Goal: Task Accomplishment & Management: Complete application form

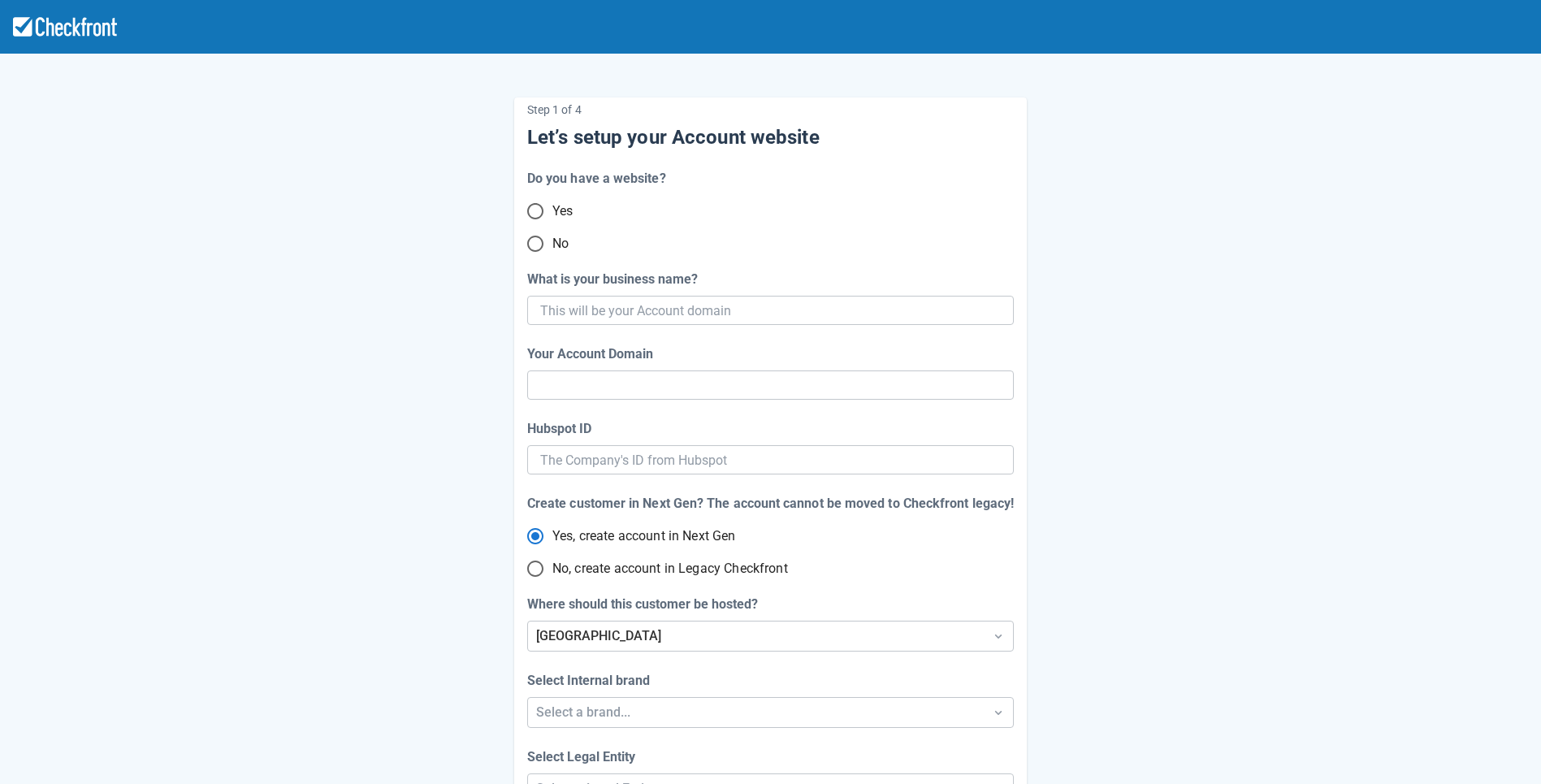
click at [538, 242] on input "No" at bounding box center [536, 244] width 35 height 34
radio input "true"
click at [785, 310] on input "What is your business name?" at bounding box center [769, 310] width 457 height 29
paste input "gpy-20251002t1000"
type input "gpy-20251002t1000"
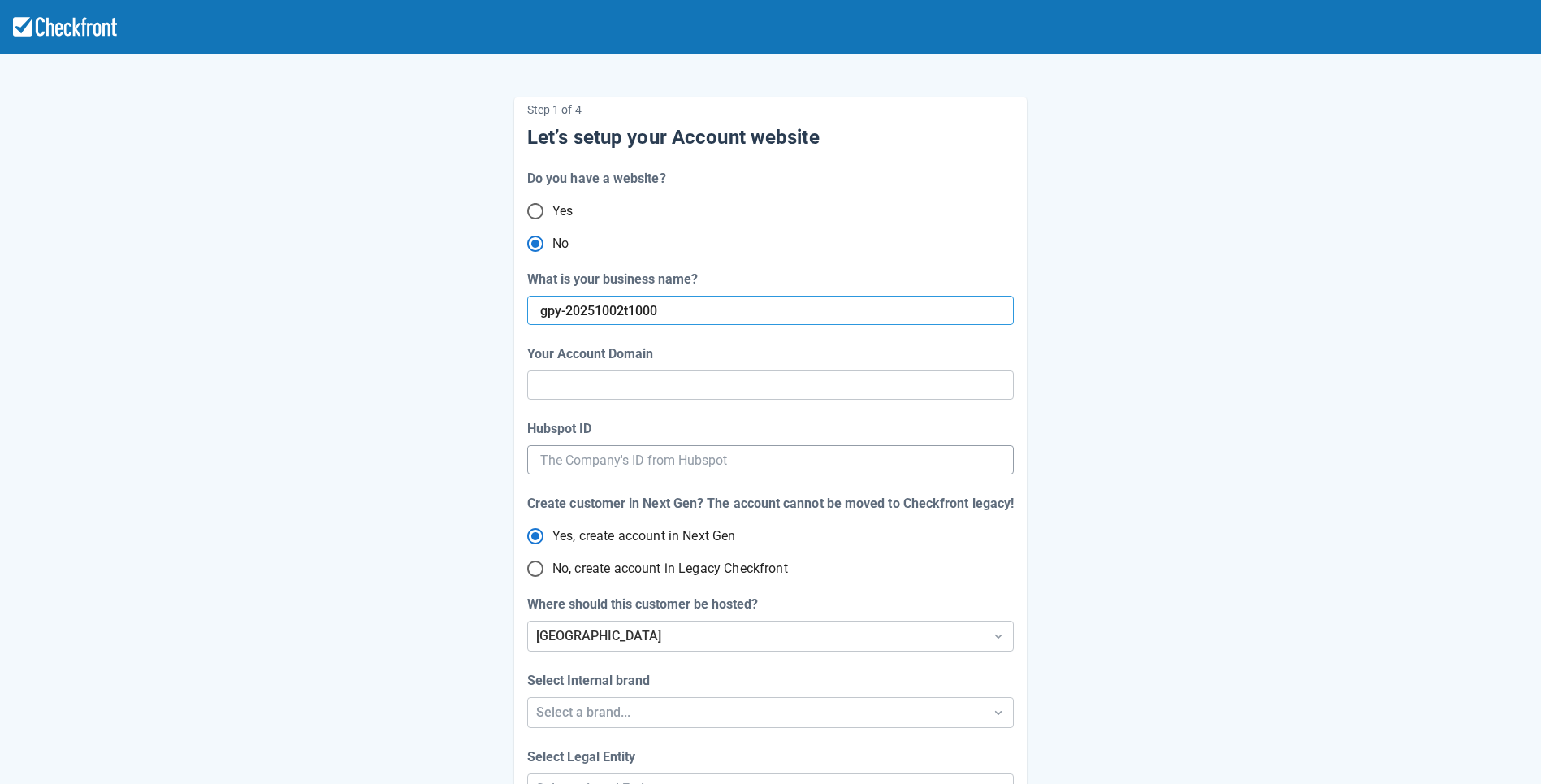
type input "gpy-20251002-t-1000"
radio input "true"
radio input "false"
type input "gpy-20251002t1000"
click at [588, 630] on div "[GEOGRAPHIC_DATA]" at bounding box center [756, 636] width 456 height 29
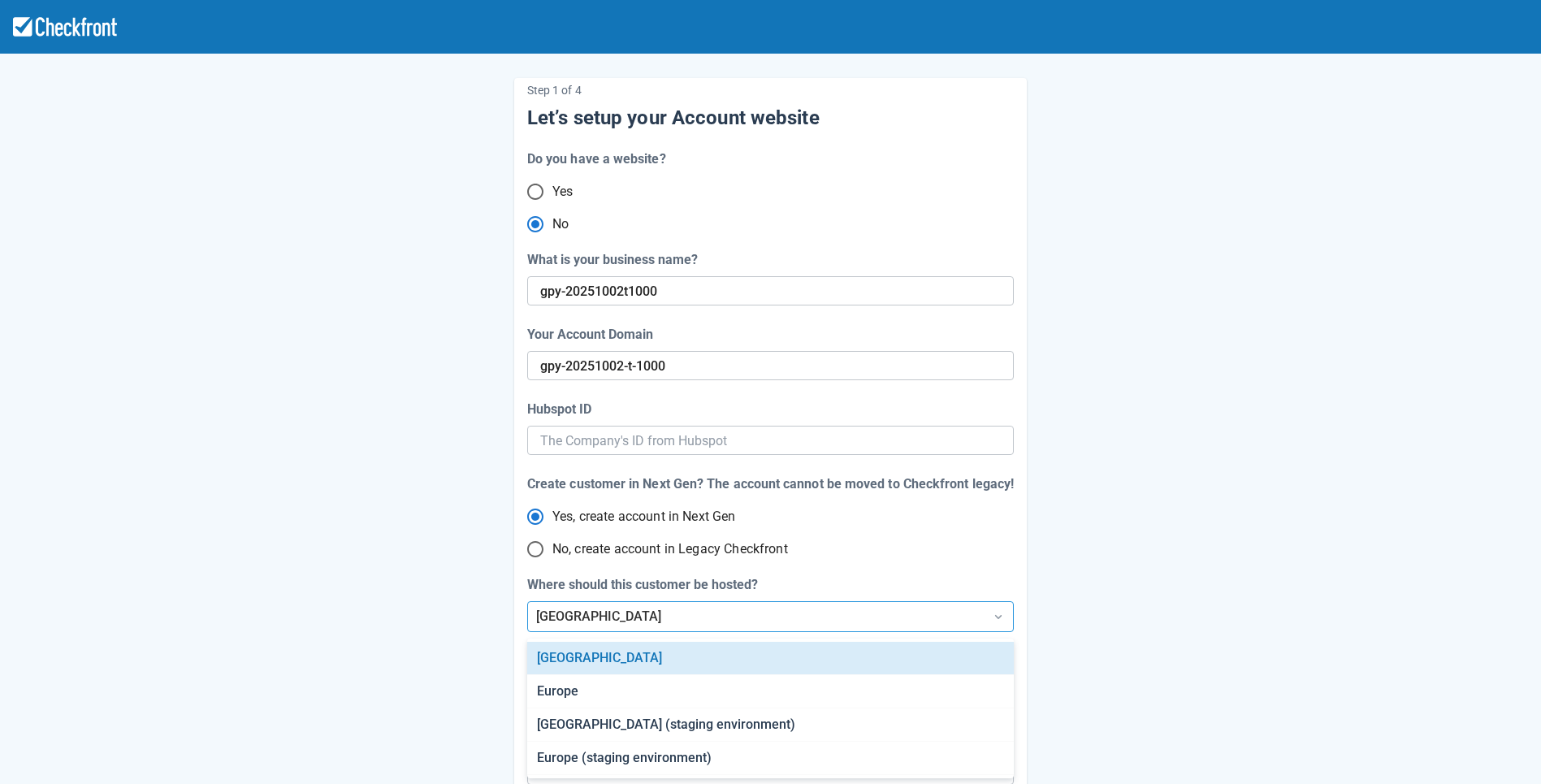
scroll to position [21, 0]
click at [587, 715] on div "[GEOGRAPHIC_DATA] (staging environment)" at bounding box center [770, 724] width 486 height 34
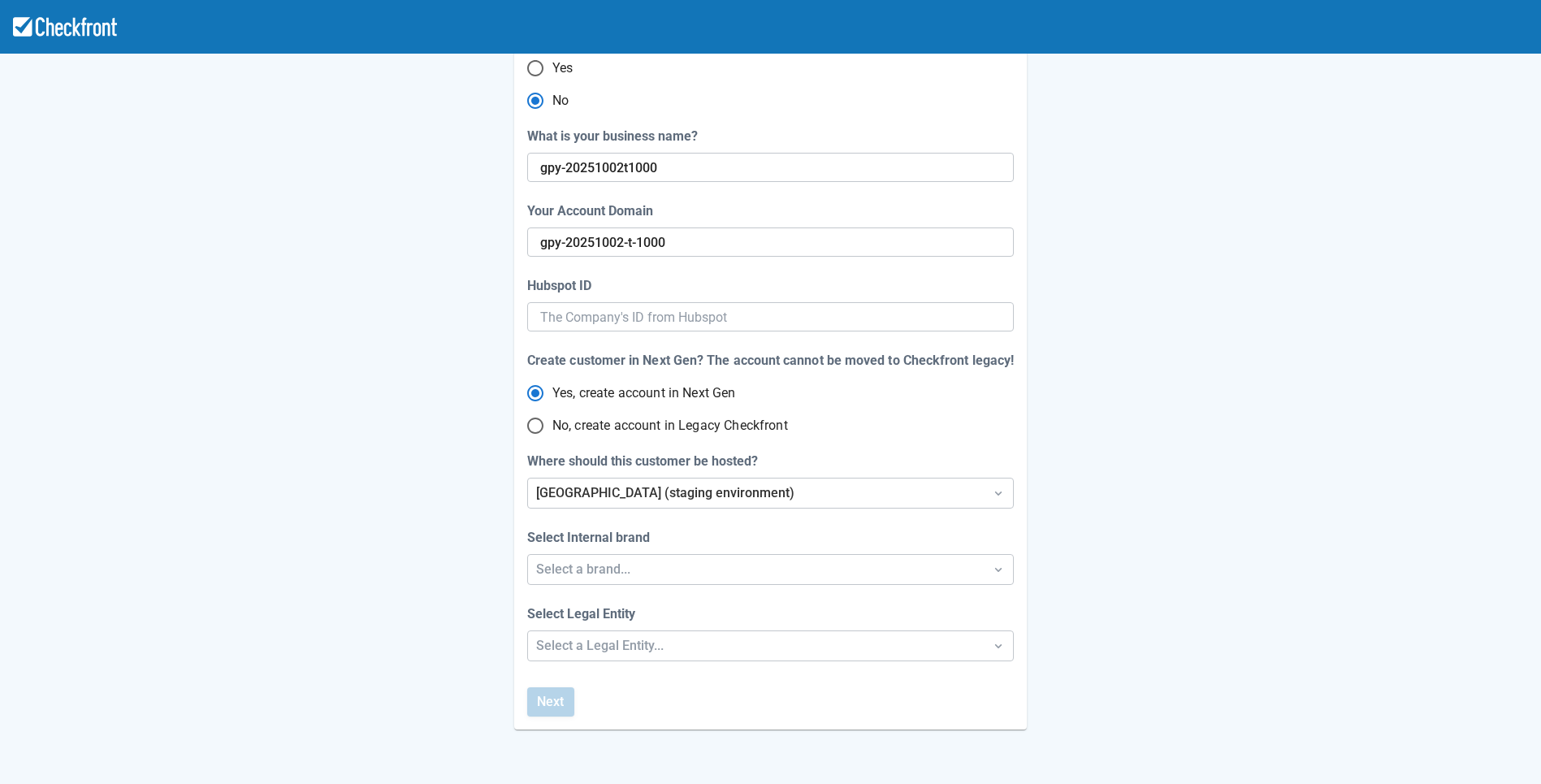
scroll to position [292, 0]
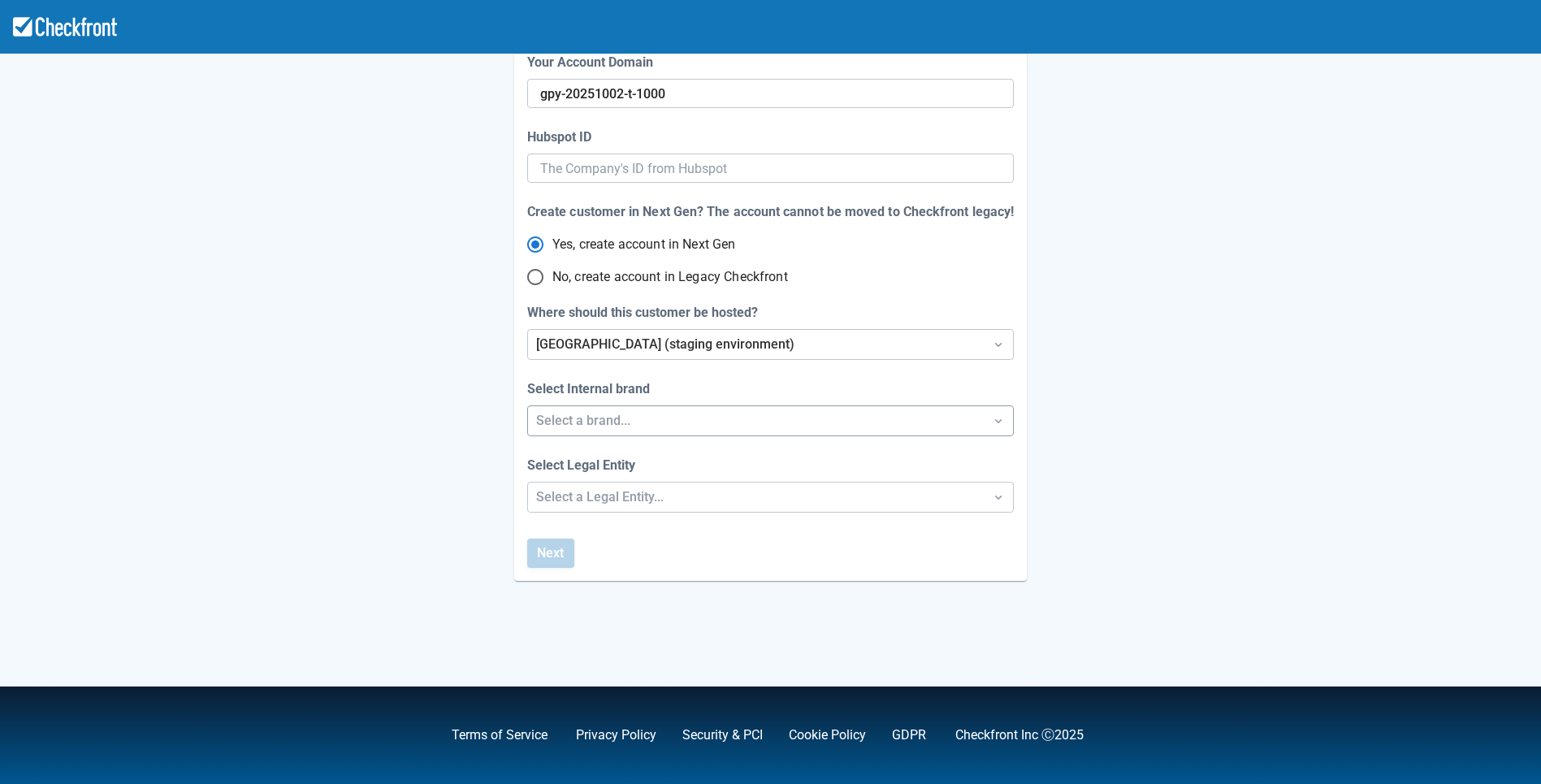
click at [659, 417] on div "Select a brand..." at bounding box center [755, 420] width 439 height 20
click at [632, 457] on div "Checkfront" at bounding box center [770, 462] width 486 height 34
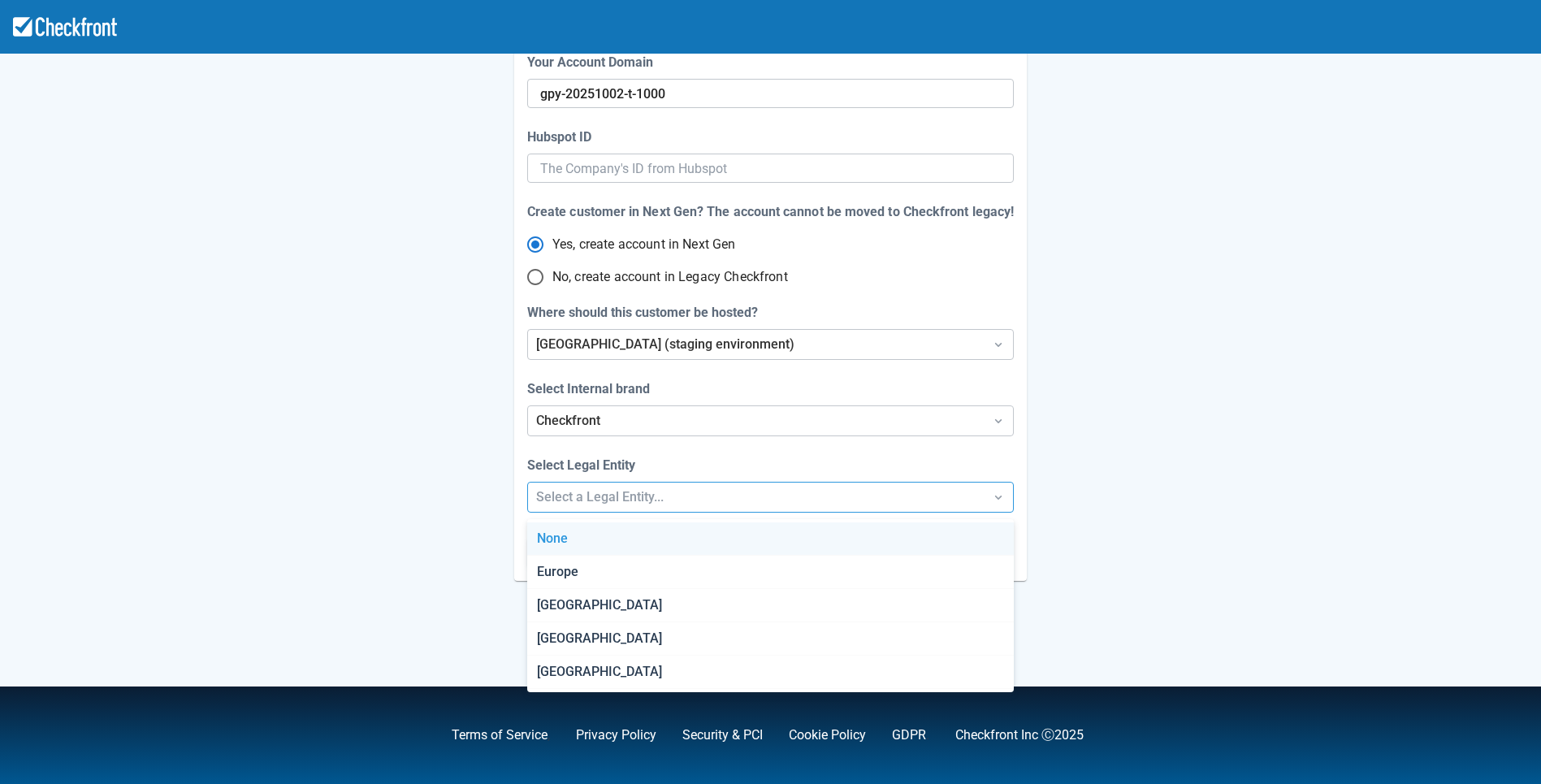
click at [615, 504] on div "Select a Legal Entity..." at bounding box center [755, 497] width 439 height 20
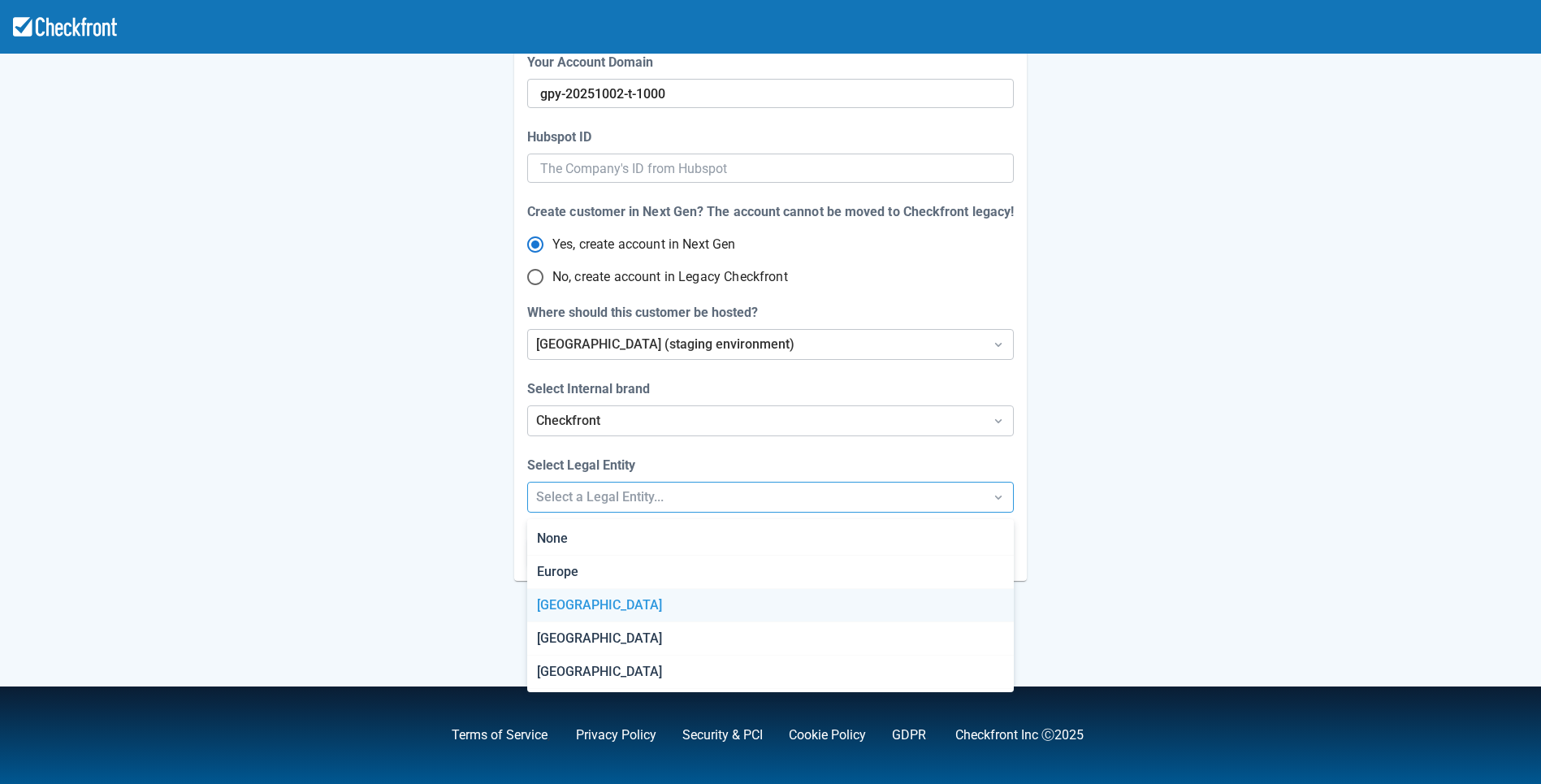
click at [588, 599] on div "[GEOGRAPHIC_DATA]" at bounding box center [770, 605] width 486 height 34
radio input "false"
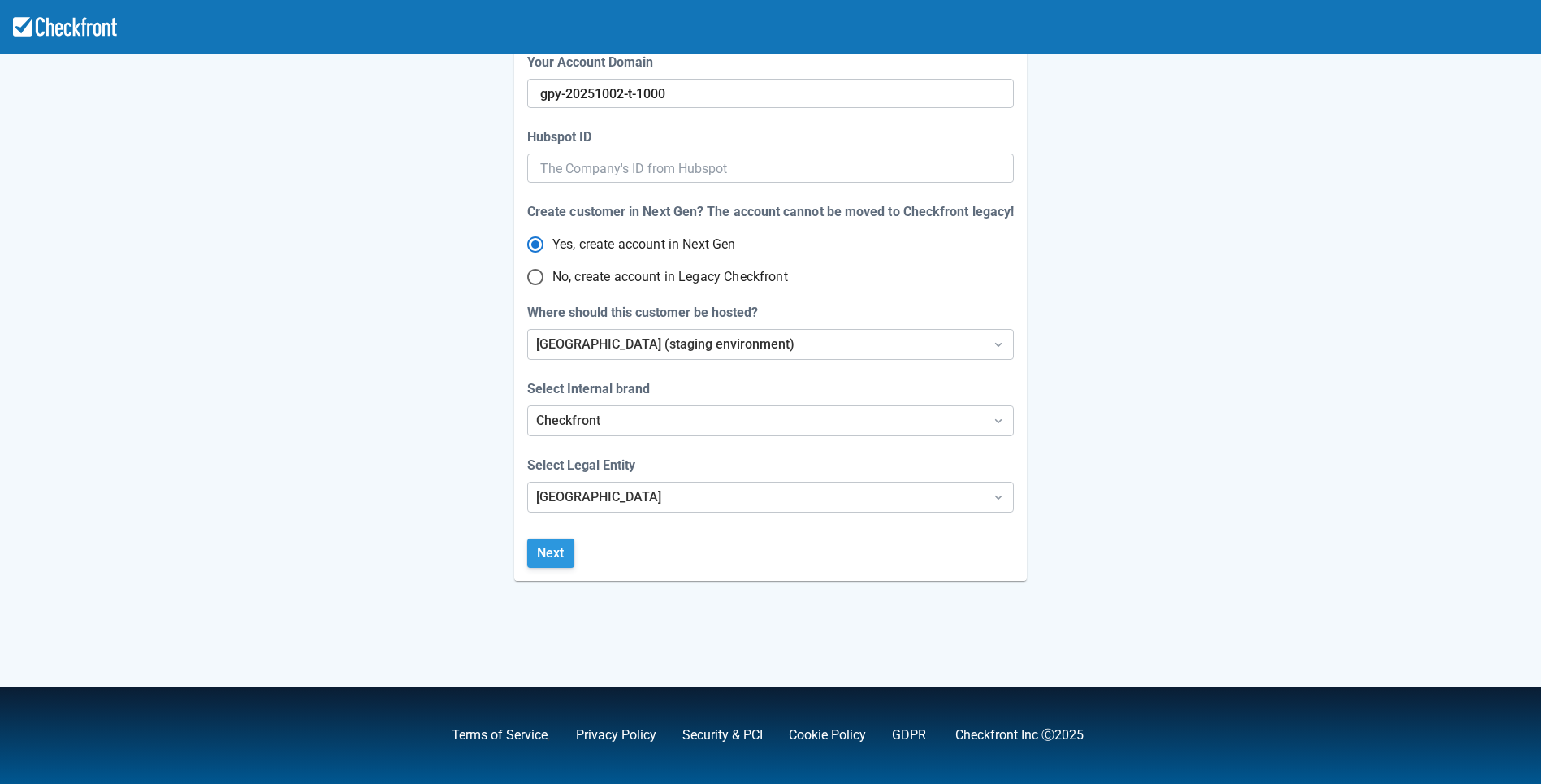
click at [560, 555] on button "Next" at bounding box center [550, 553] width 47 height 29
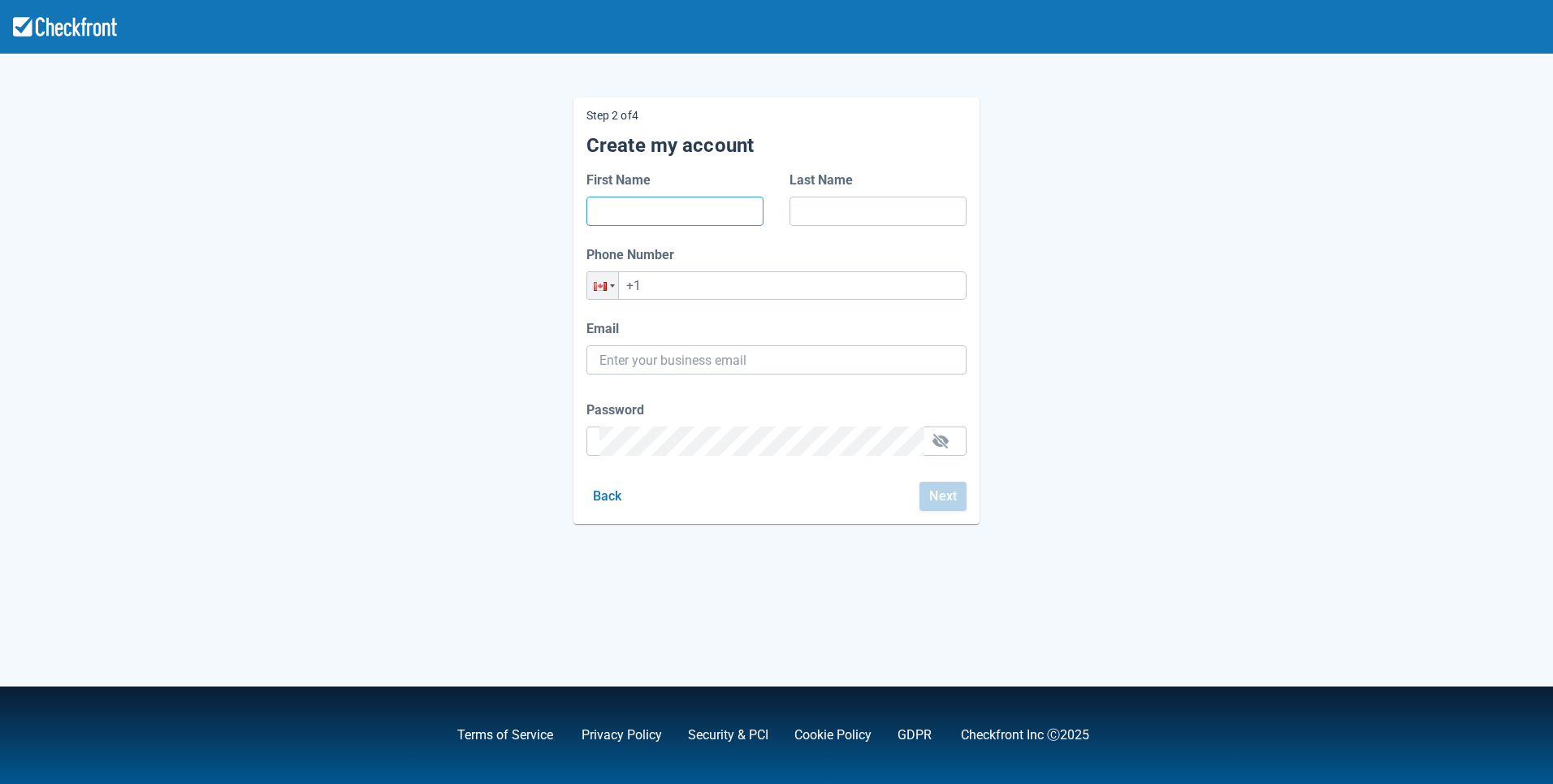
click at [715, 215] on input "First Name" at bounding box center [675, 211] width 151 height 29
type input "ddf"
click at [844, 222] on input "Last Name" at bounding box center [877, 211] width 151 height 29
type input "dafd"
click at [751, 286] on input "+1" at bounding box center [776, 285] width 380 height 28
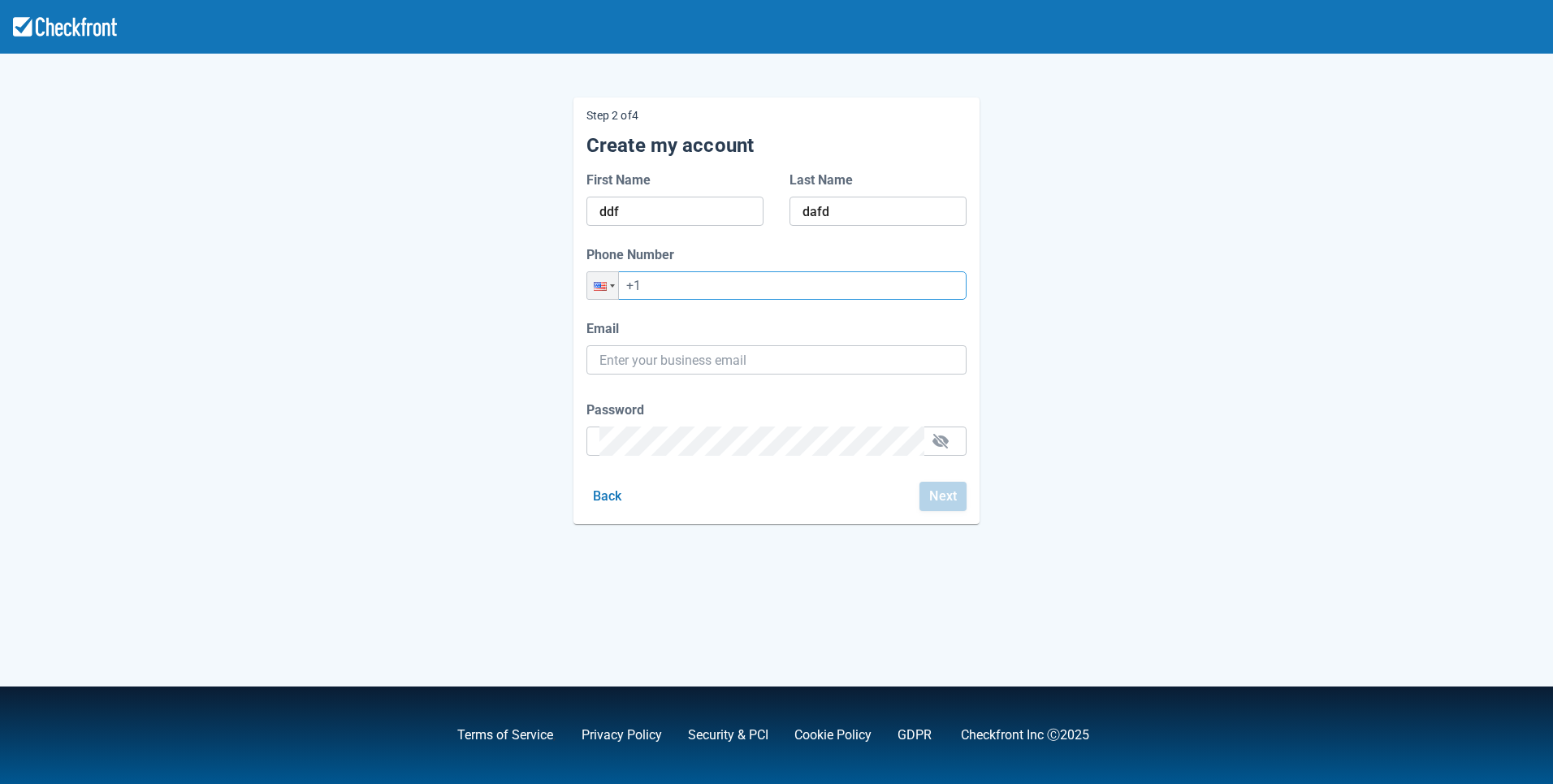
type input "+1 (423) 643-6436"
click at [895, 367] on input "gpy-20251002t0910@email.ghostinspector.com" at bounding box center [776, 360] width 354 height 29
type input "\"
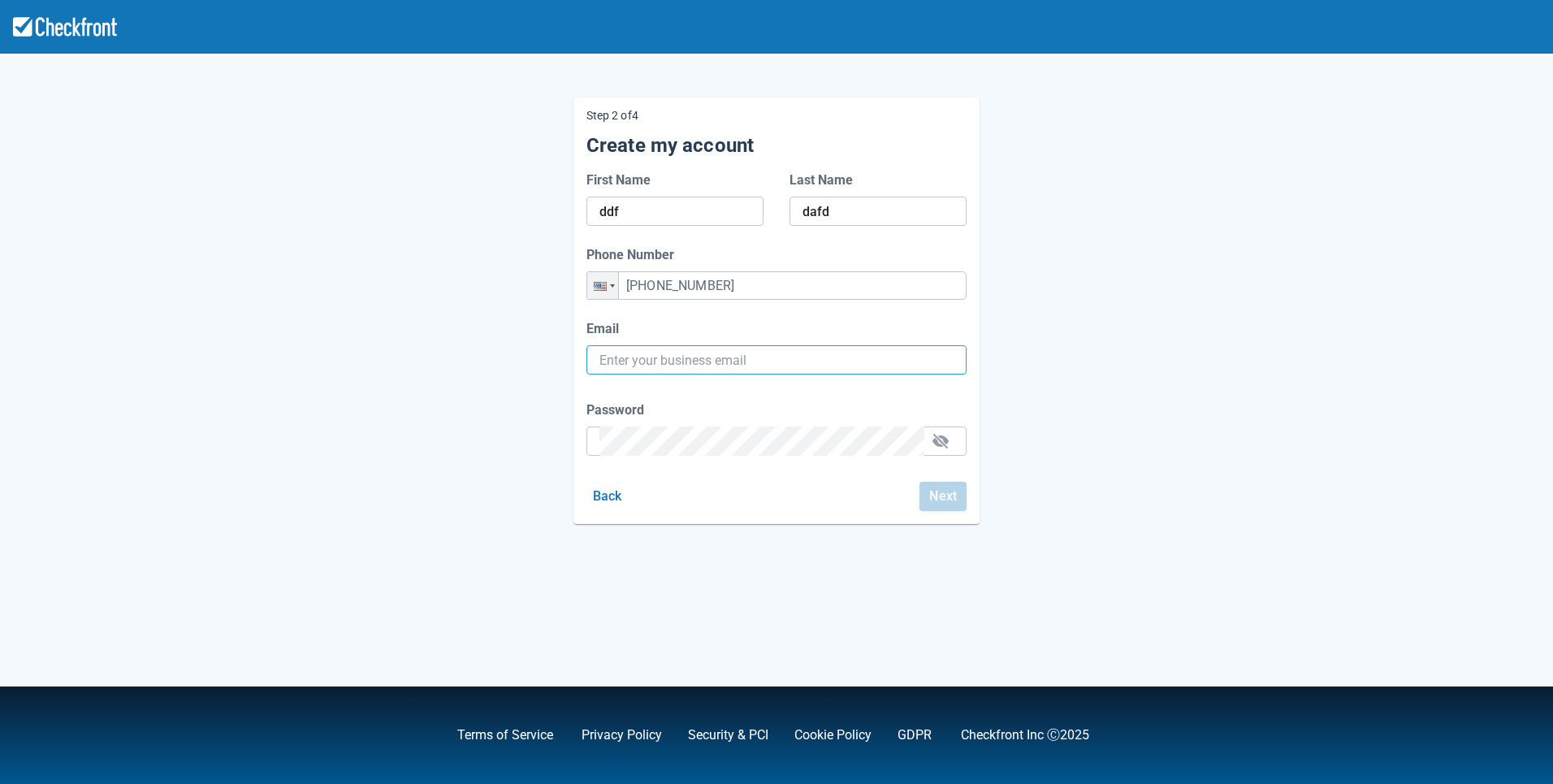
paste input "gpy-20251002t1000@email.ghostinspector.com"
type input "gpy-20251002t1000@email.ghostinspector.com"
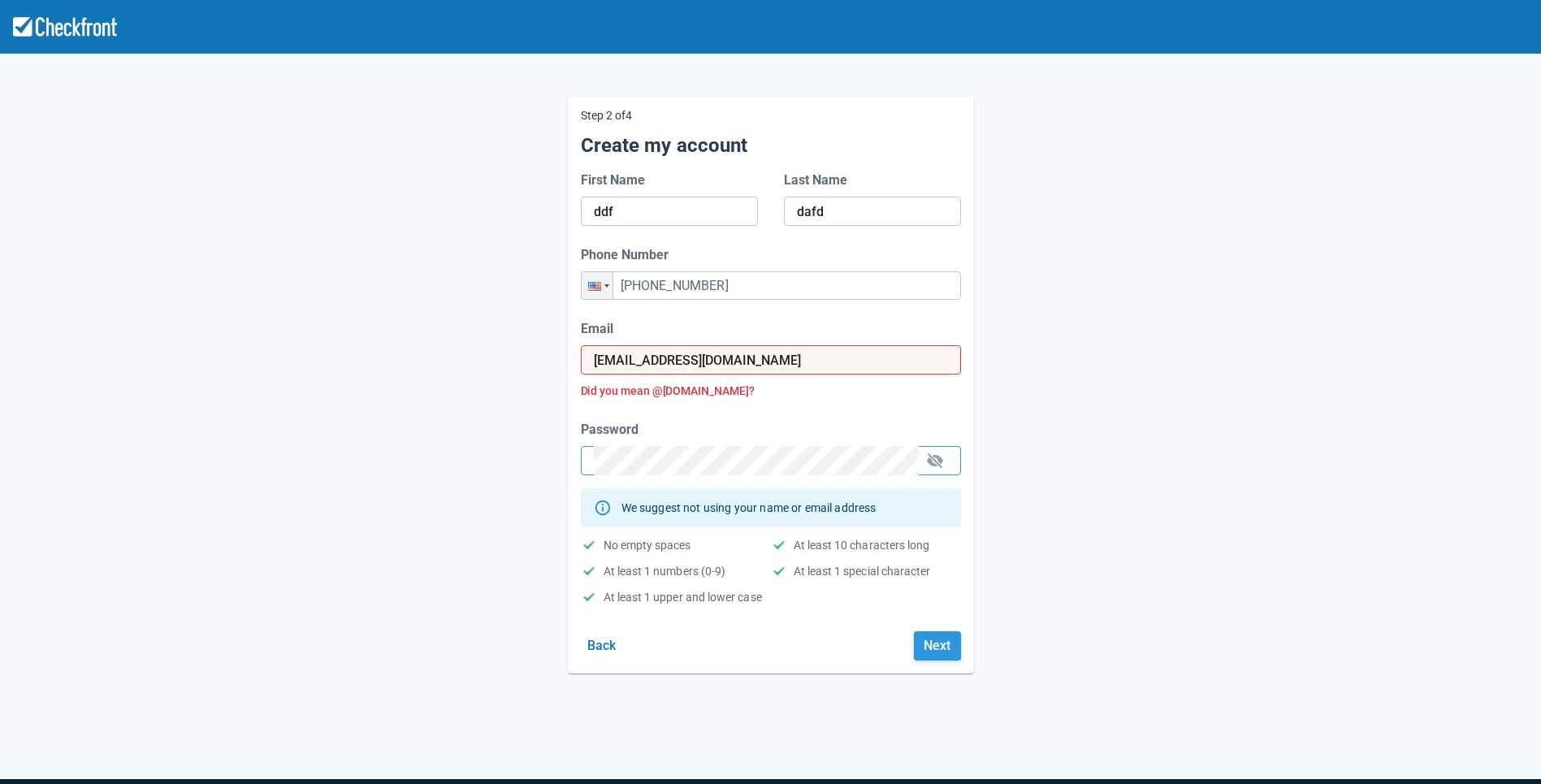
click at [942, 650] on button "Next" at bounding box center [937, 646] width 47 height 29
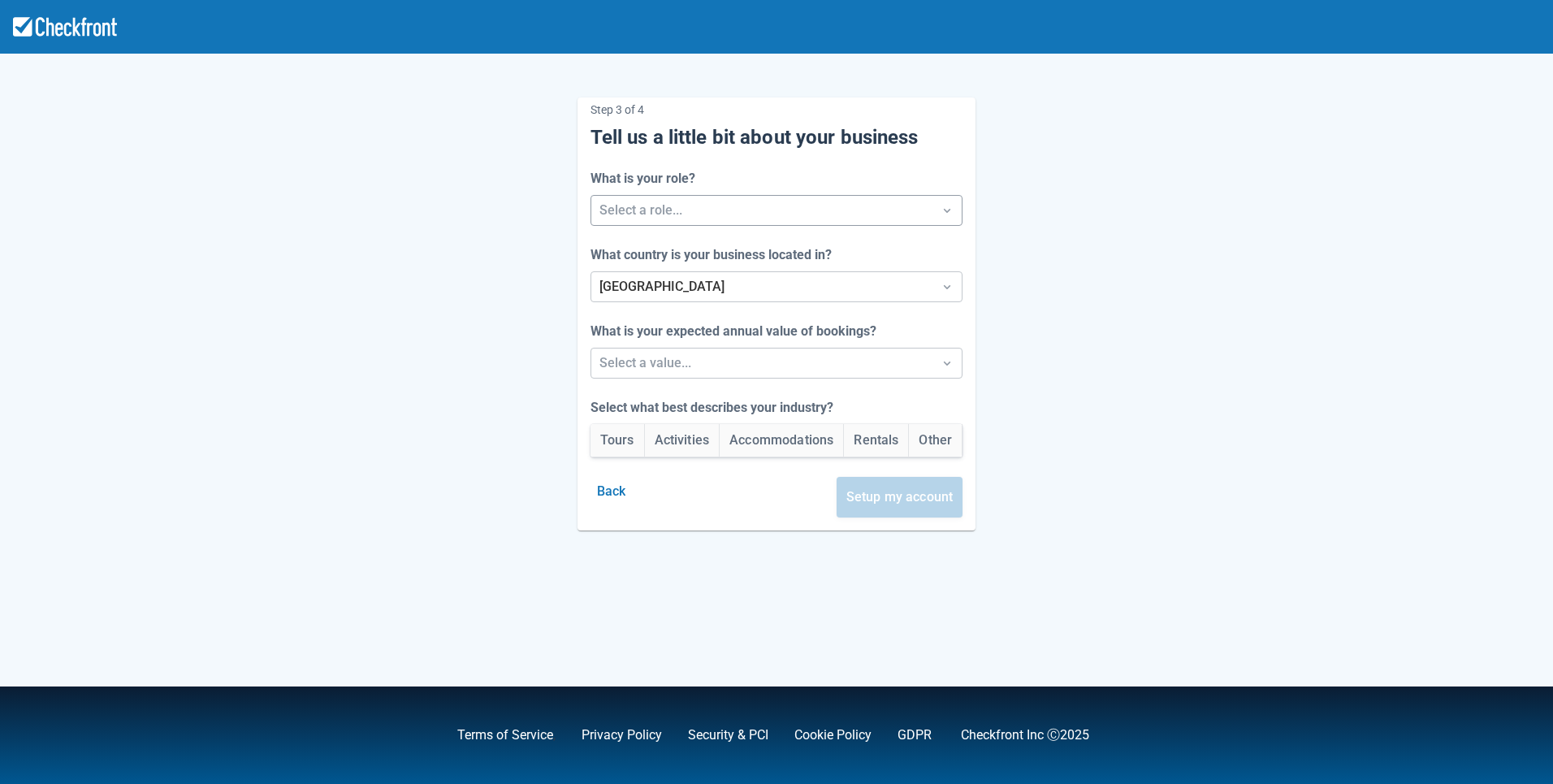
click at [659, 212] on div at bounding box center [763, 210] width 326 height 22
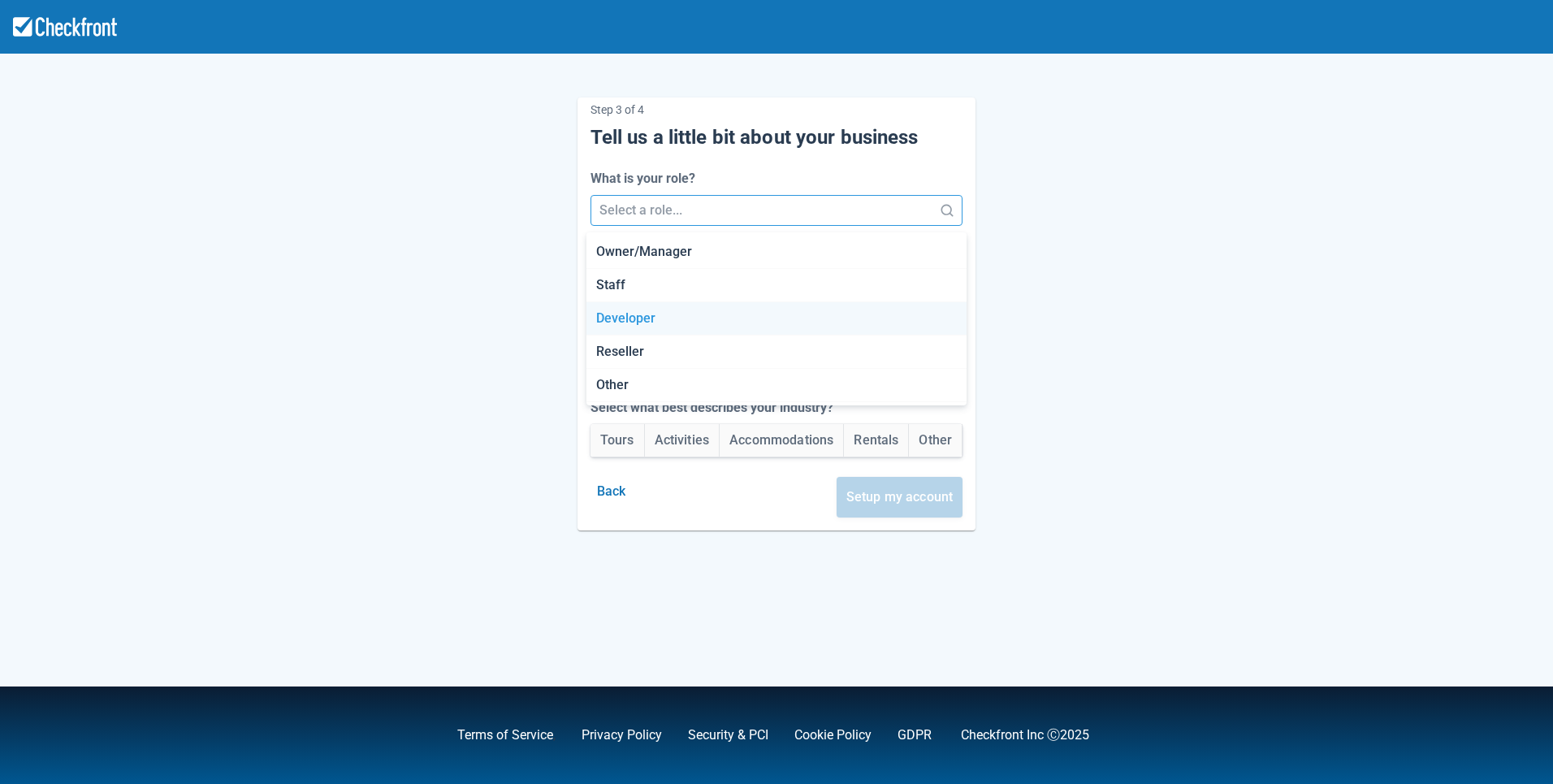
click at [644, 326] on div "Developer" at bounding box center [776, 318] width 380 height 34
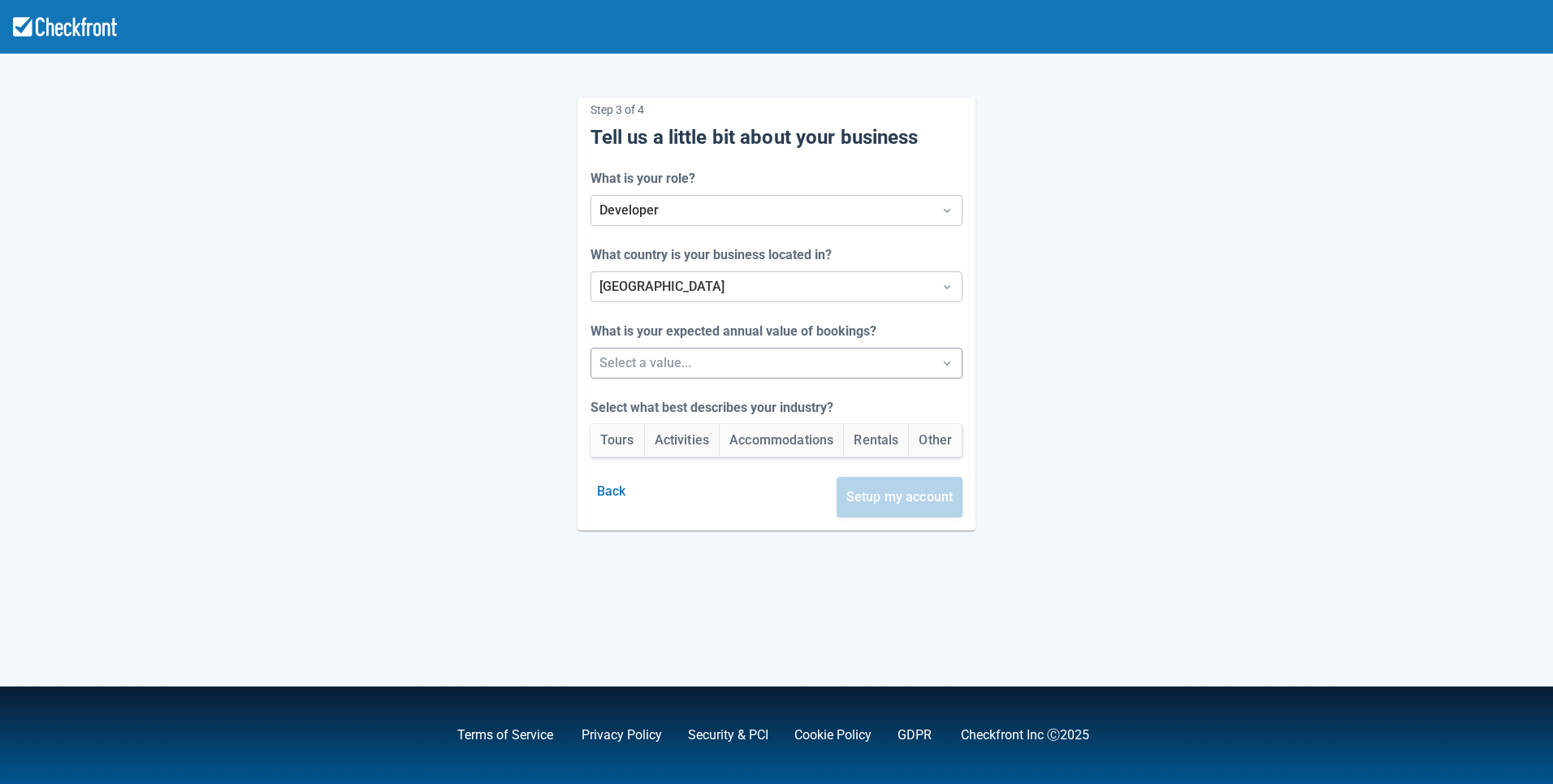
click at [652, 366] on div at bounding box center [763, 363] width 326 height 22
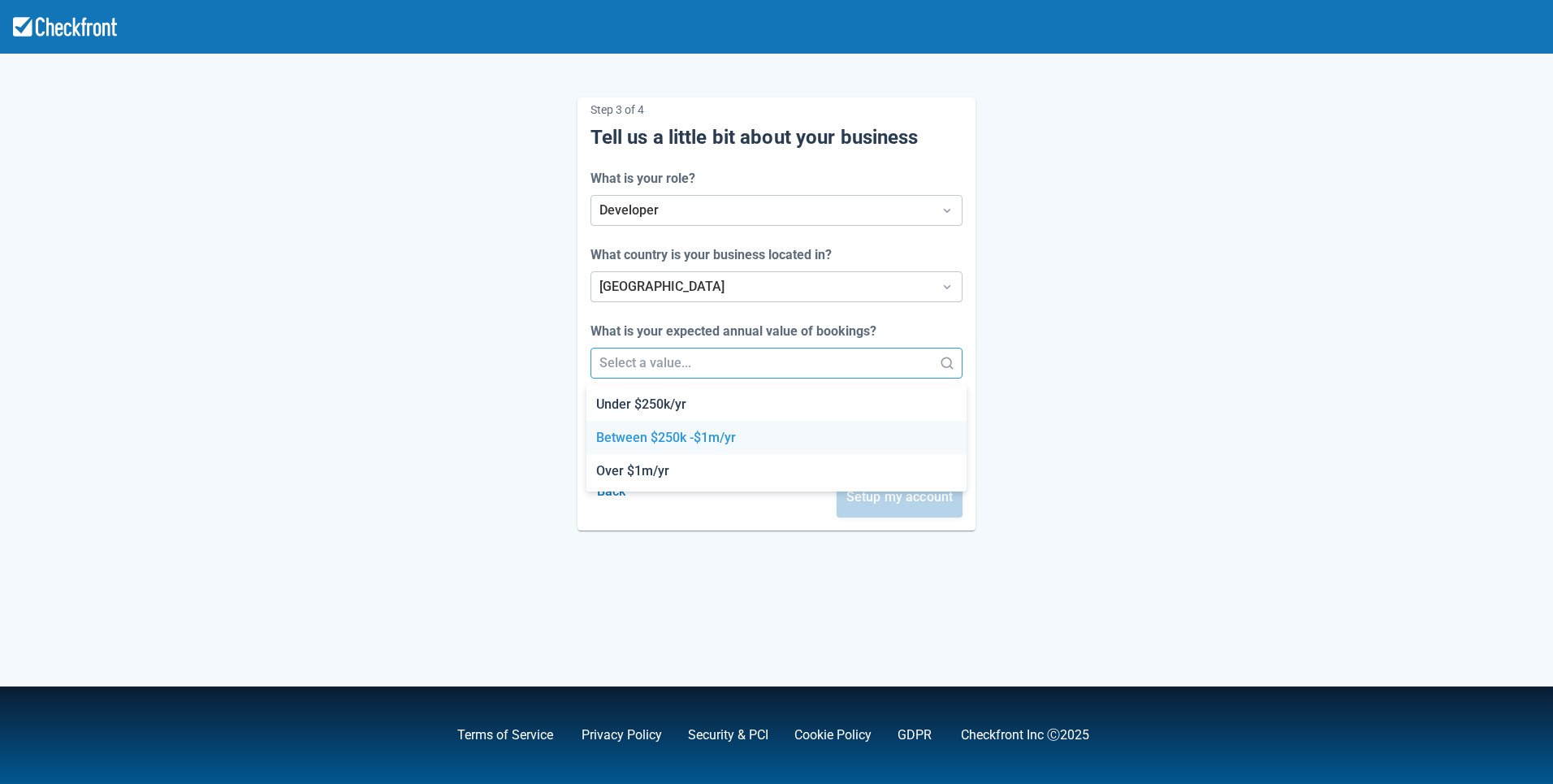
click at [647, 428] on div "Between $250k -$1m/yr" at bounding box center [776, 438] width 380 height 34
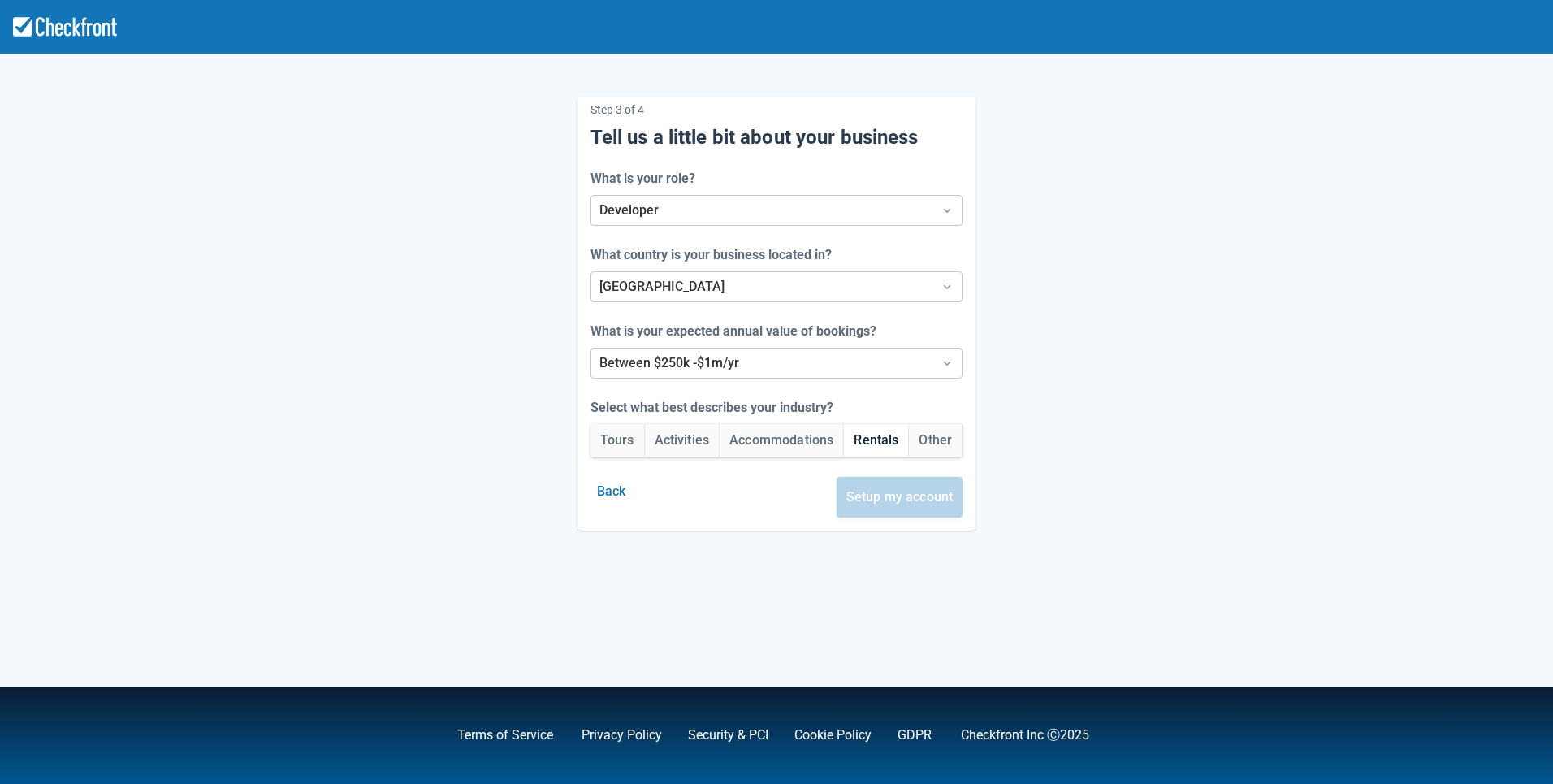
click at [872, 444] on button "Rentals" at bounding box center [876, 440] width 64 height 33
click at [892, 492] on button "Setup my account" at bounding box center [900, 497] width 127 height 41
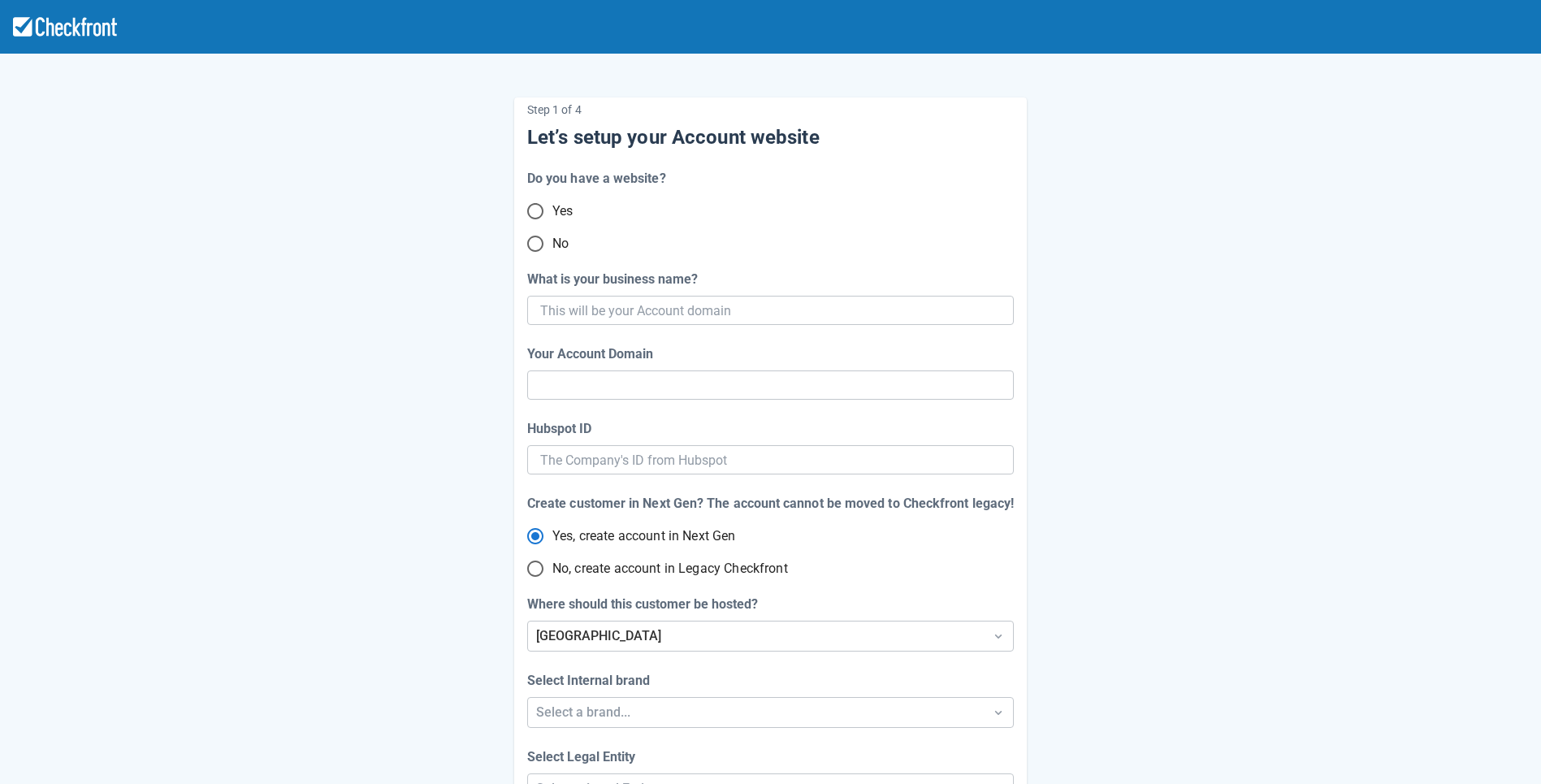
click at [532, 246] on input "No" at bounding box center [536, 244] width 35 height 34
radio input "true"
click at [793, 314] on input "What is your business name?" at bounding box center [769, 310] width 457 height 29
paste input "gpy-20251002t1010"
type input "gpy-20251002t1010"
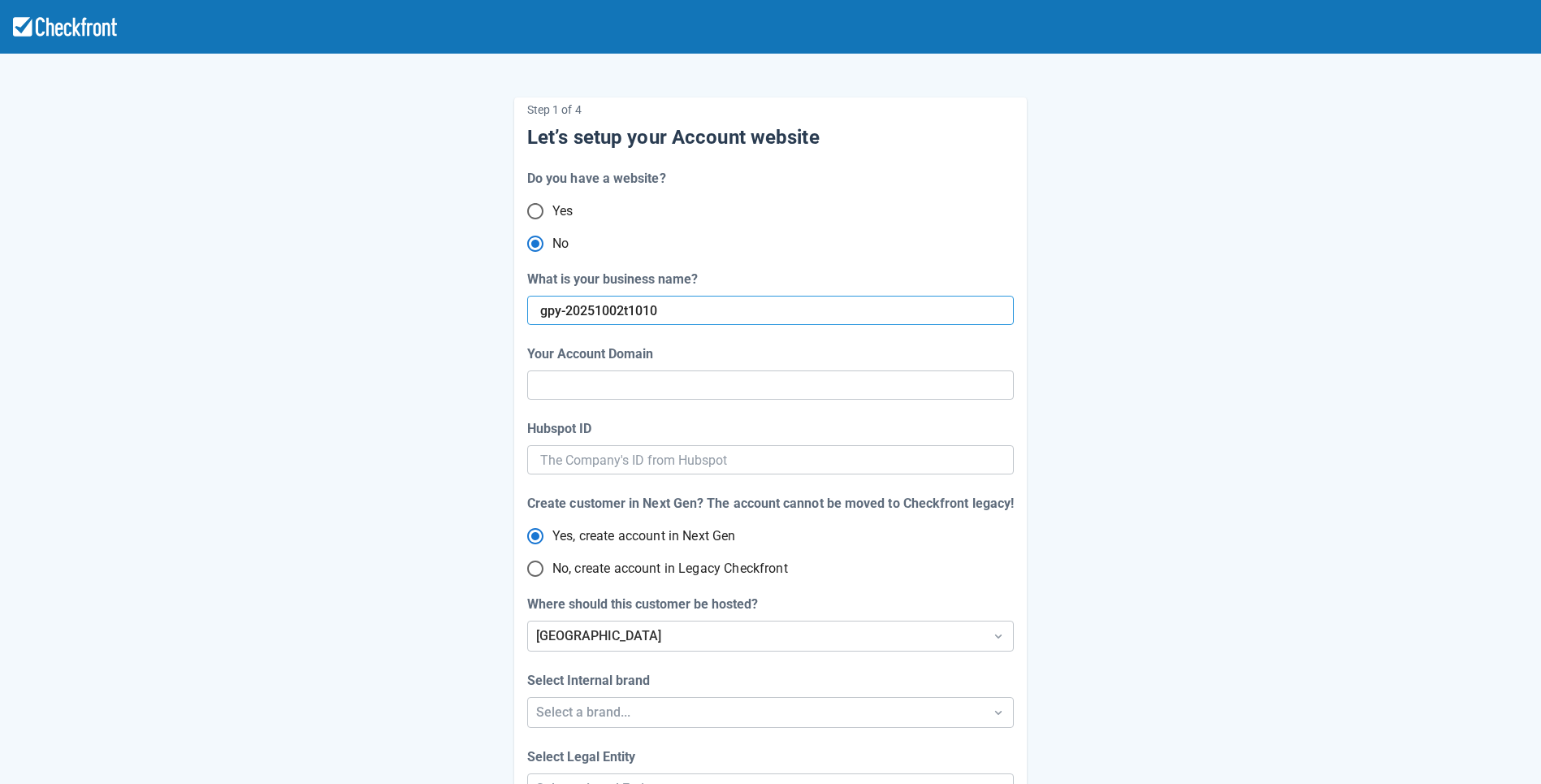
type input "gpy-20251002-t-1010"
radio input "true"
radio input "false"
type input "gpy-20251002t1010"
click at [645, 638] on div "Step 1 of 4 Let’s setup your Account website Do you have a website? Yes No What…" at bounding box center [770, 485] width 513 height 775
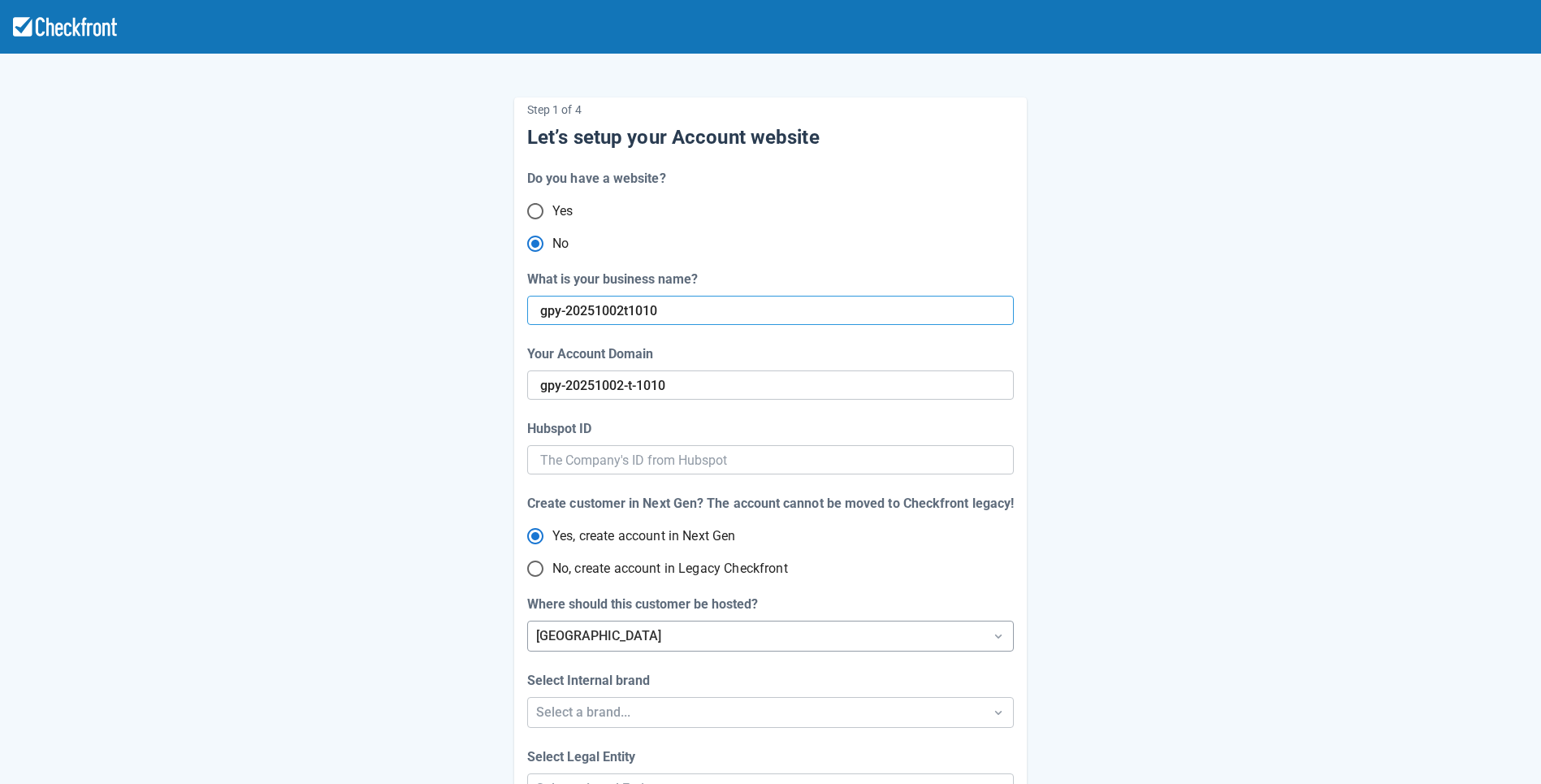
scroll to position [21, 0]
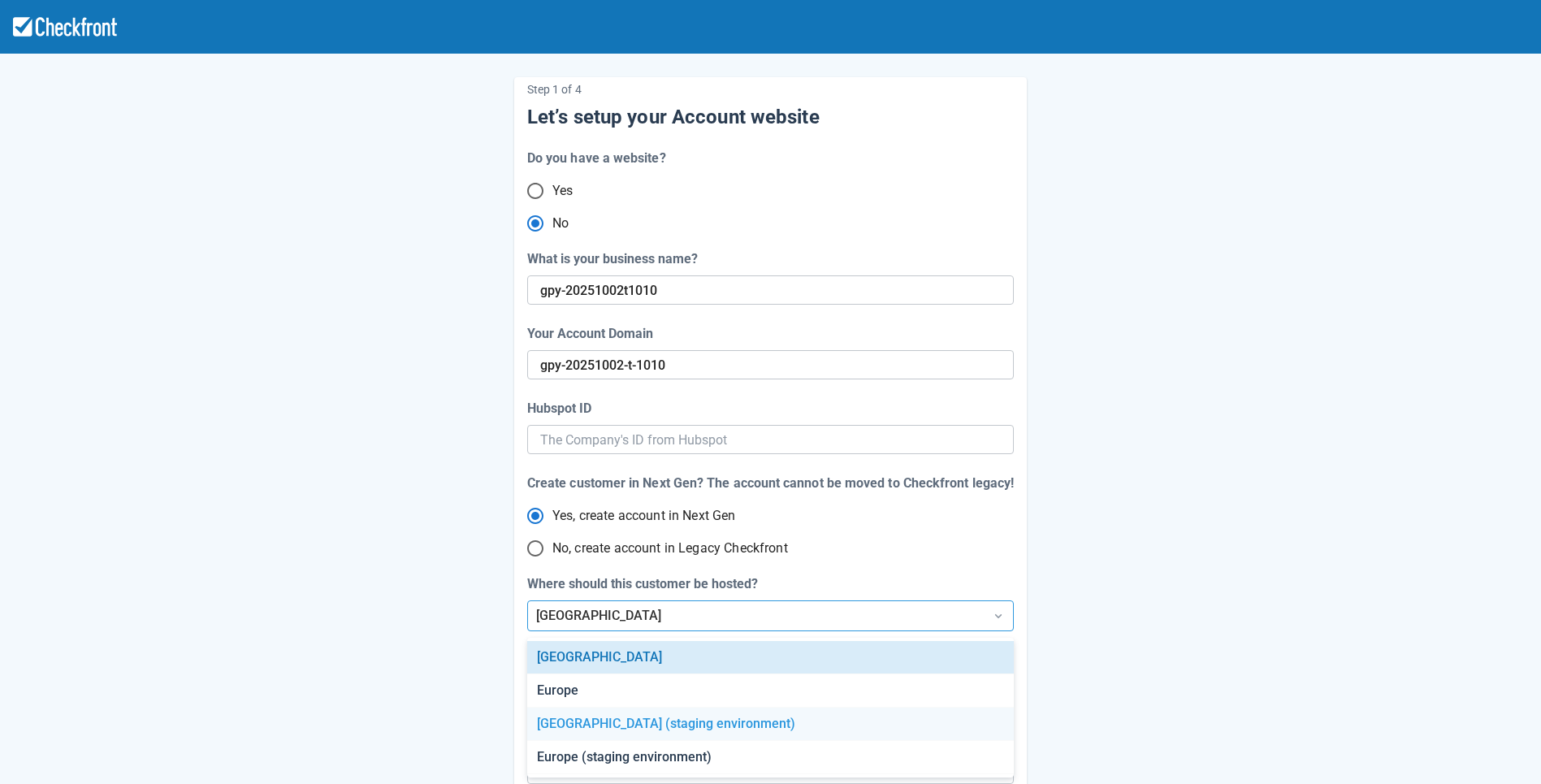
click at [631, 718] on div "[GEOGRAPHIC_DATA] (staging environment)" at bounding box center [770, 724] width 486 height 34
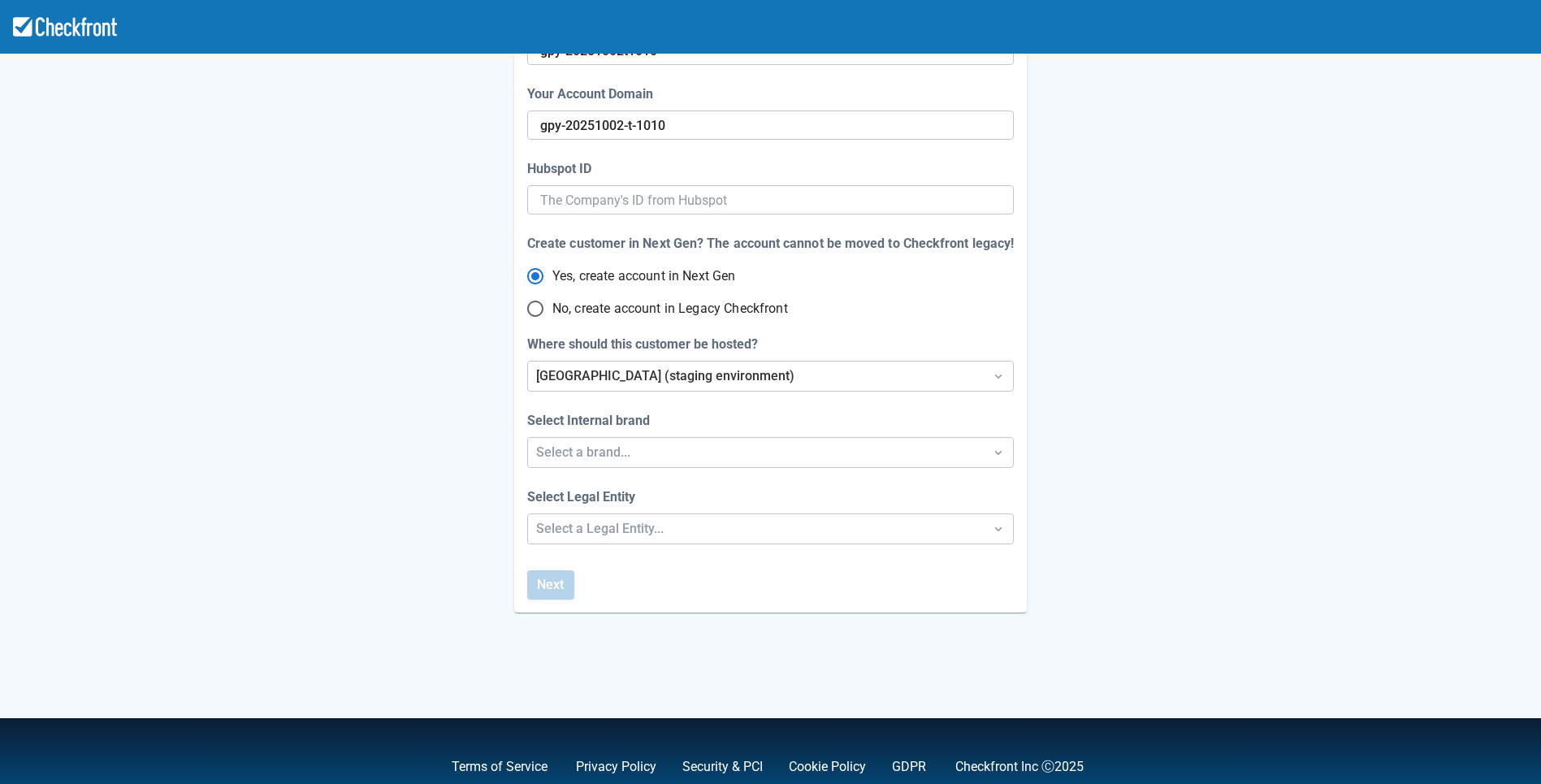
scroll to position [292, 0]
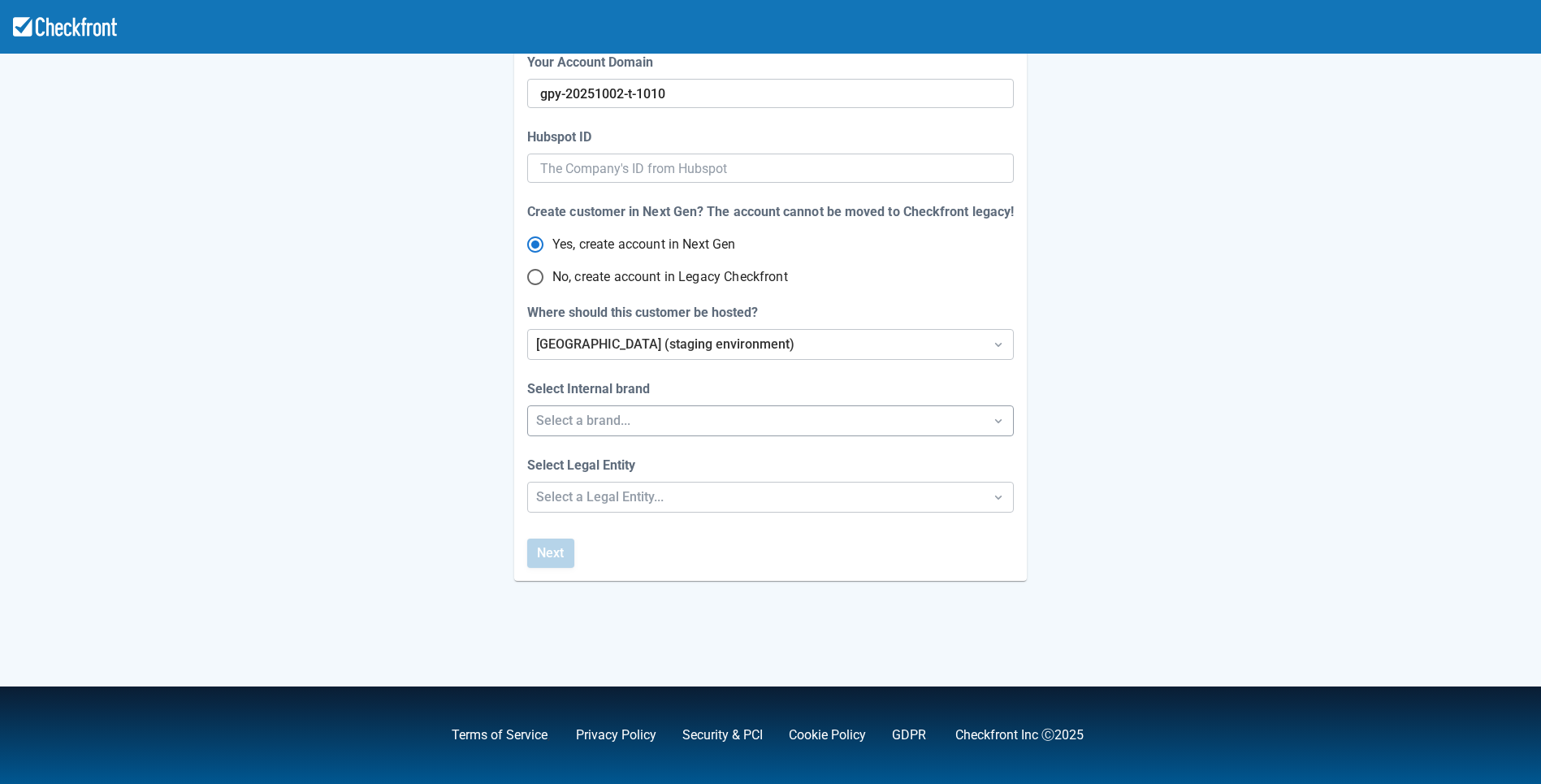
click at [655, 417] on div "Select a brand..." at bounding box center [755, 420] width 439 height 20
click at [638, 470] on div "Checkfront" at bounding box center [770, 462] width 486 height 34
click at [627, 492] on div "Select a Legal Entity..." at bounding box center [755, 497] width 439 height 20
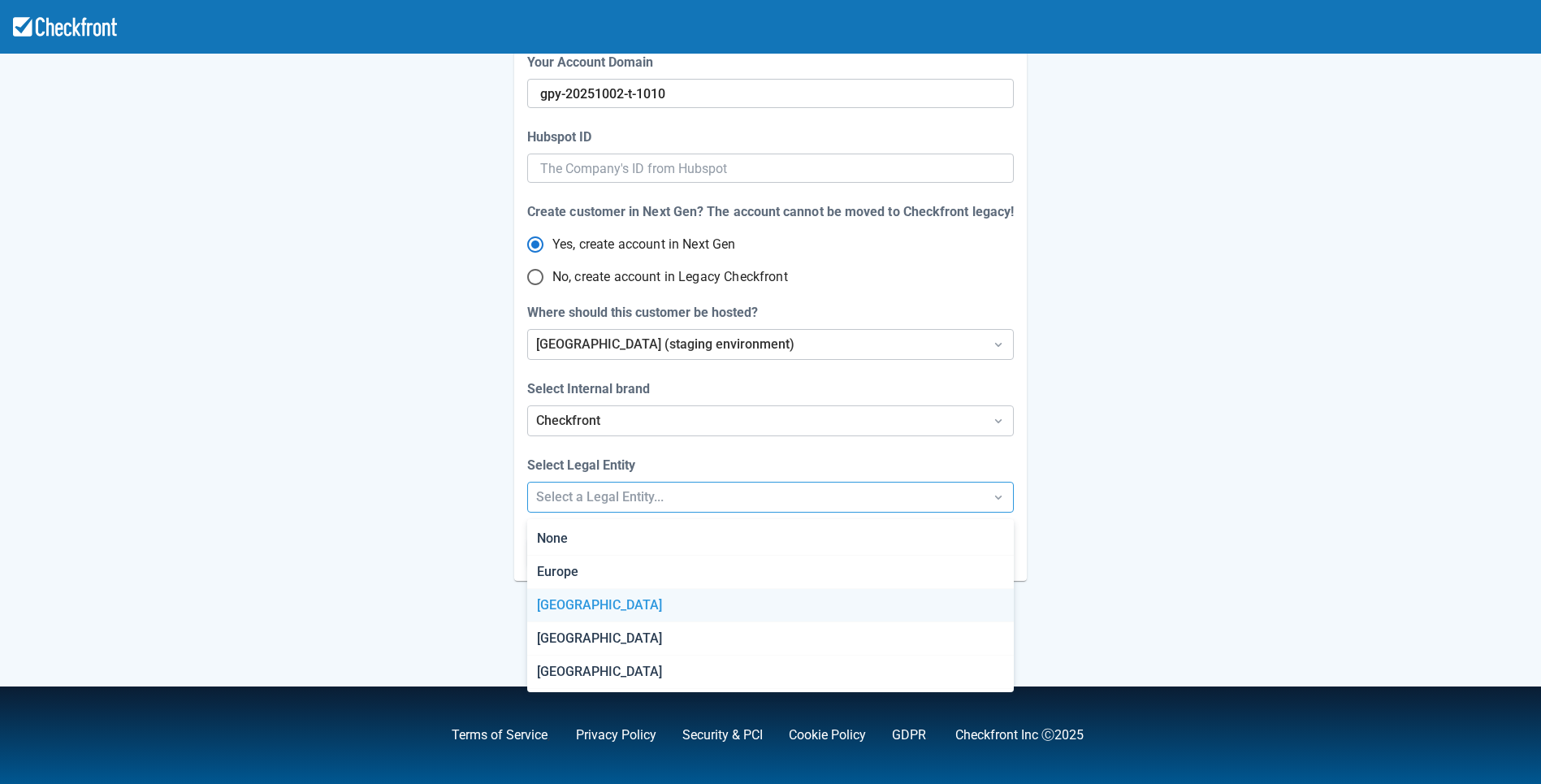
click at [600, 612] on div "[GEOGRAPHIC_DATA]" at bounding box center [770, 605] width 486 height 34
radio input "false"
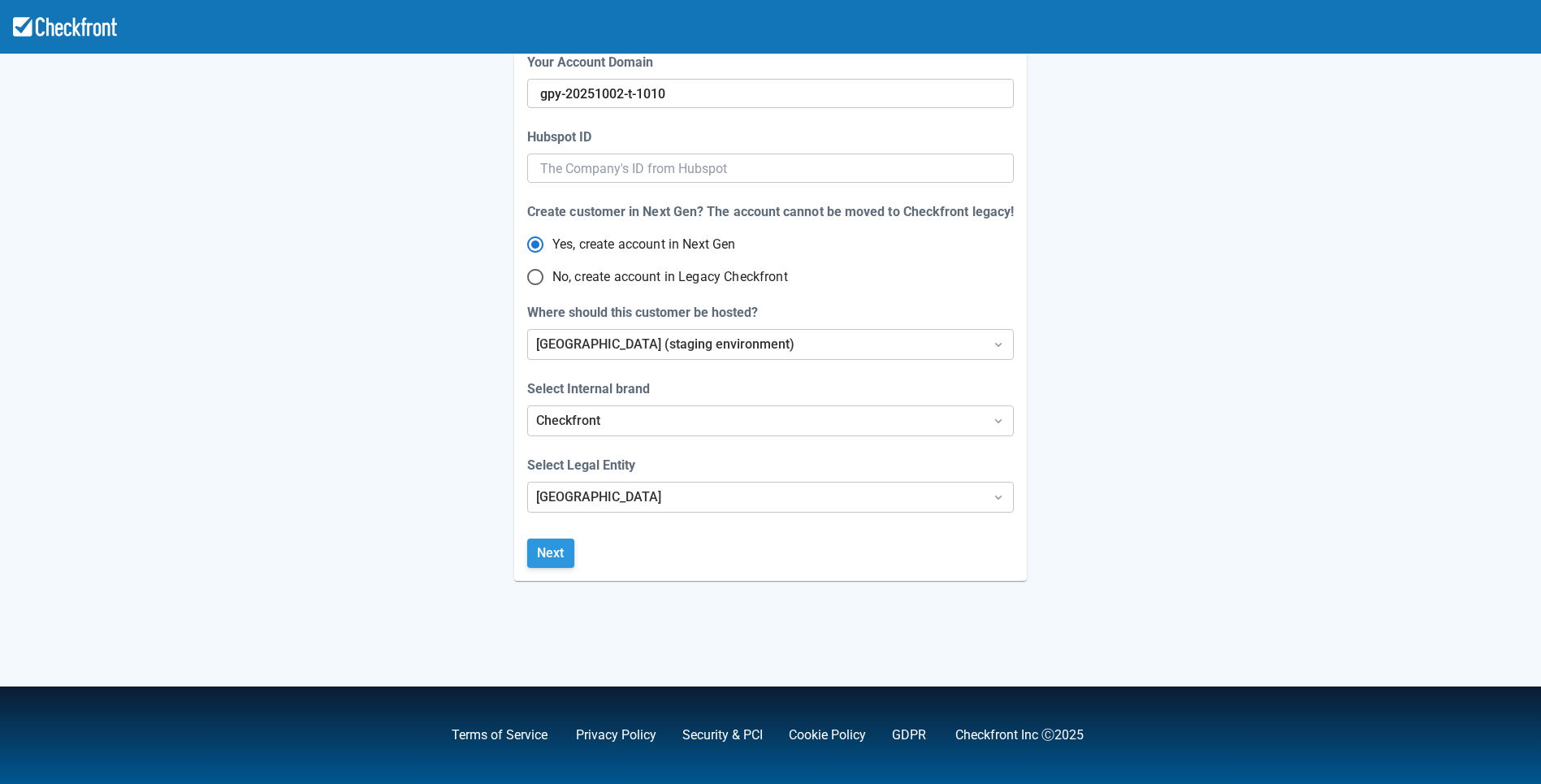
click at [561, 555] on button "Next" at bounding box center [550, 553] width 47 height 29
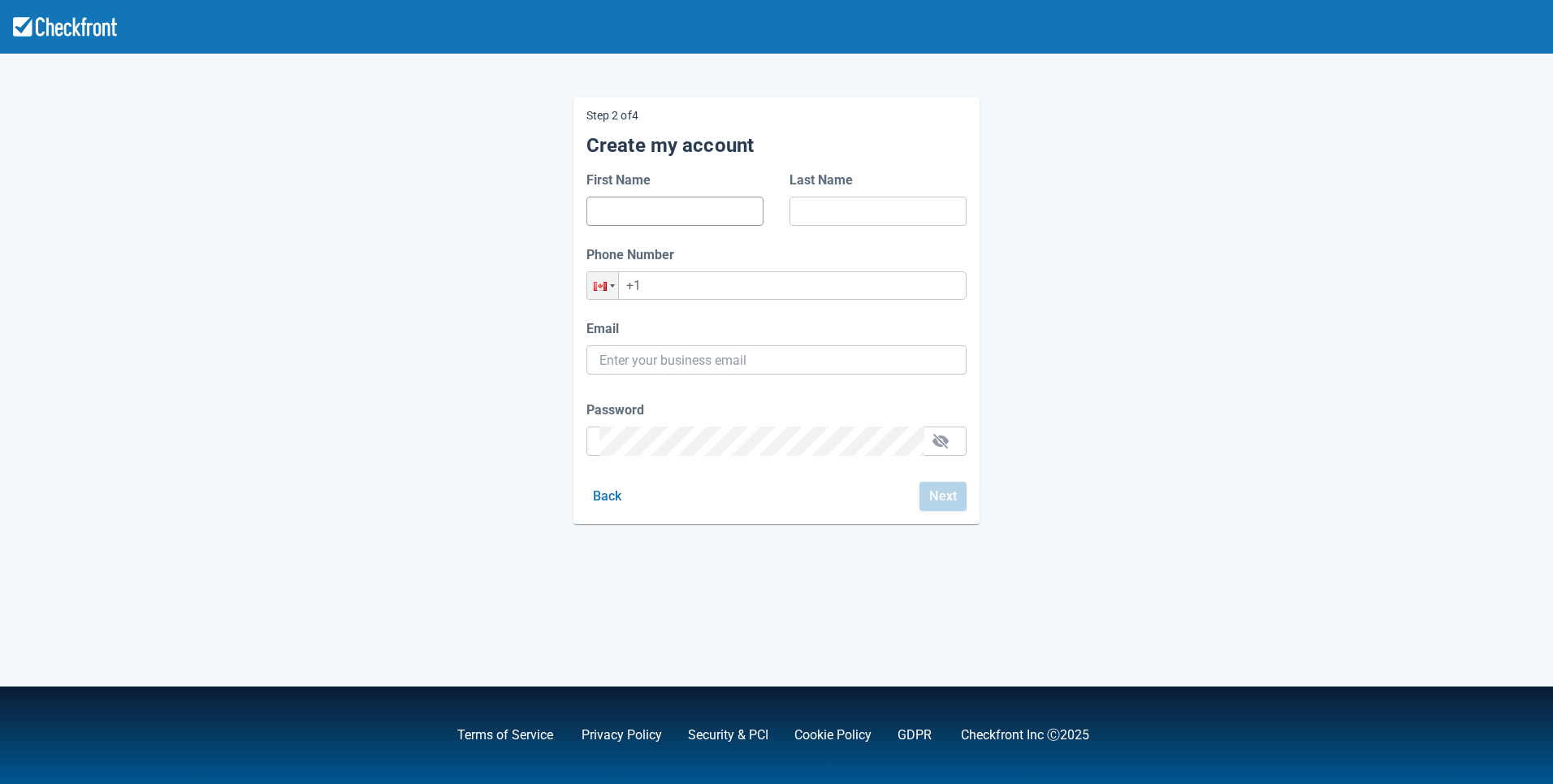
click at [653, 216] on input "First Name" at bounding box center [675, 211] width 151 height 29
type input "agdg"
click at [822, 215] on input "Last Name" at bounding box center [877, 211] width 151 height 29
type input "dfdasf"
click at [767, 285] on input "+1" at bounding box center [776, 285] width 380 height 28
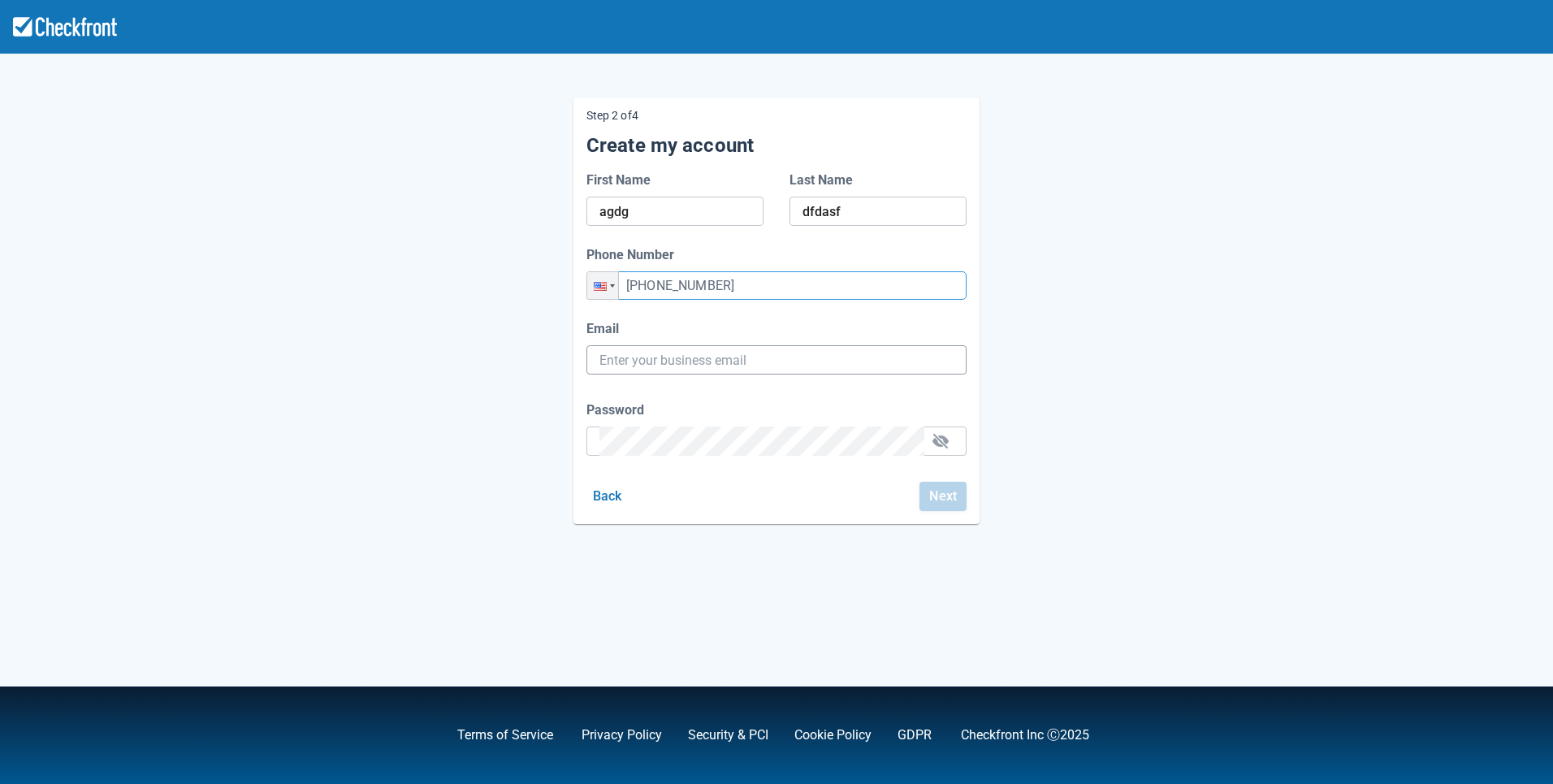
type input "+1 (264) 364-3643"
click at [739, 354] on input "Email" at bounding box center [776, 360] width 354 height 29
paste input "gpy-20251002t1010@email.ghostinspector.com"
type input "gpy-20251002t1010@email.ghostinspector.com"
click at [757, 437] on div "Password" at bounding box center [776, 428] width 380 height 55
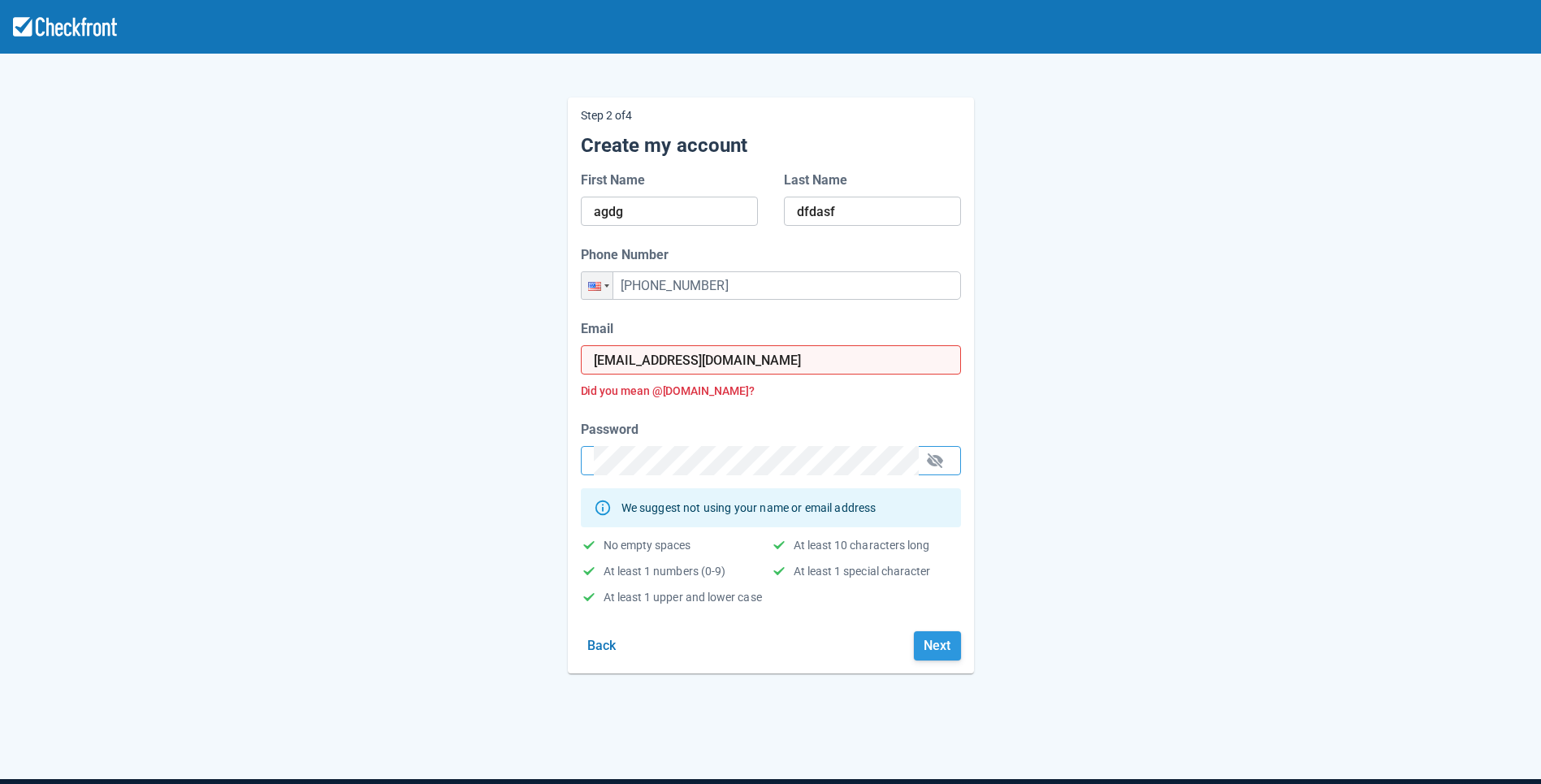
click at [934, 645] on button "Next" at bounding box center [937, 646] width 47 height 29
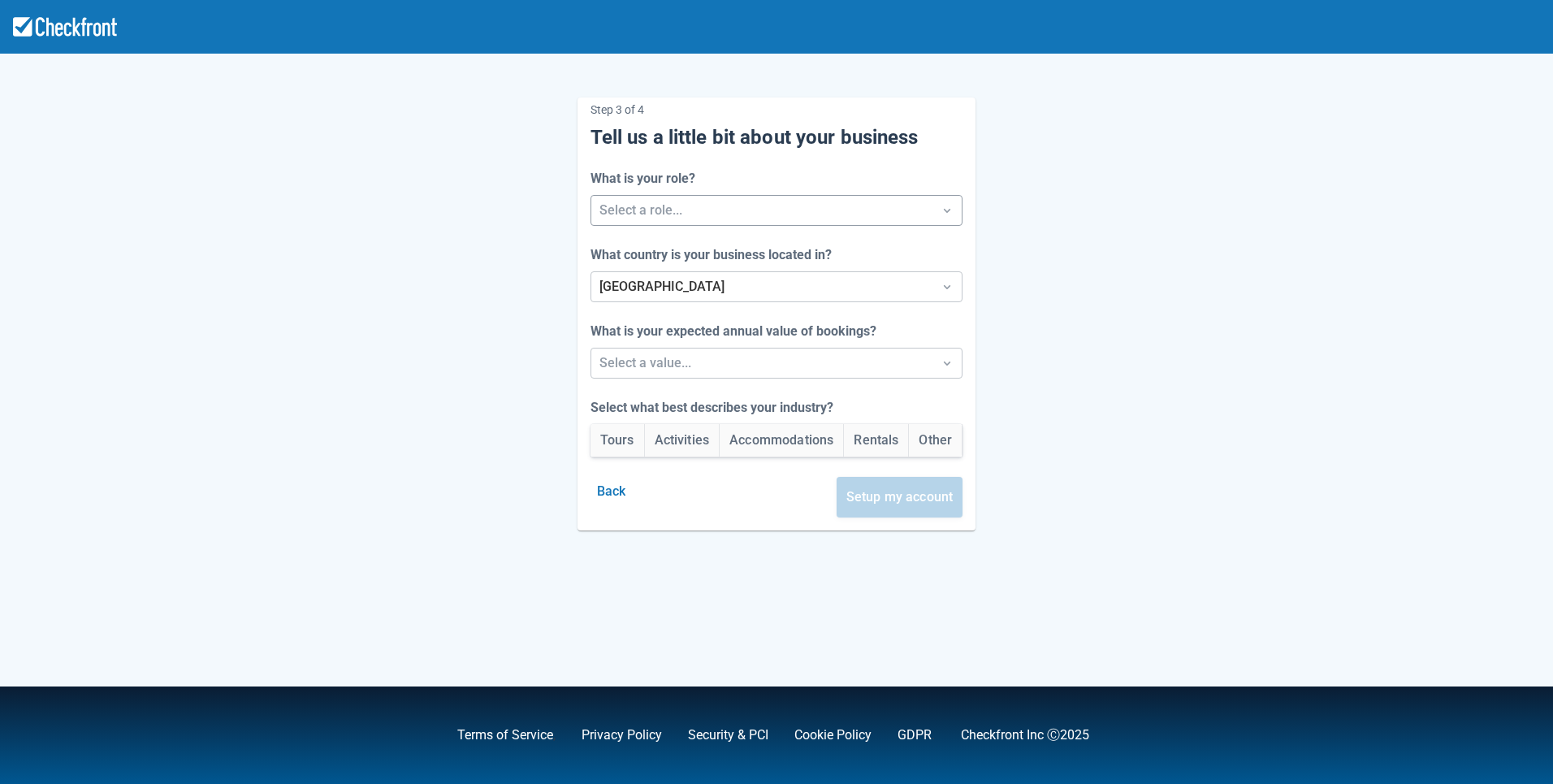
click at [649, 216] on div at bounding box center [763, 210] width 326 height 22
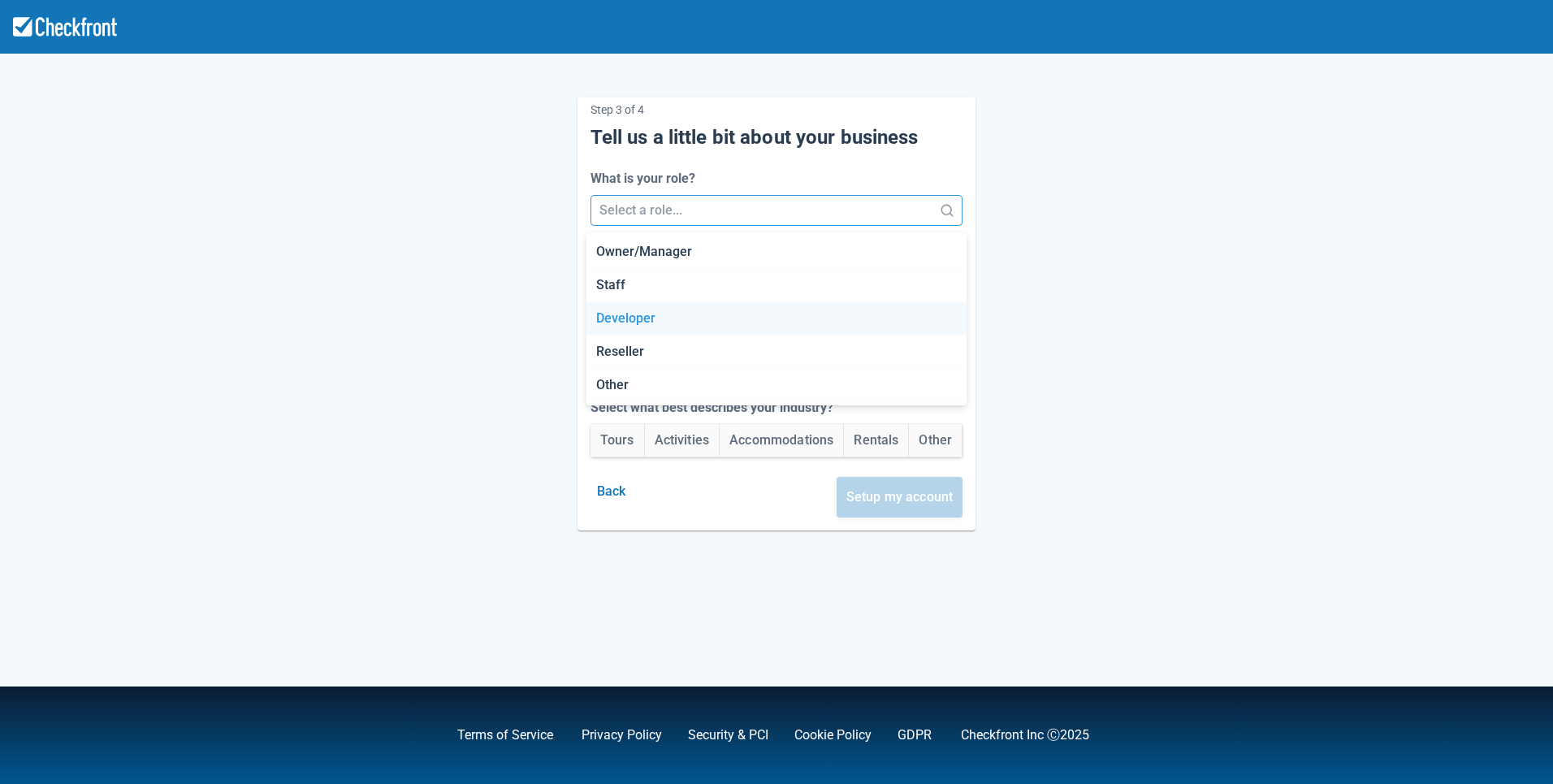
click at [653, 316] on div "Developer" at bounding box center [776, 318] width 380 height 34
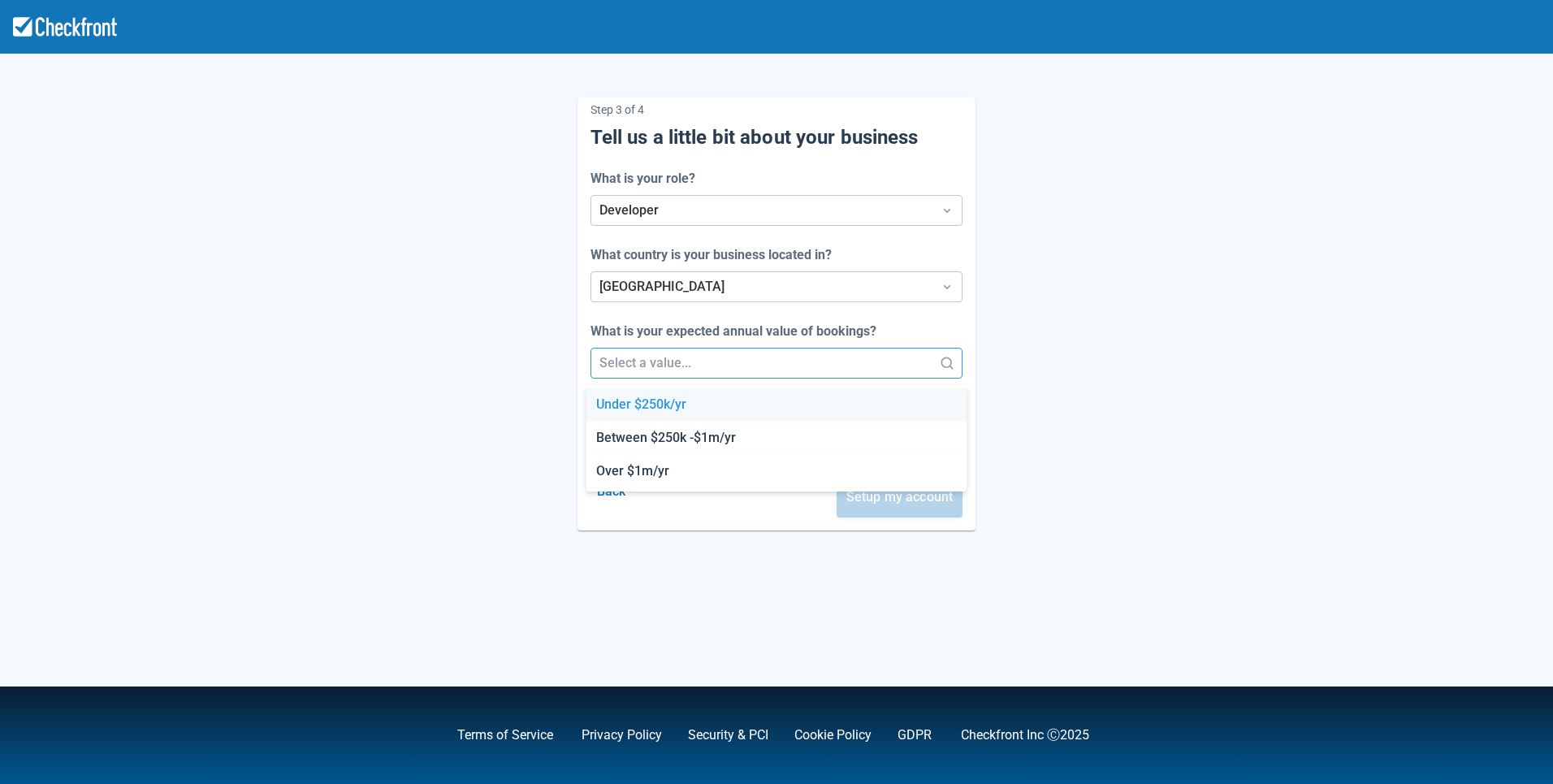
click at [658, 358] on div at bounding box center [763, 363] width 326 height 22
click at [657, 434] on div "Between $250k -$1m/yr" at bounding box center [776, 438] width 380 height 34
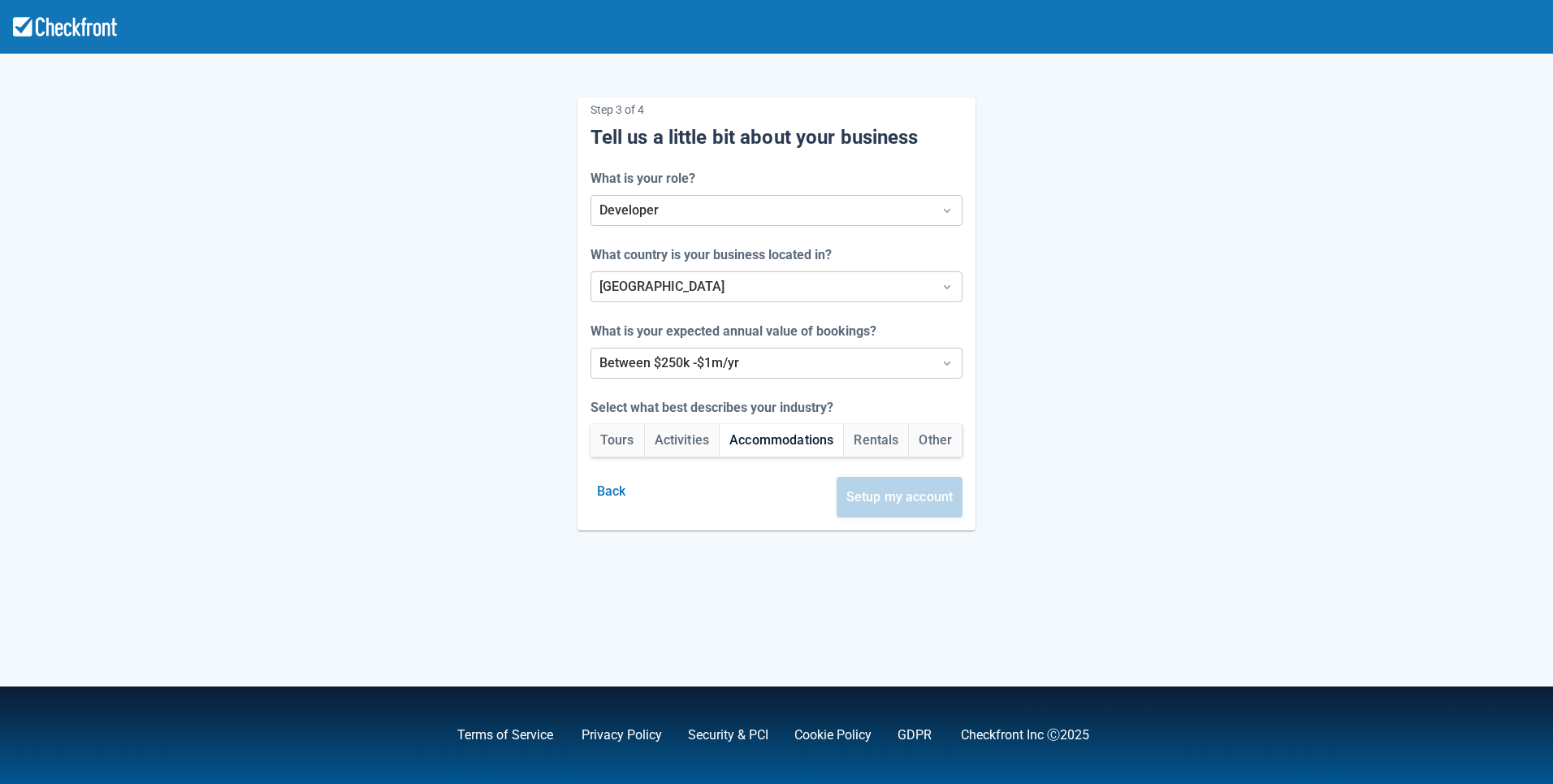
click at [752, 438] on button "Accommodations" at bounding box center [781, 440] width 123 height 33
click at [917, 503] on button "Setup my account" at bounding box center [900, 497] width 127 height 41
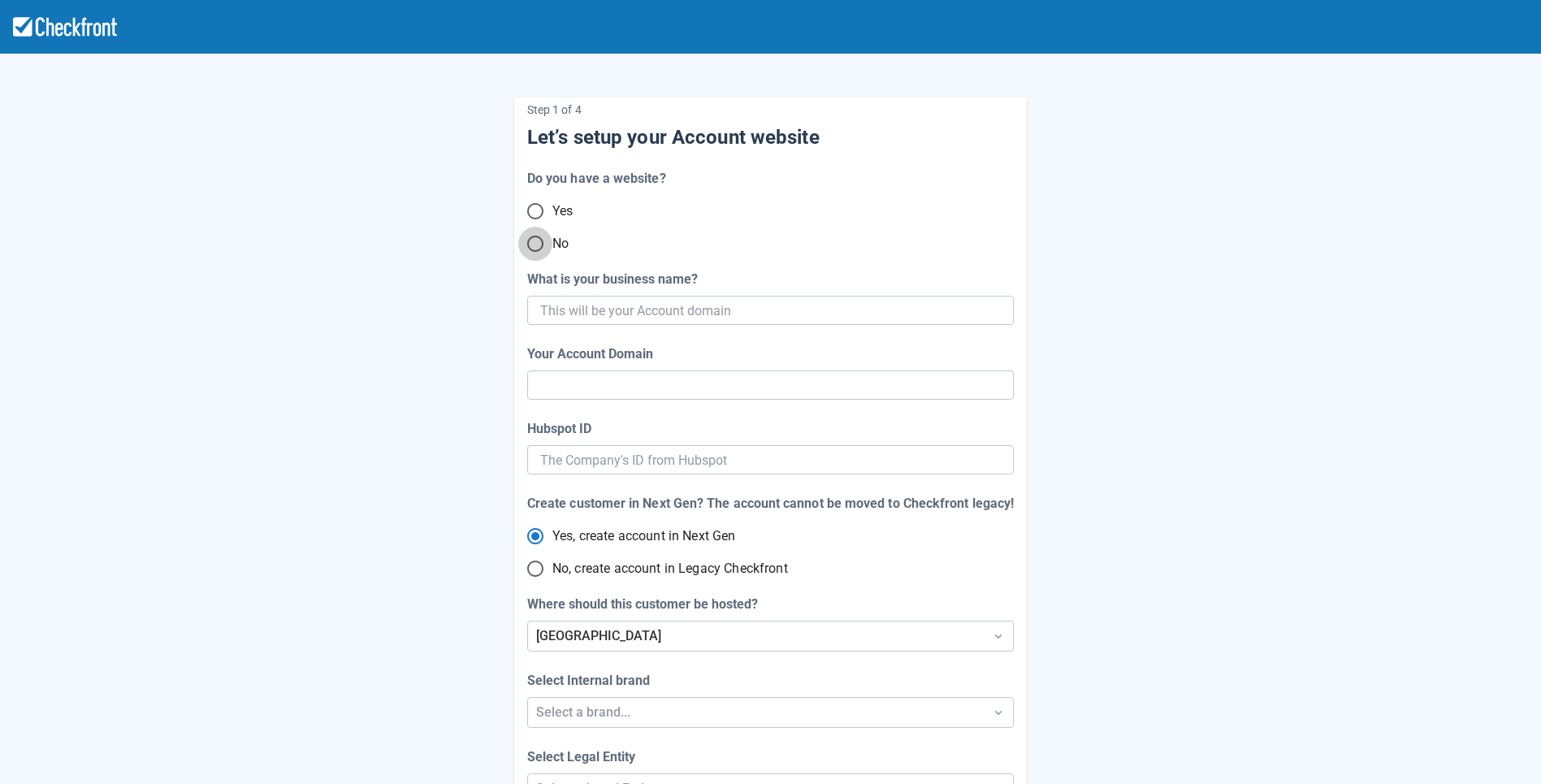
click at [538, 250] on input "No" at bounding box center [536, 244] width 35 height 34
radio input "true"
click at [813, 303] on input "What is your business name?" at bounding box center [769, 310] width 457 height 29
paste input "gpy-20250902t1000"
type input "gpy-20250902t1000"
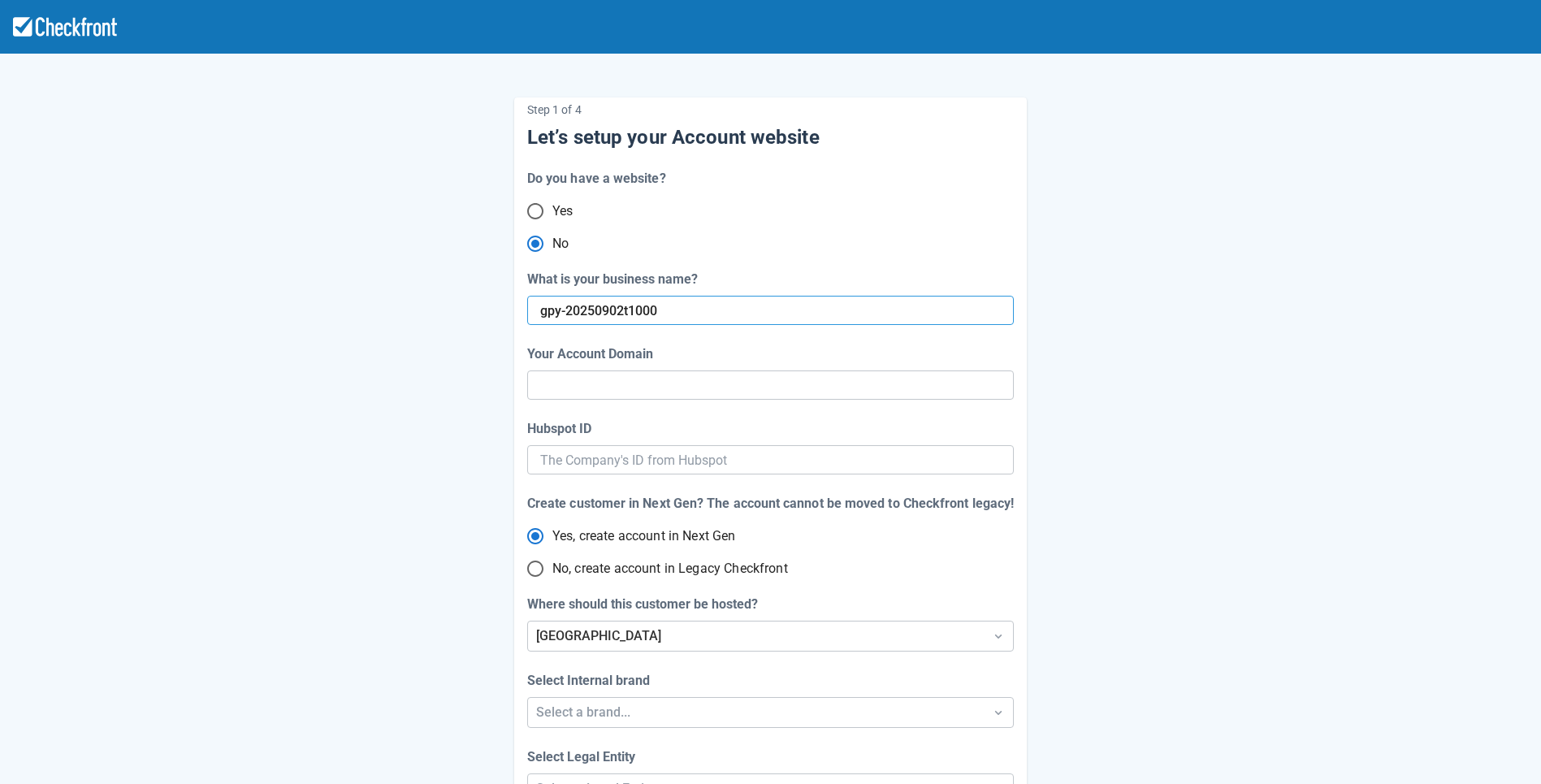
type input "gpy-20250902-t-1000"
radio input "true"
radio input "false"
type input "gpy-20250902t1000"
click at [1062, 530] on div "Step 1 of 4 Let’s setup your Account website Do you have a website? Yes No What…" at bounding box center [770, 472] width 926 height 800
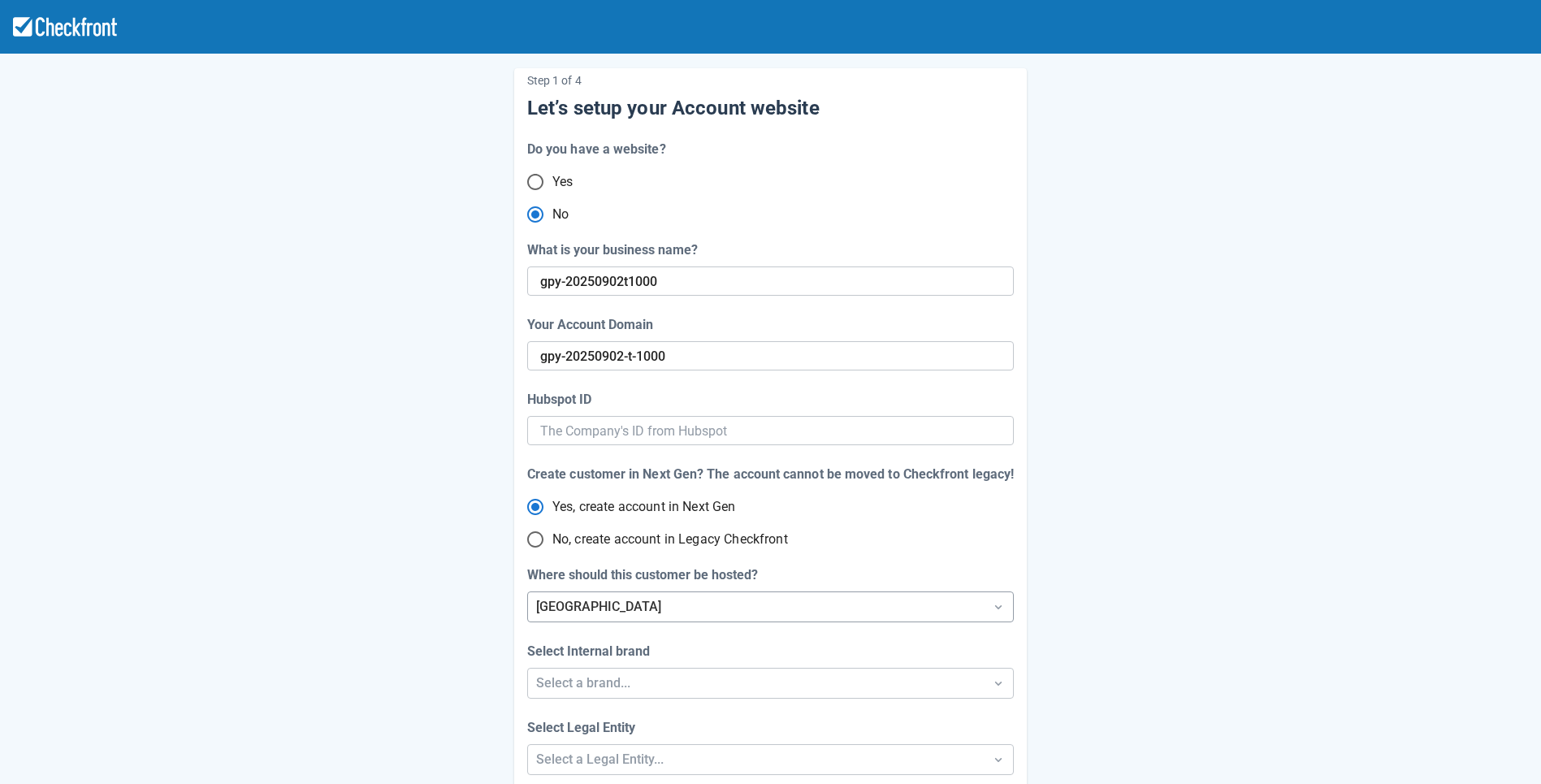
scroll to position [52, 0]
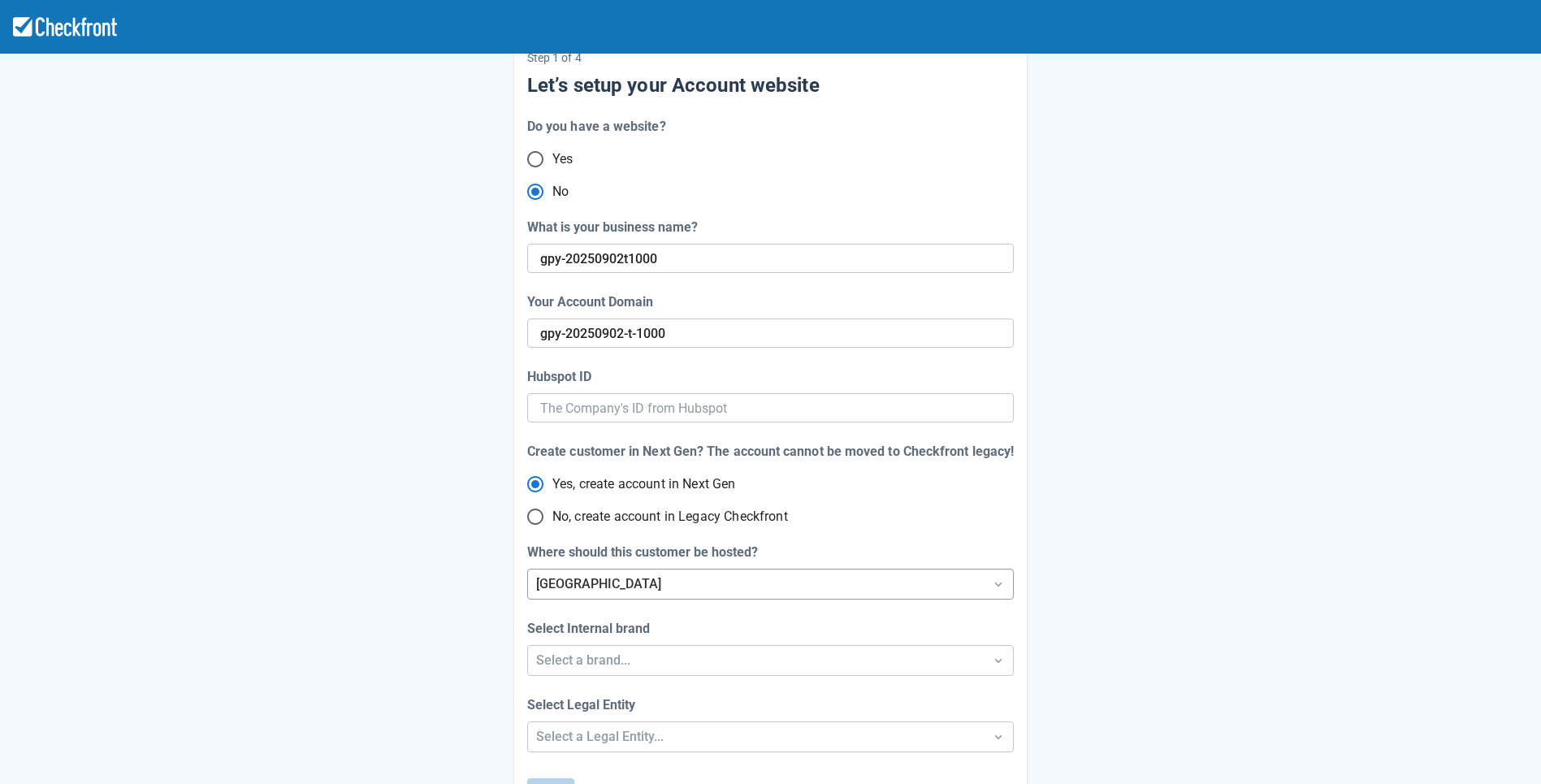
click at [722, 580] on div "[GEOGRAPHIC_DATA]" at bounding box center [755, 584] width 439 height 20
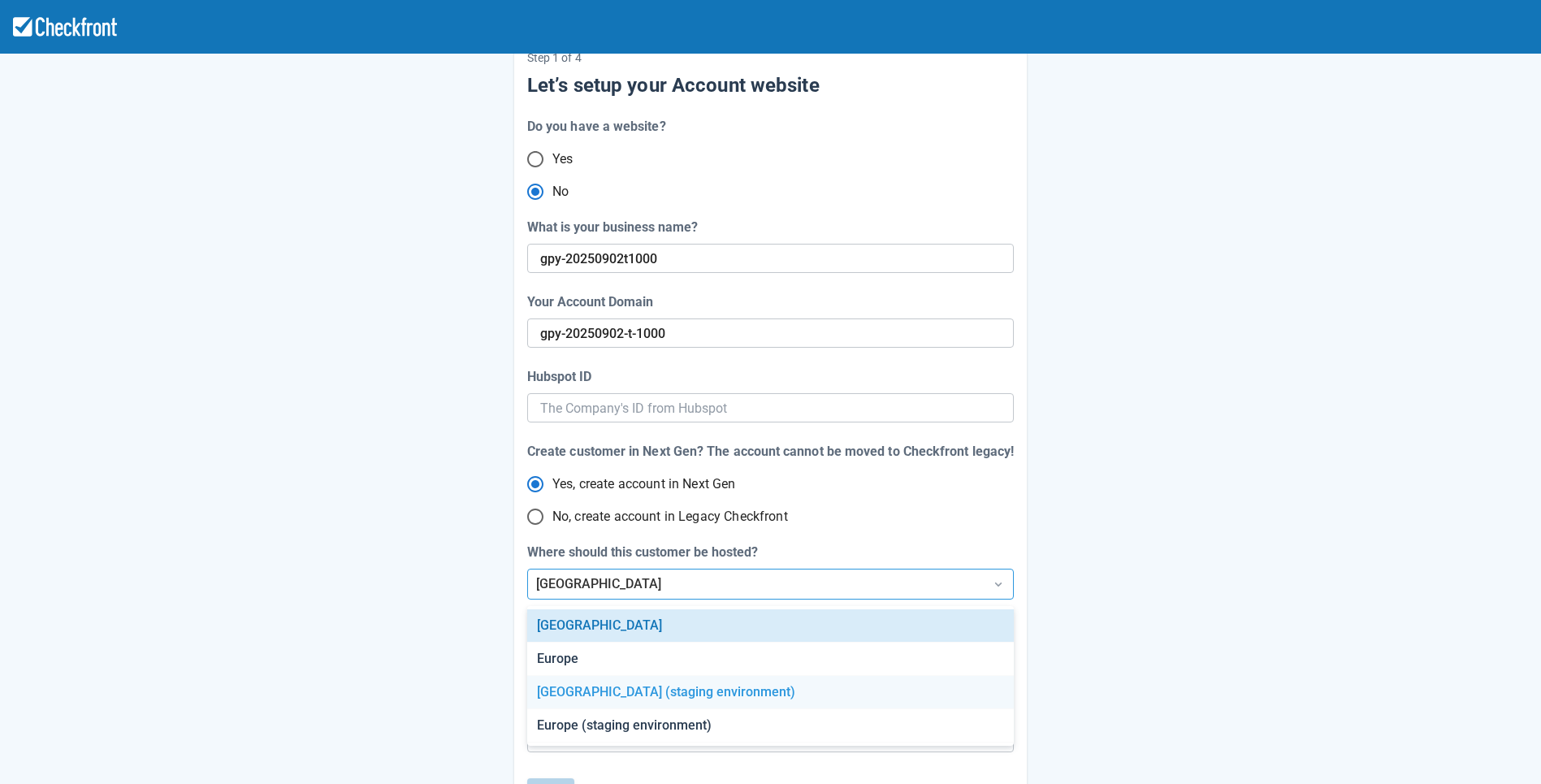
click at [641, 693] on div "[GEOGRAPHIC_DATA] (staging environment)" at bounding box center [770, 692] width 486 height 34
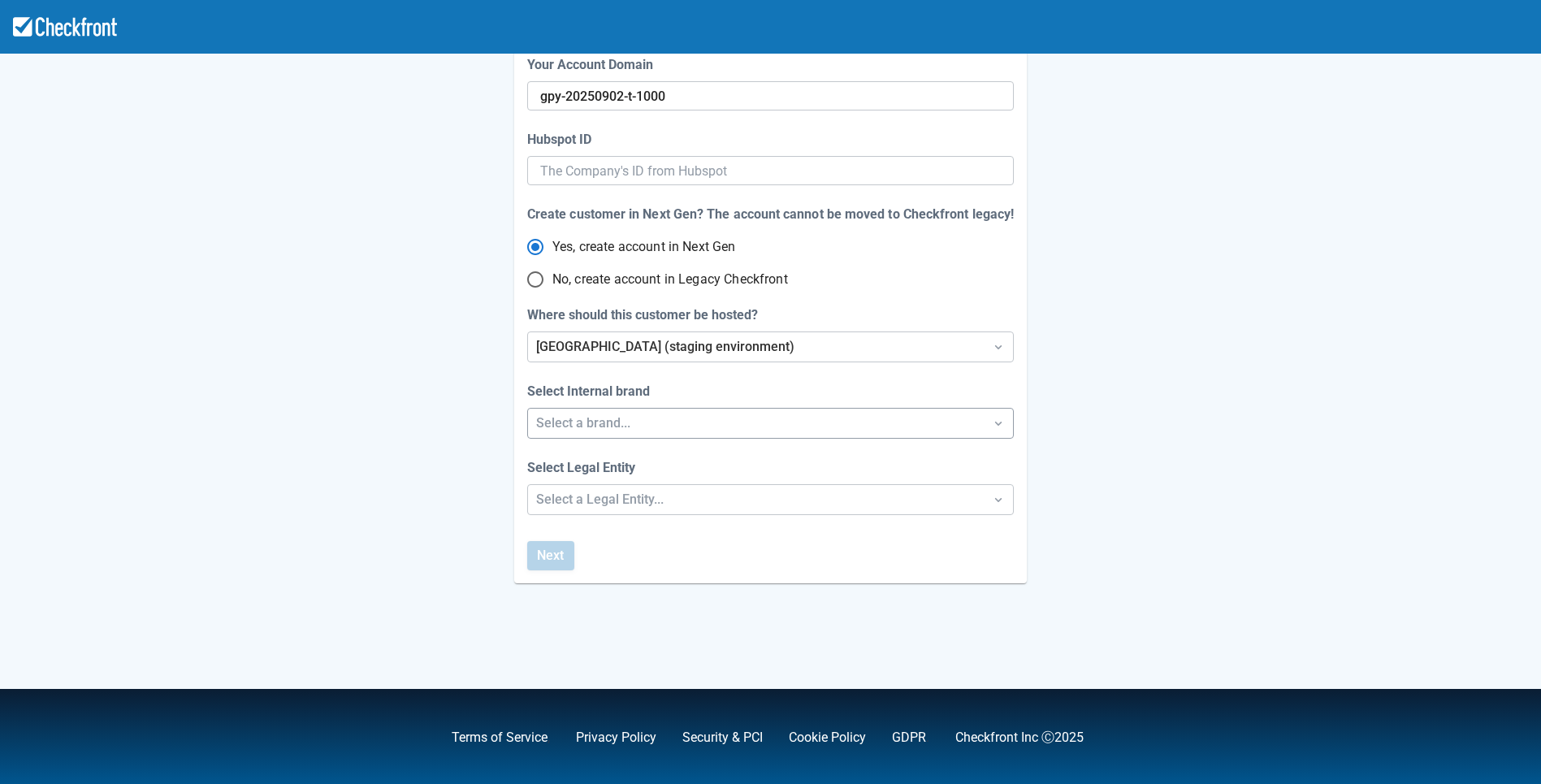
scroll to position [292, 0]
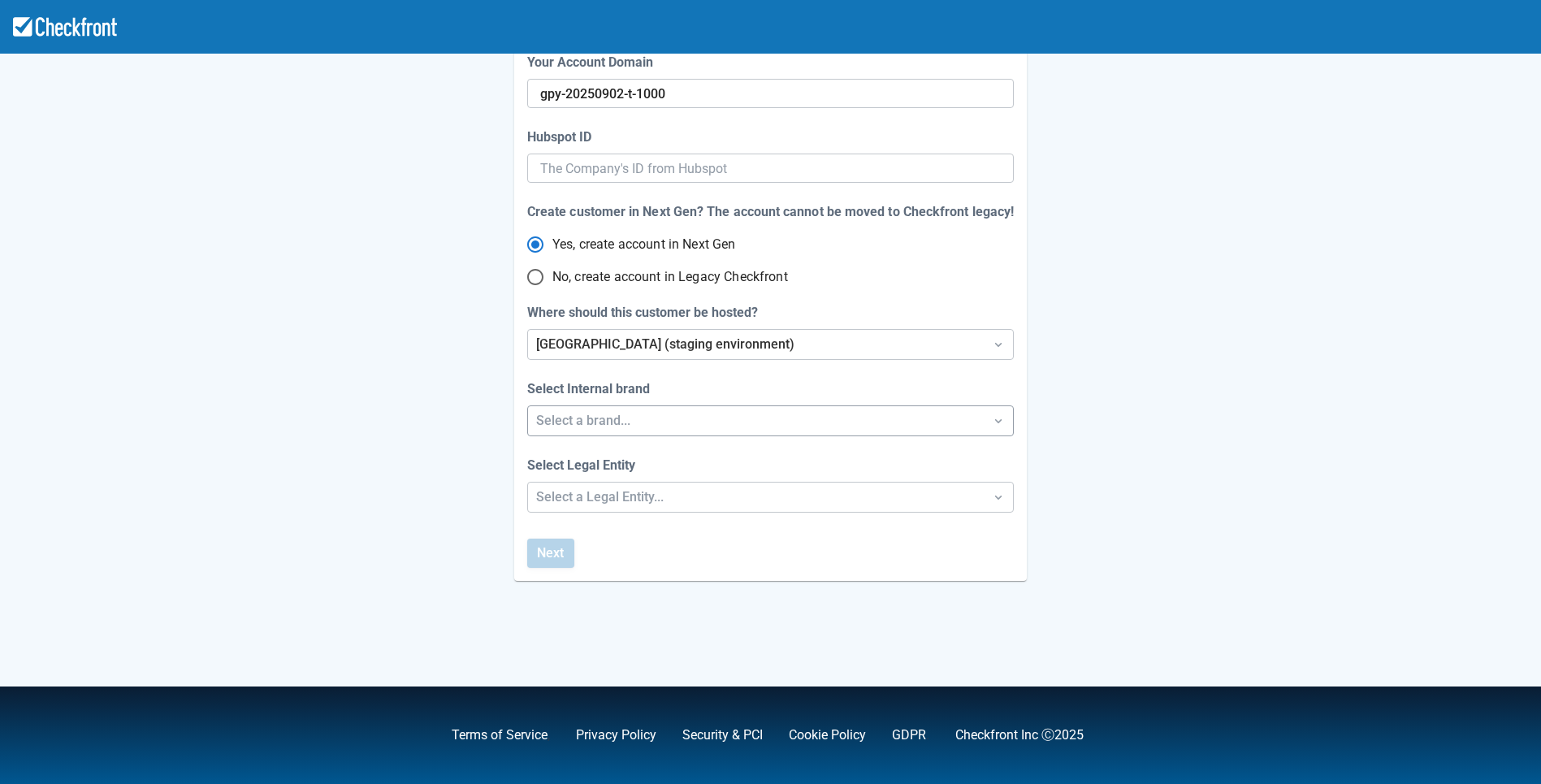
click at [655, 423] on div "Select a brand..." at bounding box center [755, 420] width 439 height 20
click at [635, 461] on div "Checkfront" at bounding box center [770, 462] width 486 height 34
click at [598, 496] on div "Select a Legal Entity..." at bounding box center [755, 497] width 439 height 20
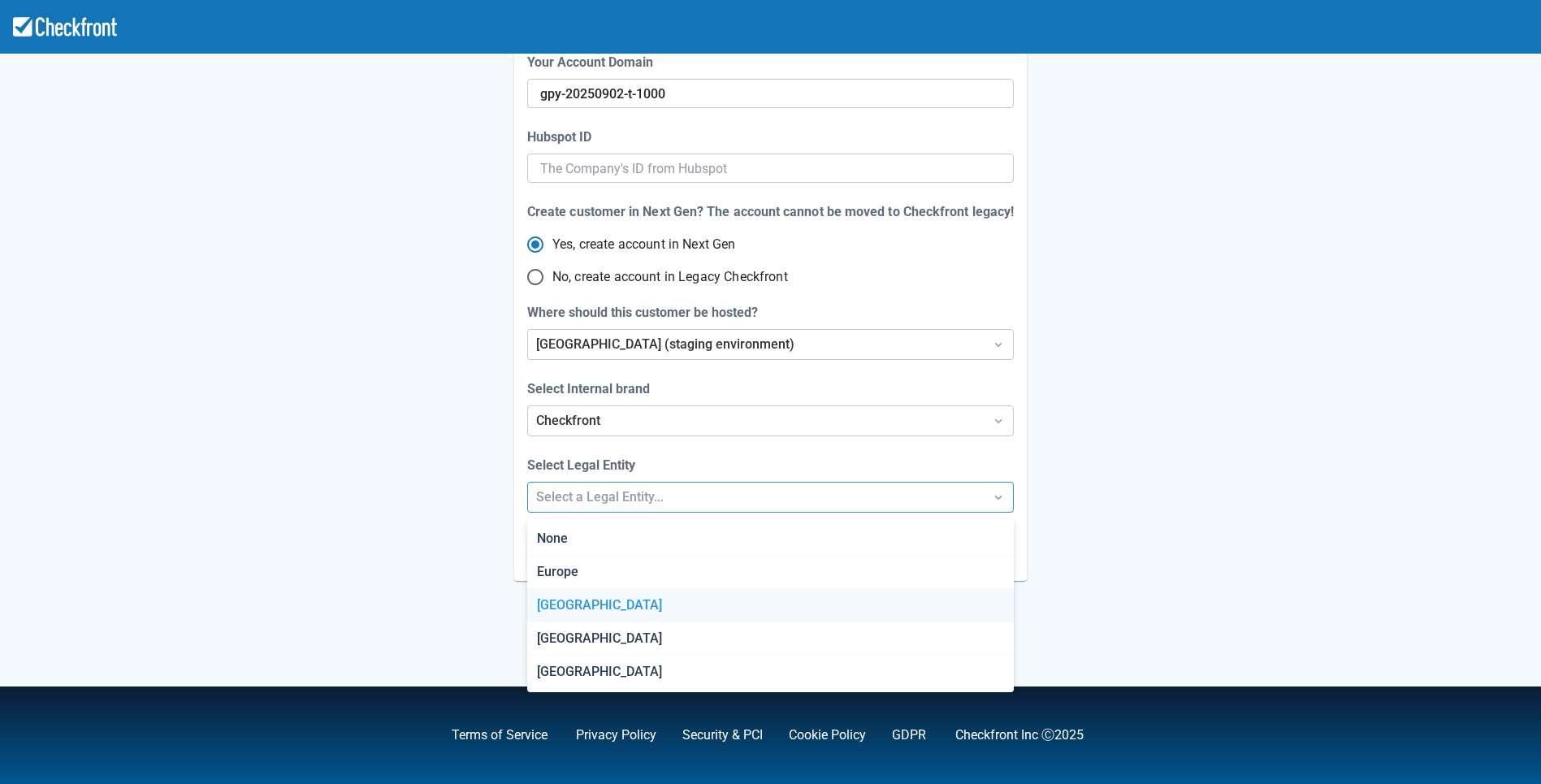
click at [579, 608] on div "[GEOGRAPHIC_DATA]" at bounding box center [770, 605] width 486 height 34
radio input "false"
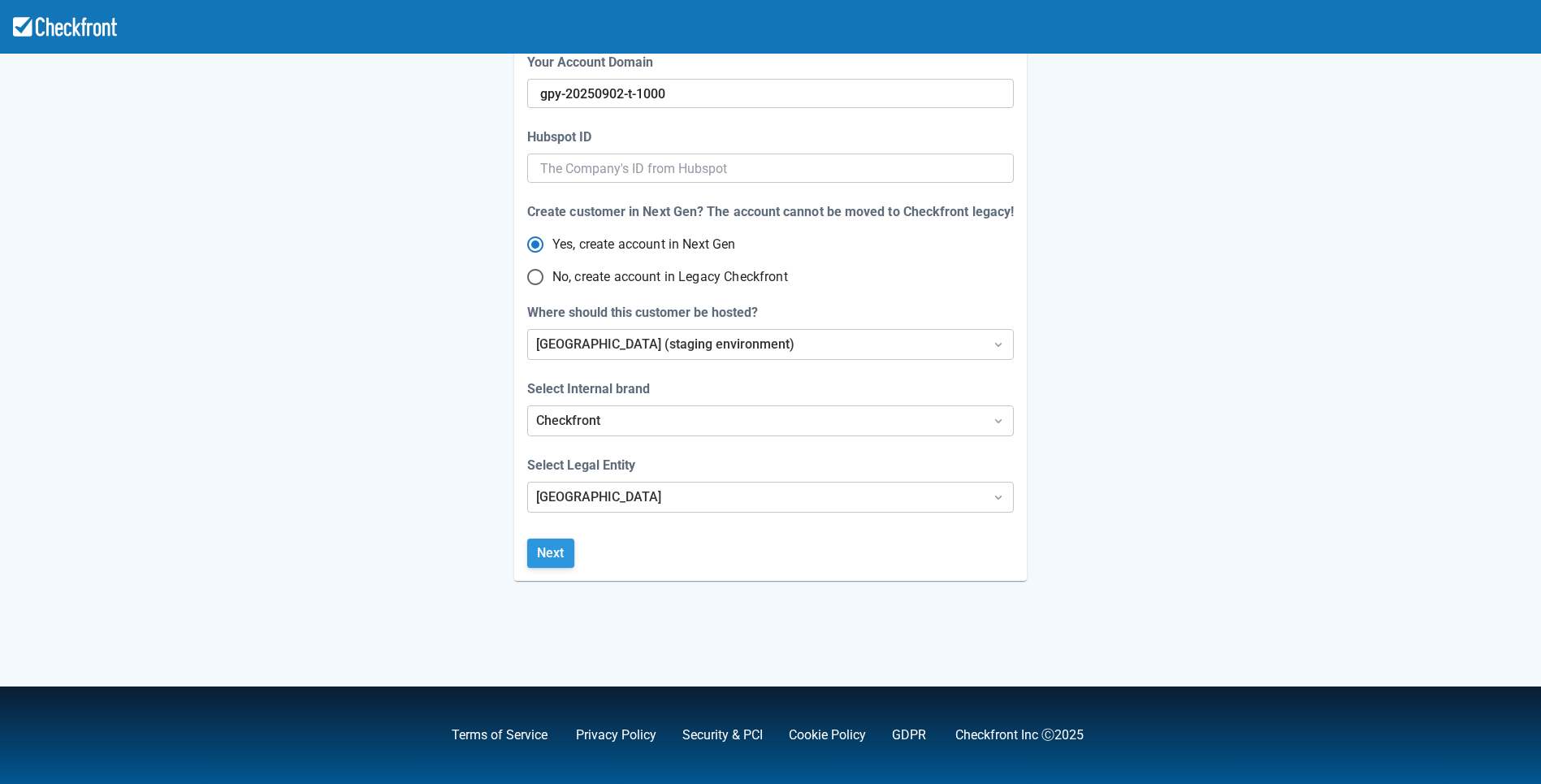
click at [558, 555] on button "Next" at bounding box center [550, 553] width 47 height 29
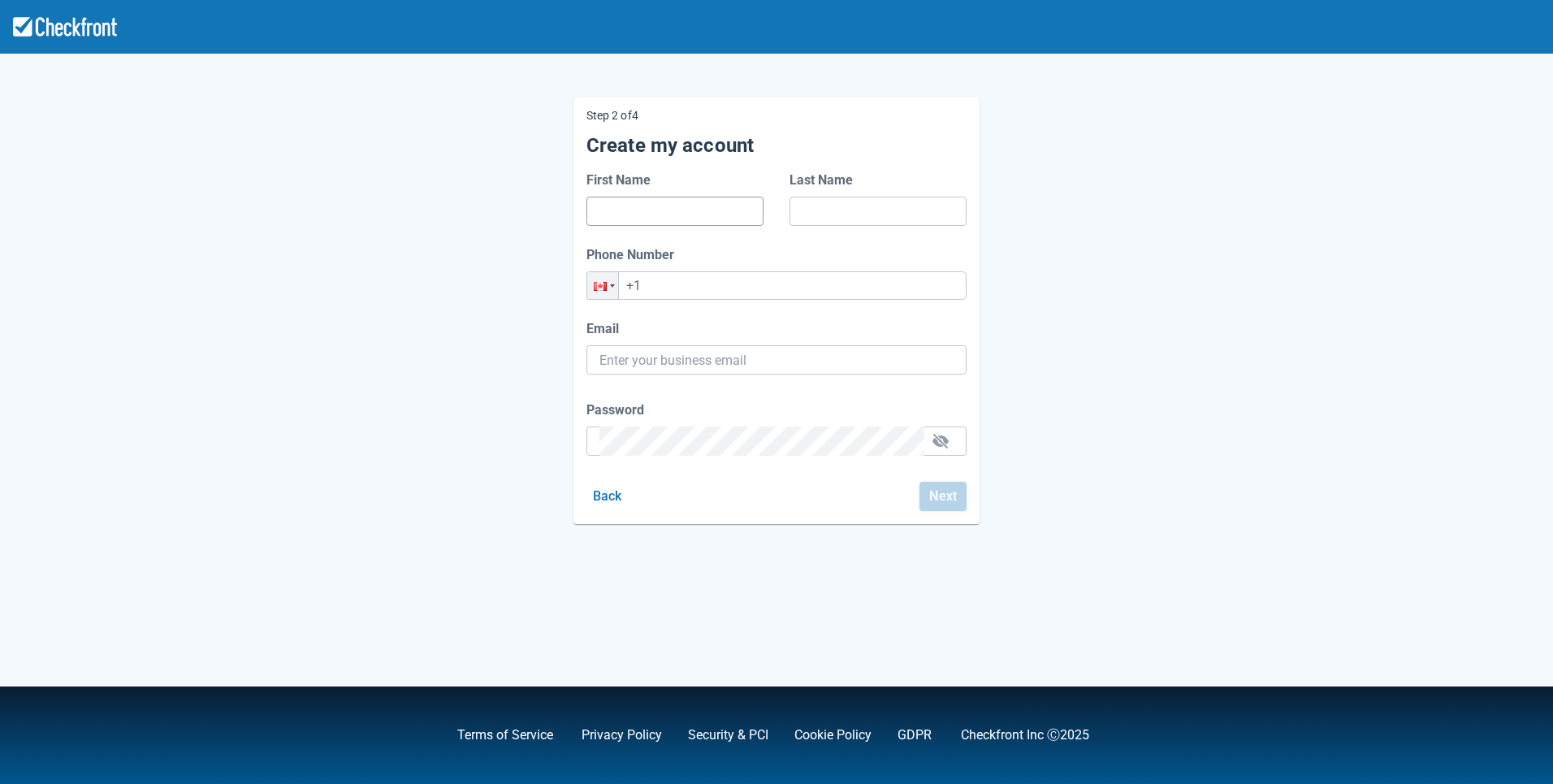
click at [701, 204] on input "First Name" at bounding box center [675, 211] width 151 height 29
type input "dfds"
click at [848, 219] on input "Last Name" at bounding box center [877, 211] width 151 height 29
type input "dfa"
click at [757, 297] on input "+1" at bounding box center [776, 285] width 380 height 28
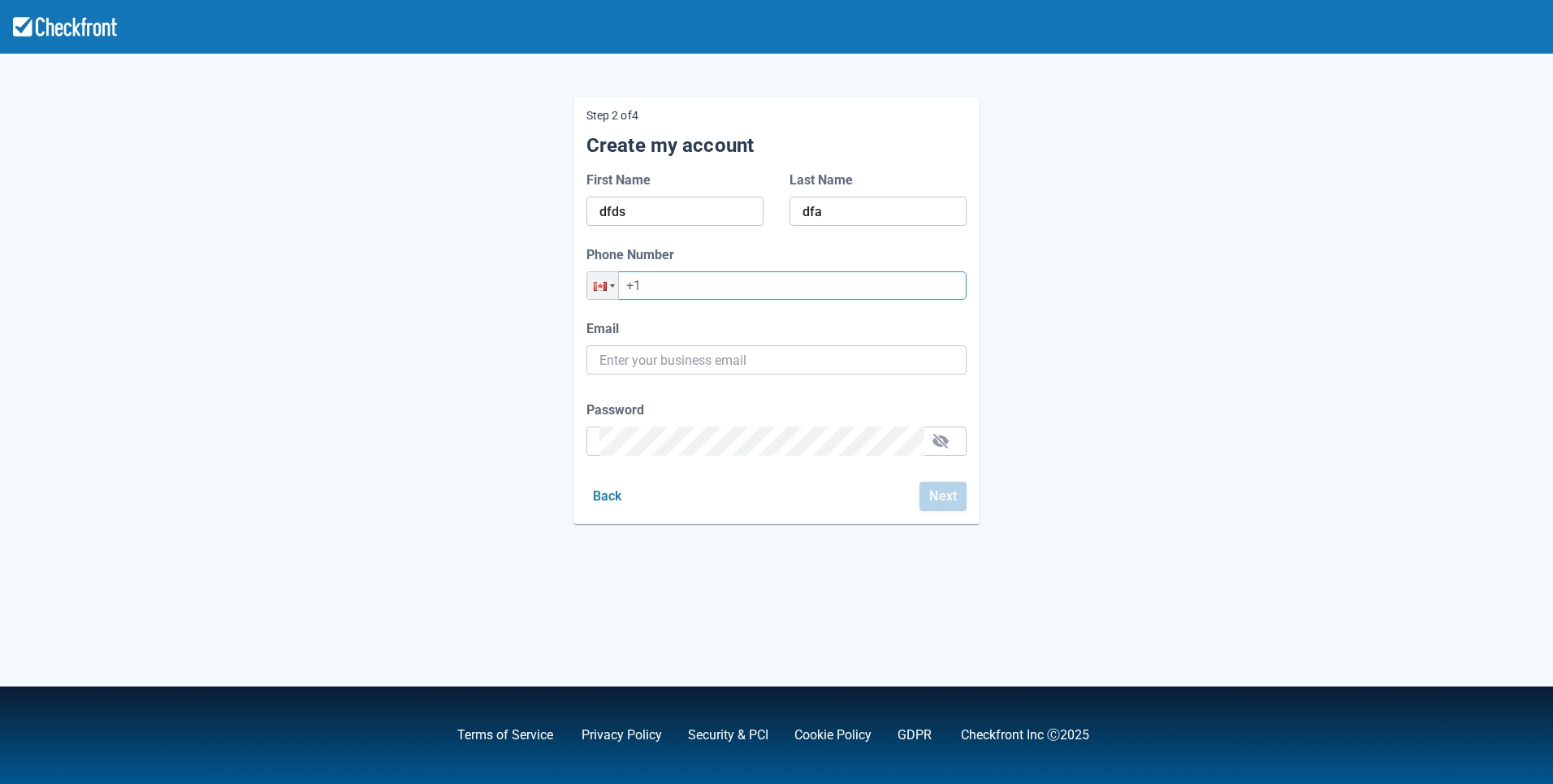
click at [872, 287] on input "+1" at bounding box center [776, 285] width 380 height 28
type input "+1 (342) 646-4364"
click at [744, 367] on input "Email" at bounding box center [776, 360] width 354 height 29
paste input "gpy-20250902t1000@email.ghostinspector.com"
type input "gpy-20250902t1000@email.ghostinspector.com"
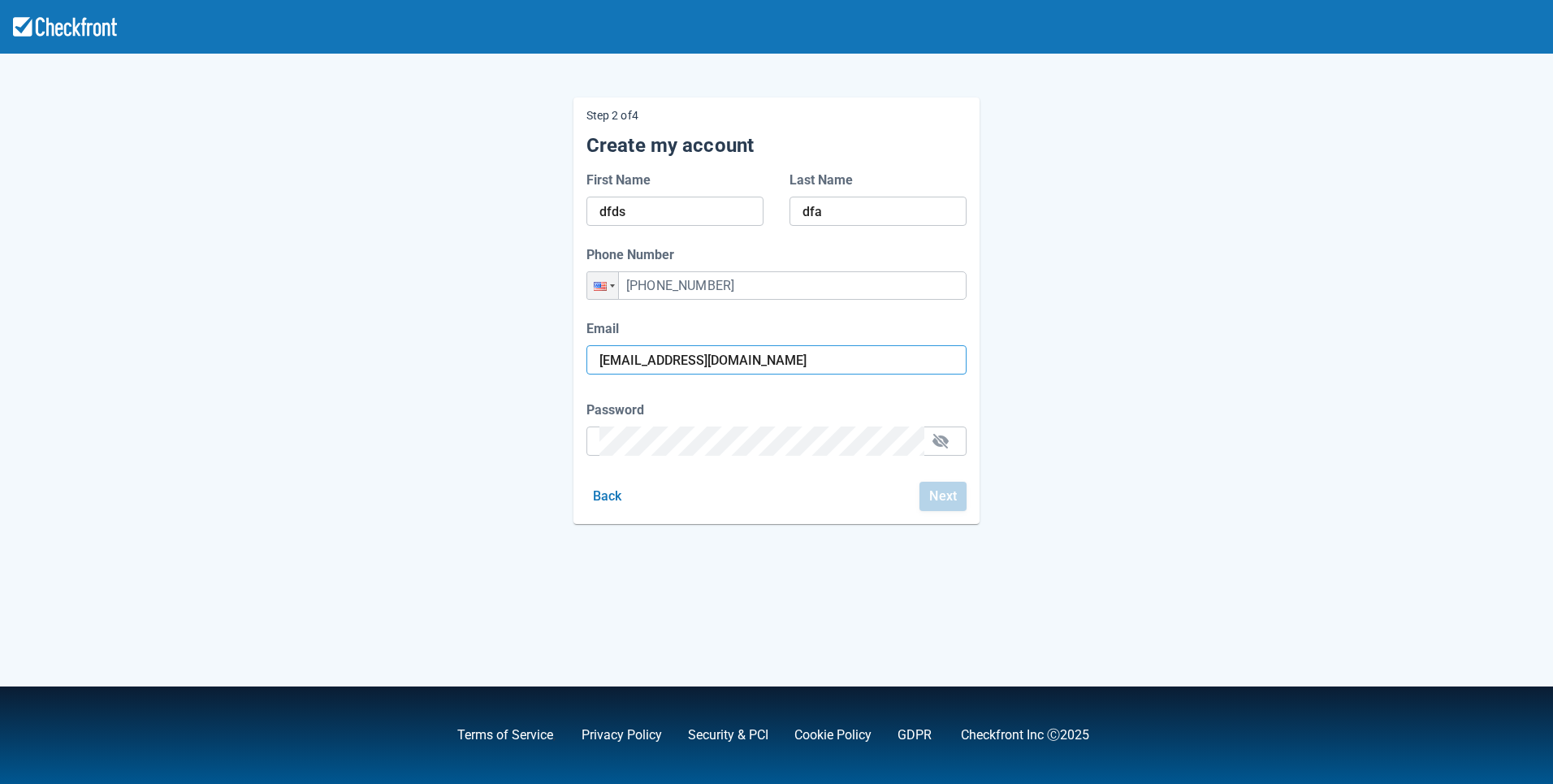
click at [795, 442] on div "Password" at bounding box center [776, 428] width 380 height 55
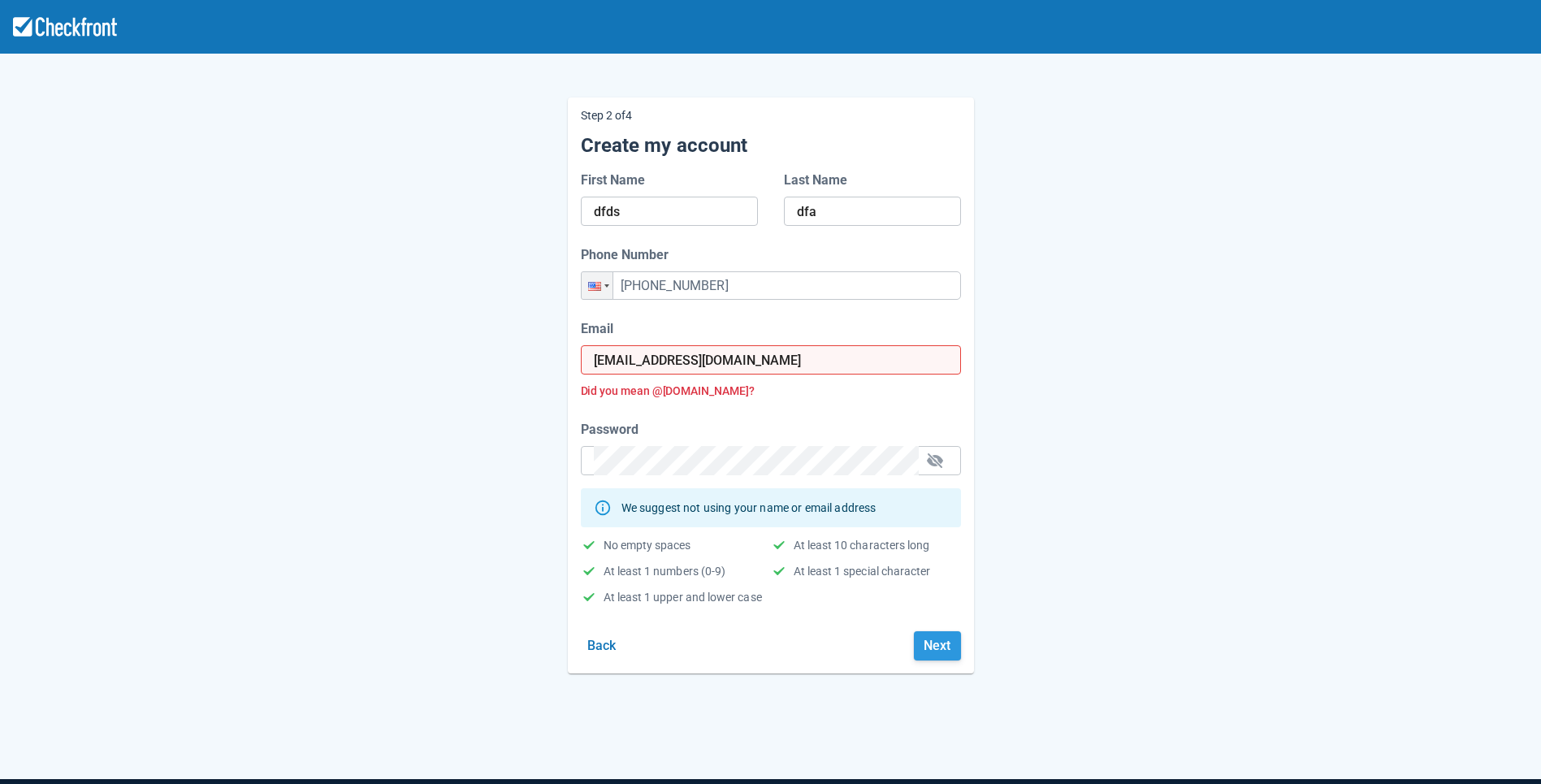
click at [934, 648] on button "Next" at bounding box center [937, 646] width 47 height 29
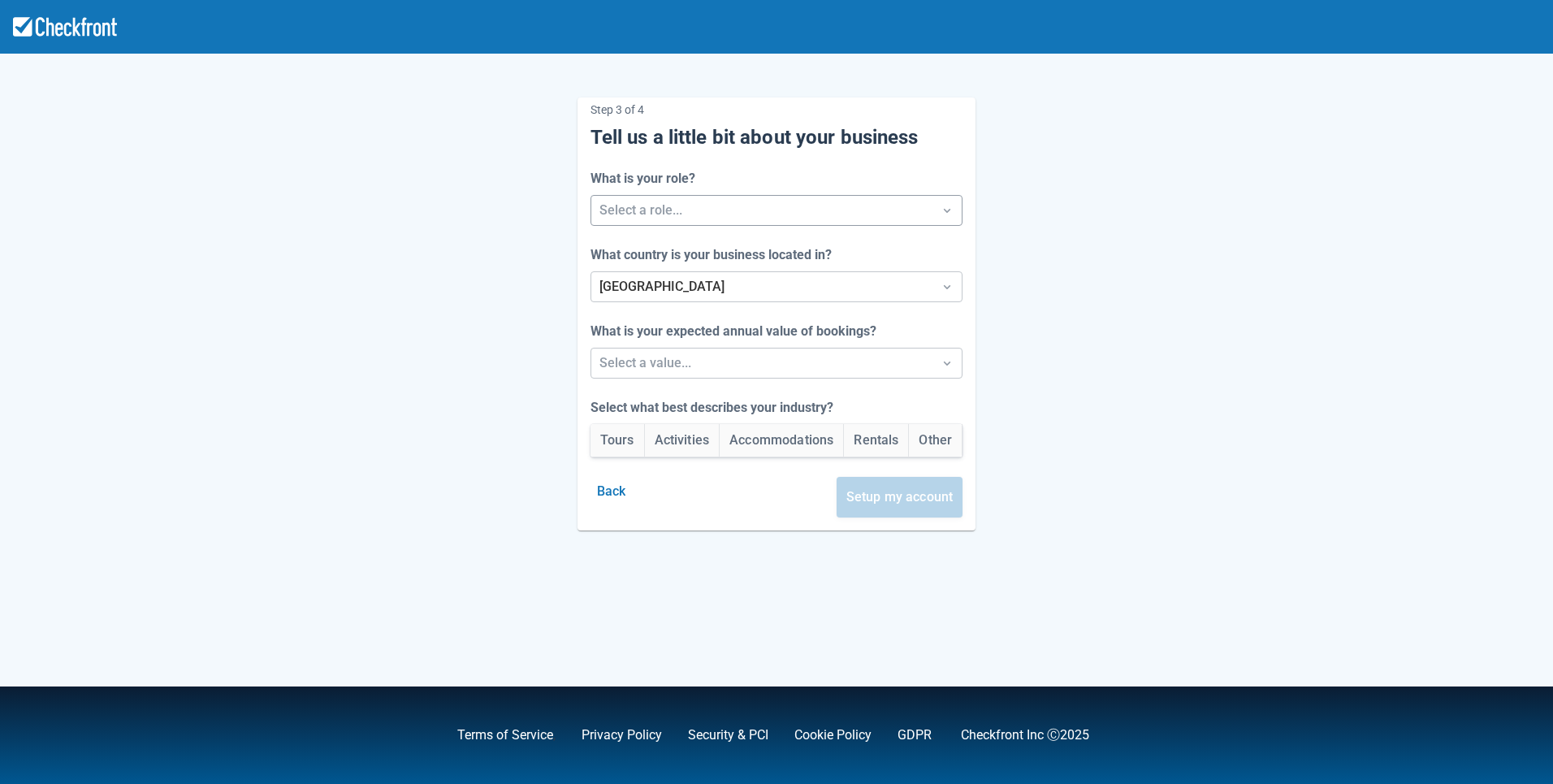
click at [830, 206] on div at bounding box center [763, 210] width 326 height 22
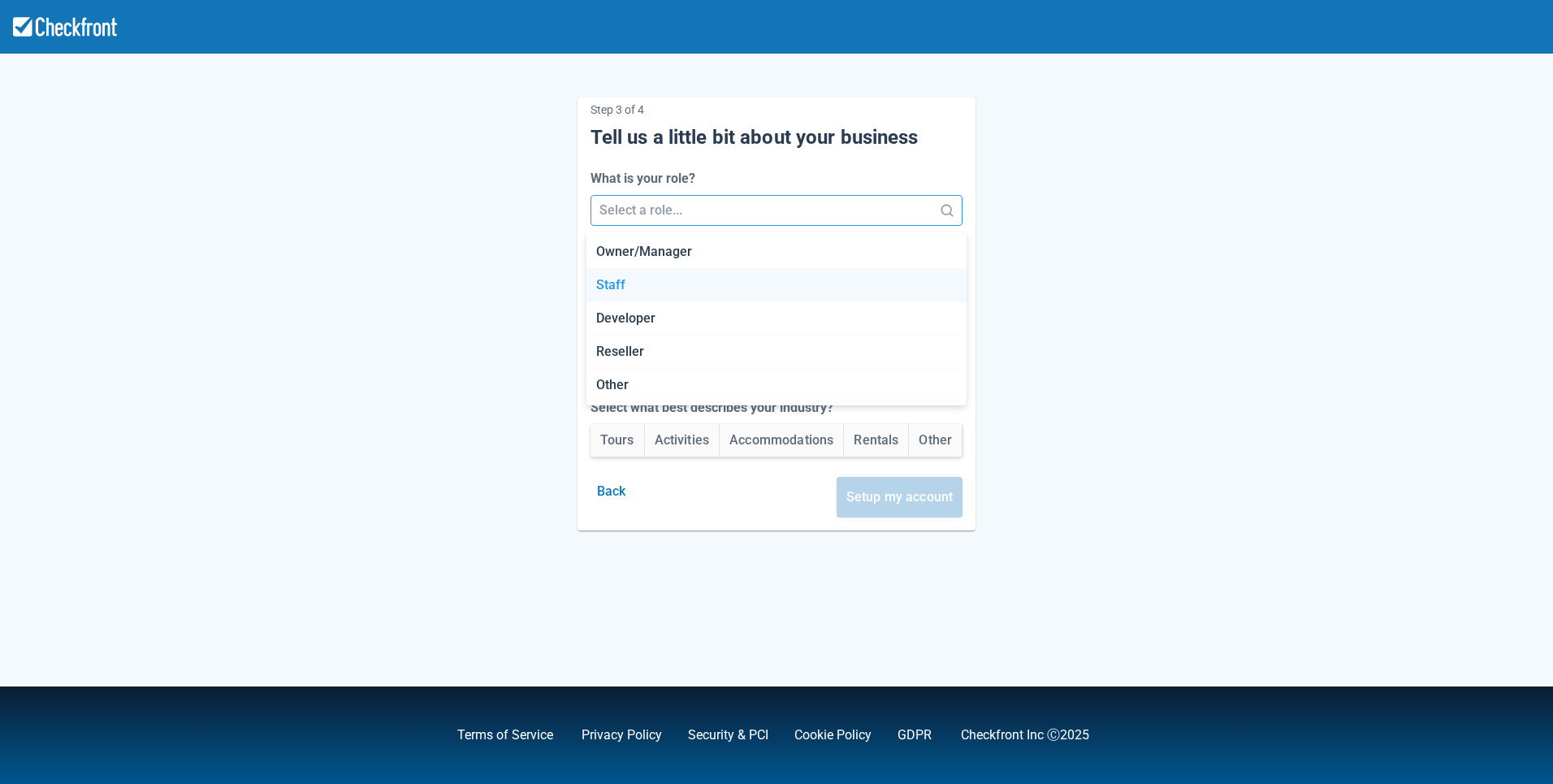
click at [674, 285] on div "Staff" at bounding box center [776, 285] width 380 height 34
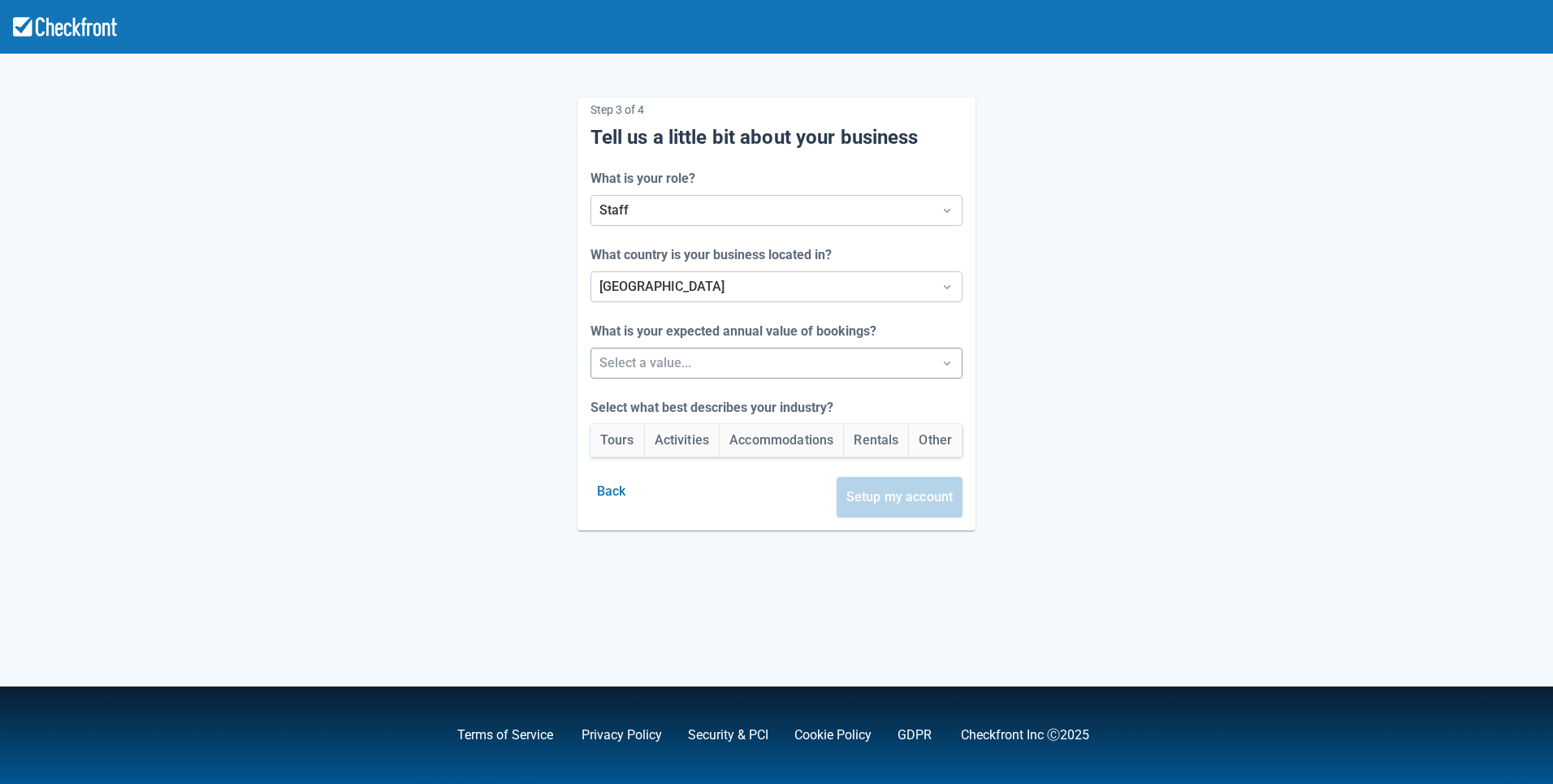
click at [664, 367] on div at bounding box center [763, 363] width 326 height 22
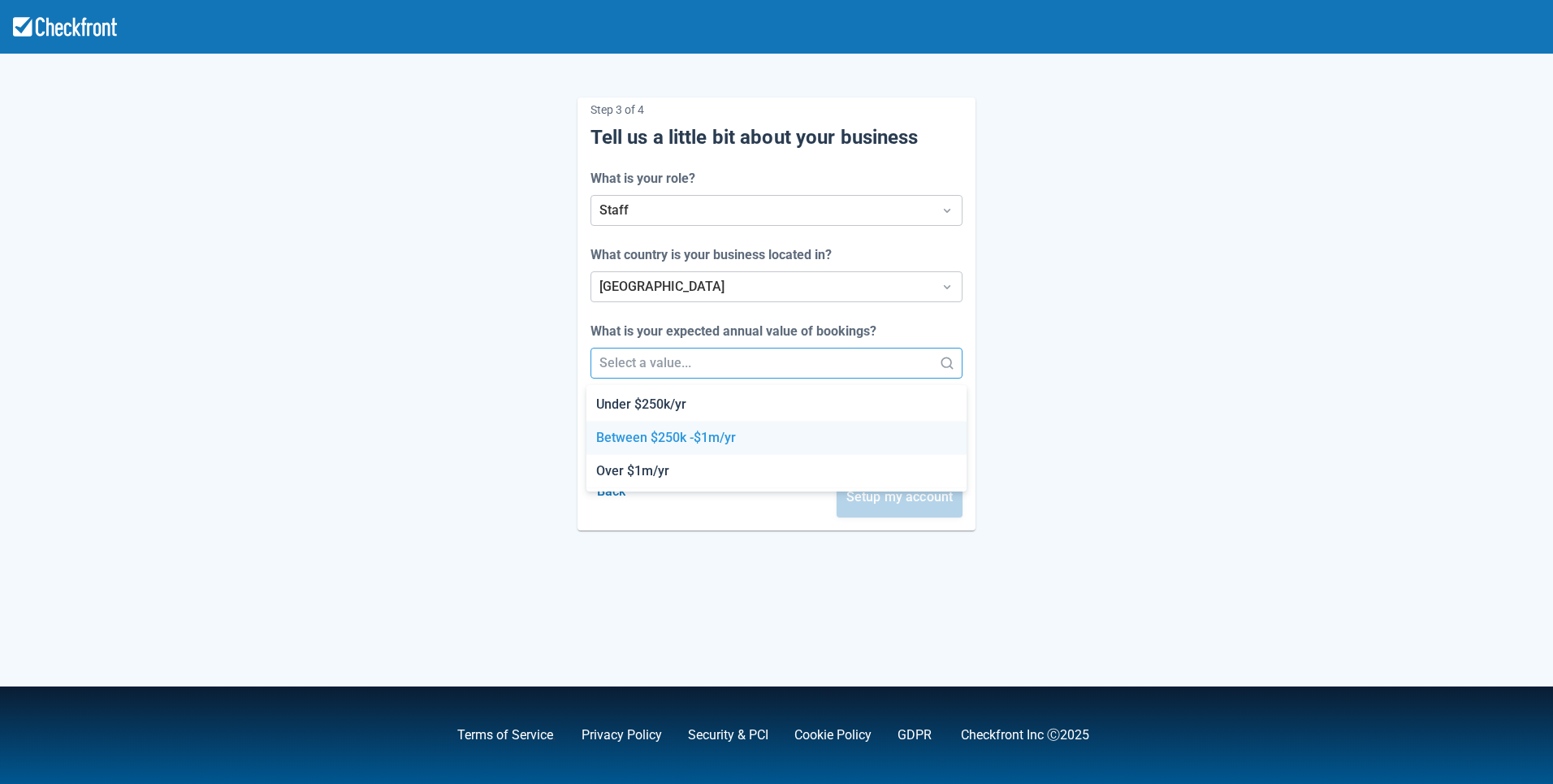
click at [613, 441] on div "Between $250k -$1m/yr" at bounding box center [776, 438] width 380 height 34
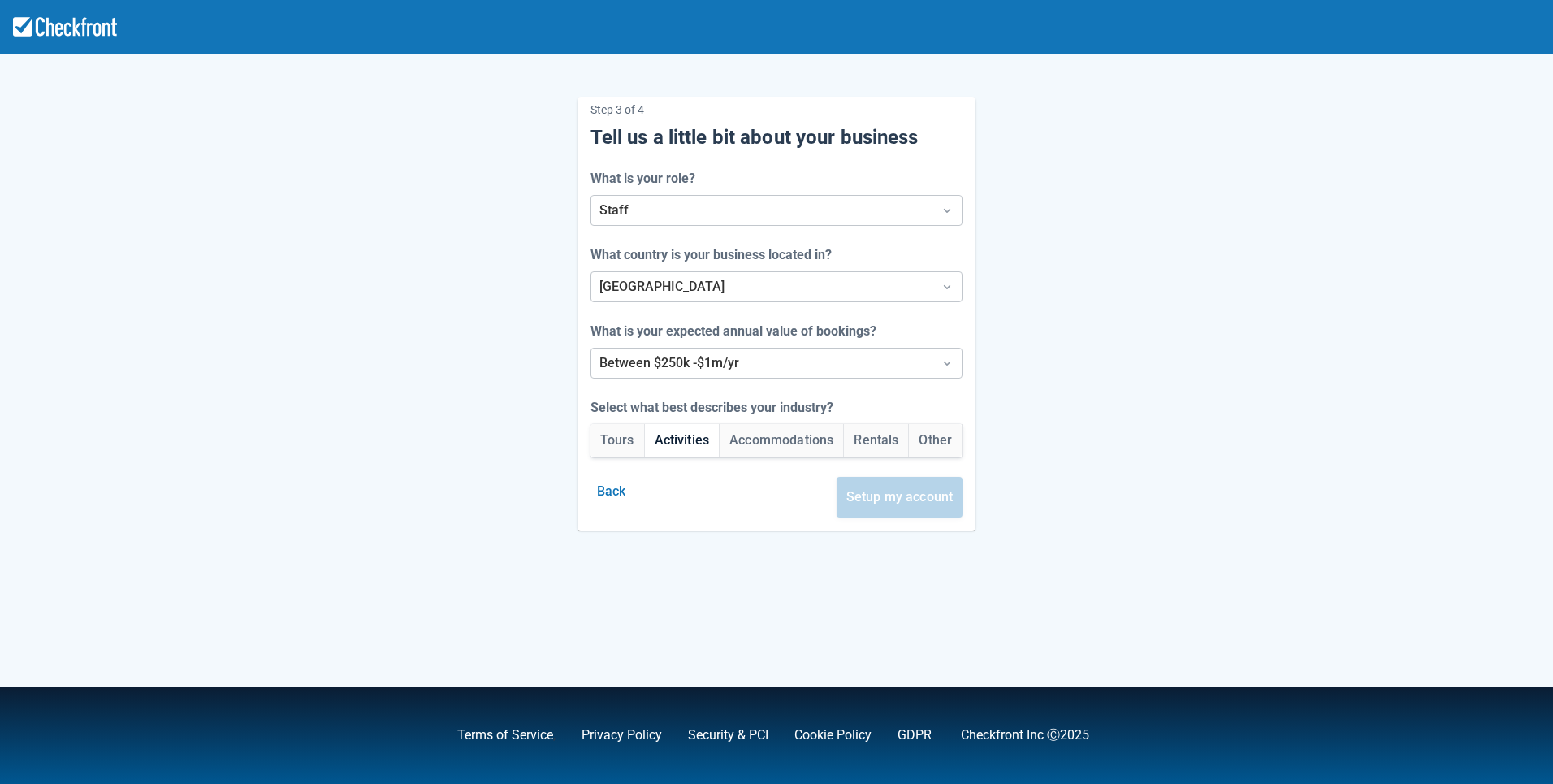
click at [652, 441] on button "Activities" at bounding box center [682, 440] width 75 height 33
click at [900, 507] on button "Setup my account" at bounding box center [900, 497] width 127 height 41
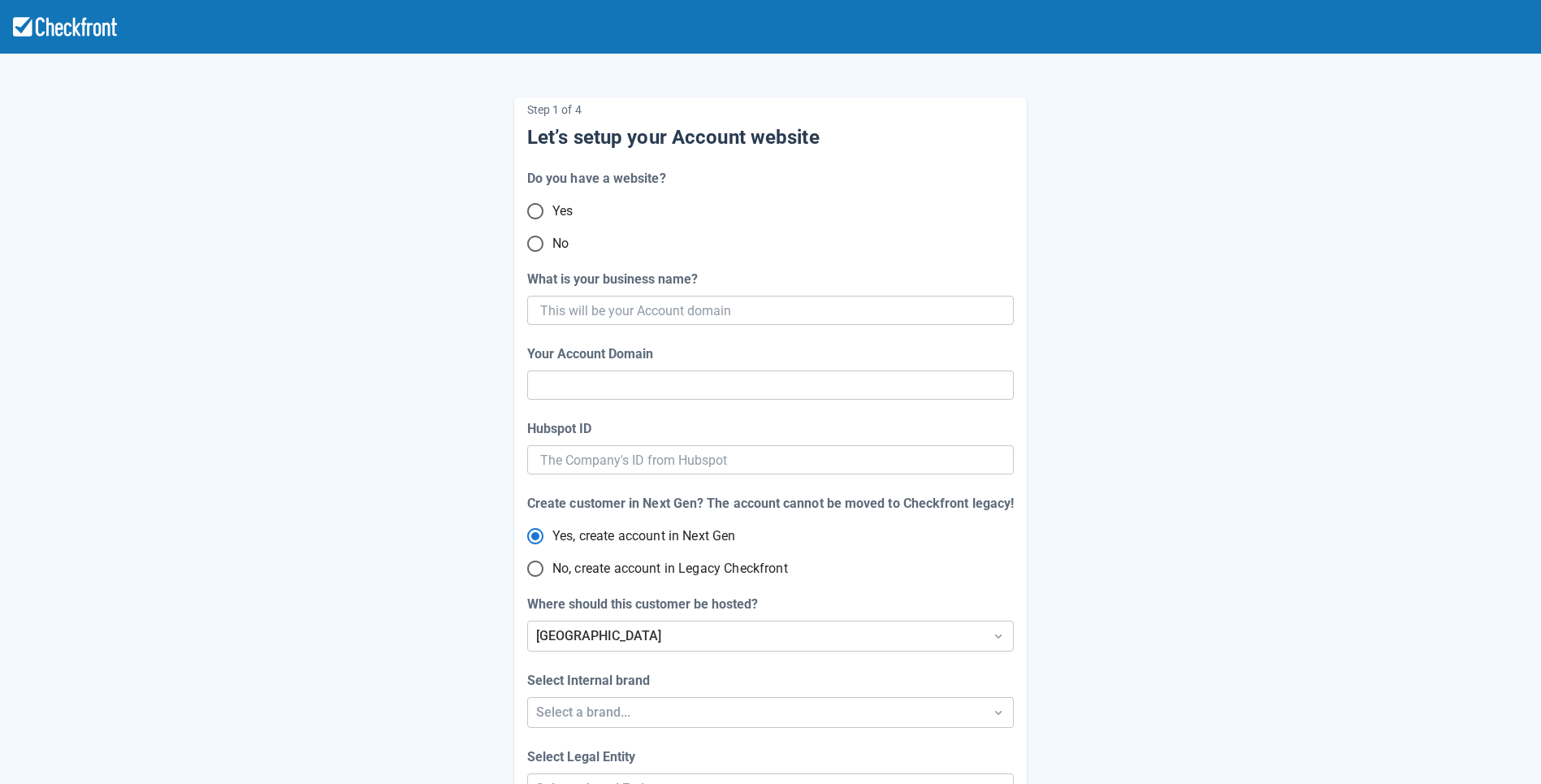
click at [538, 244] on input "No" at bounding box center [536, 244] width 35 height 34
radio input "true"
click at [697, 312] on input "What is your business name?" at bounding box center [769, 310] width 457 height 29
paste input "gpy-20250902t1010"
type input "gpy-20250902t1010"
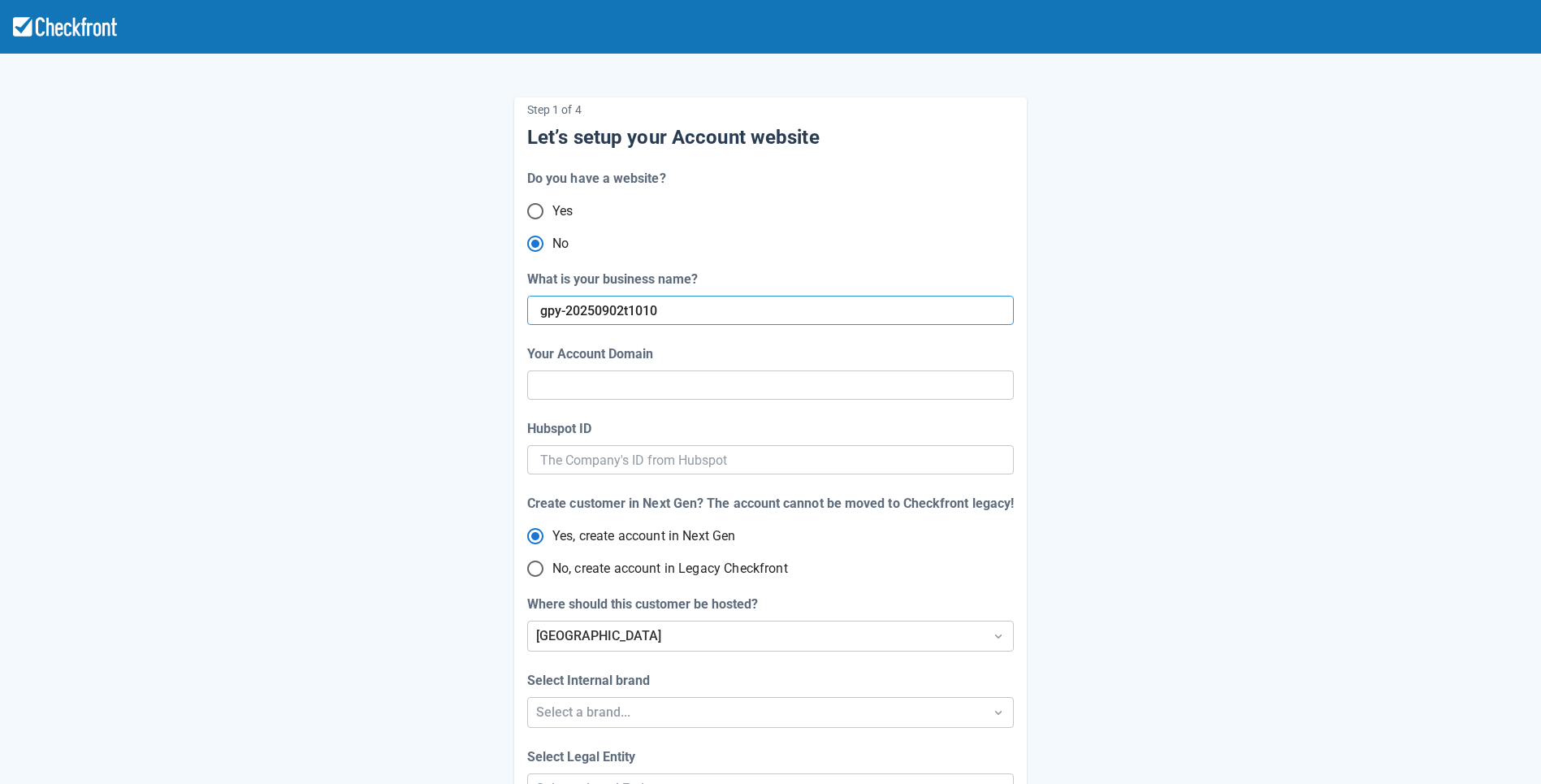
type input "gpy-20250902-t-1010"
radio input "true"
radio input "false"
type input "gpy-20250902t1010"
click at [605, 631] on div "[GEOGRAPHIC_DATA]" at bounding box center [756, 636] width 456 height 29
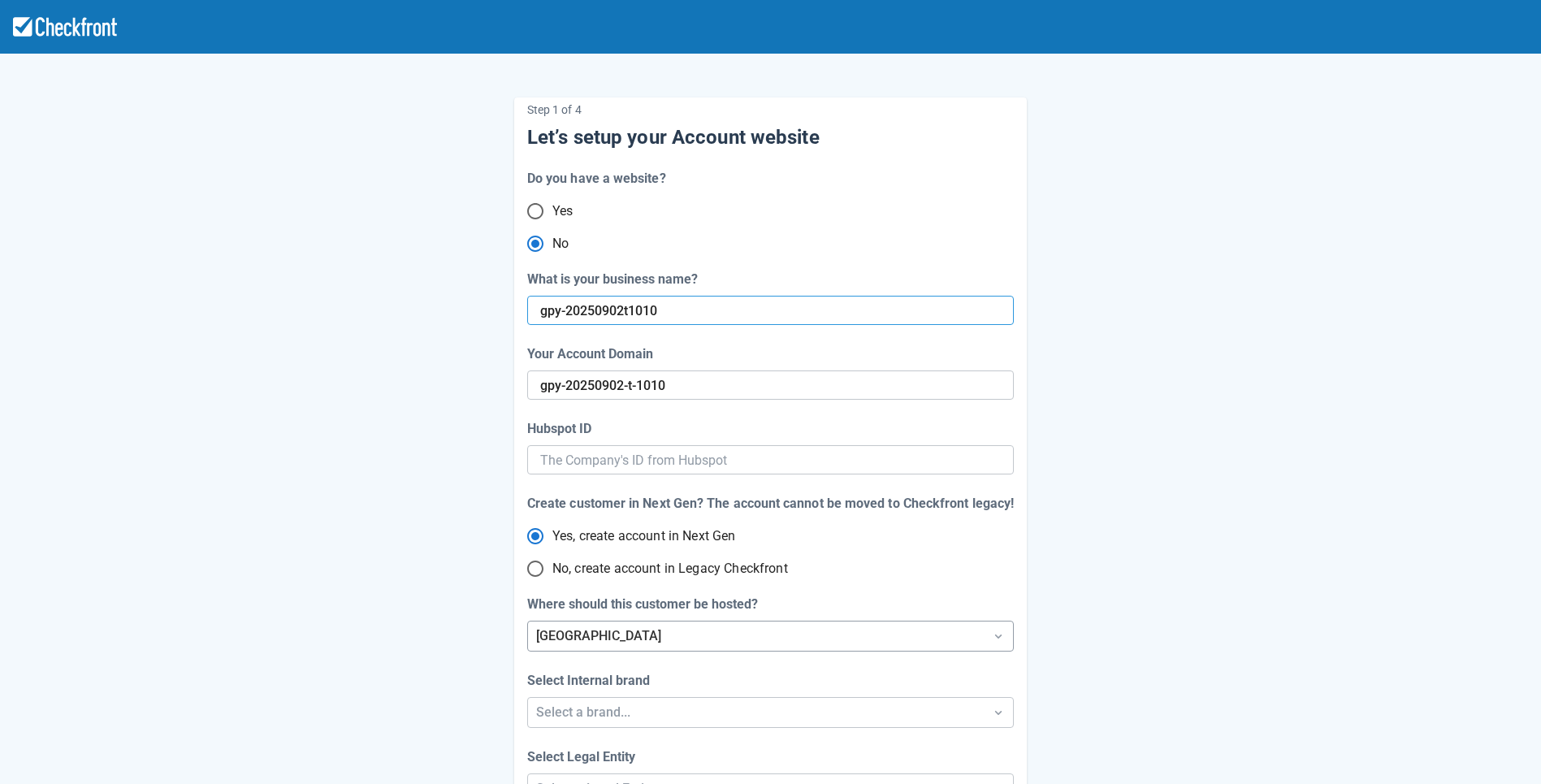
scroll to position [21, 0]
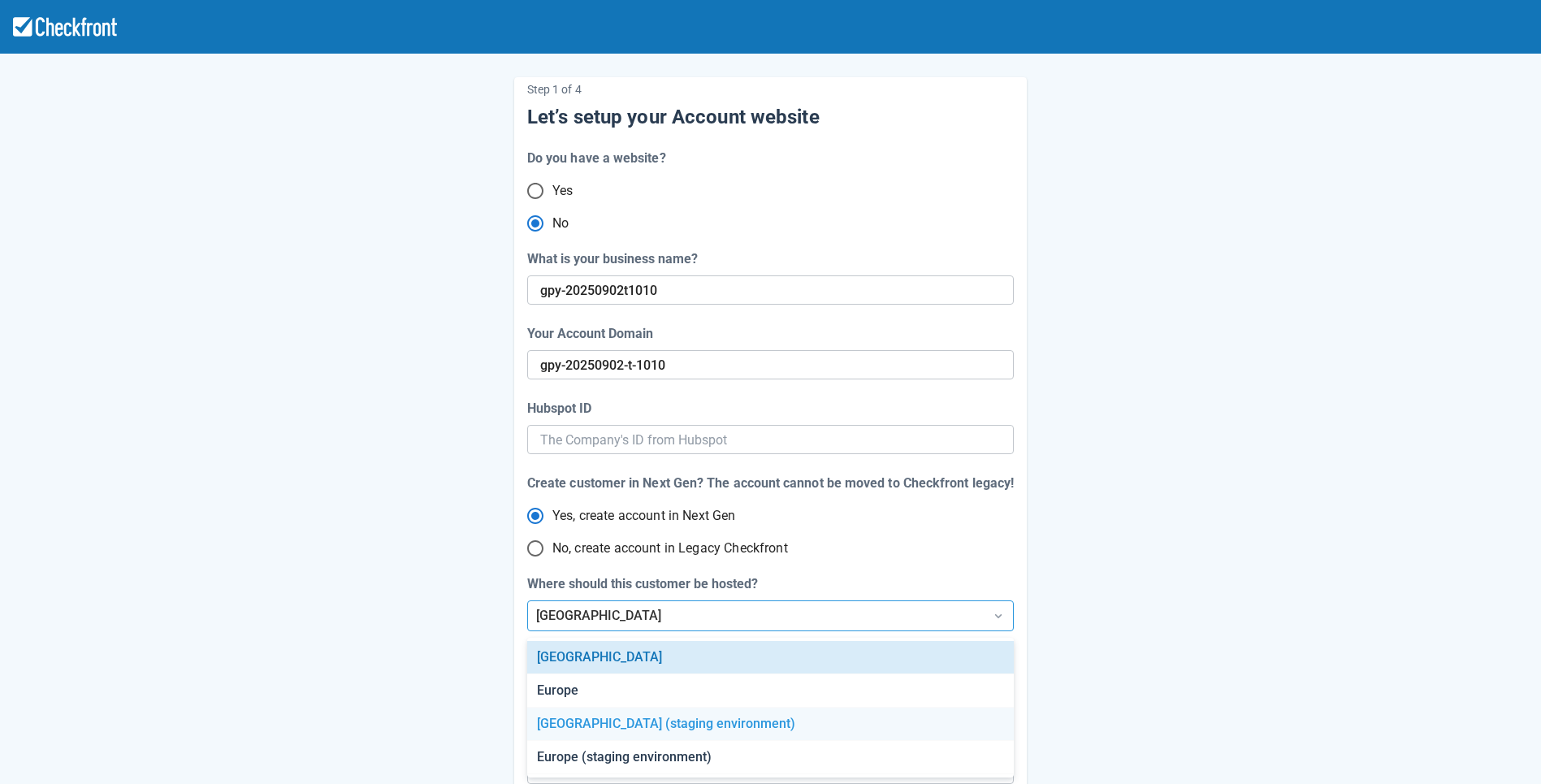
click at [612, 719] on div "[GEOGRAPHIC_DATA] (staging environment)" at bounding box center [770, 724] width 486 height 34
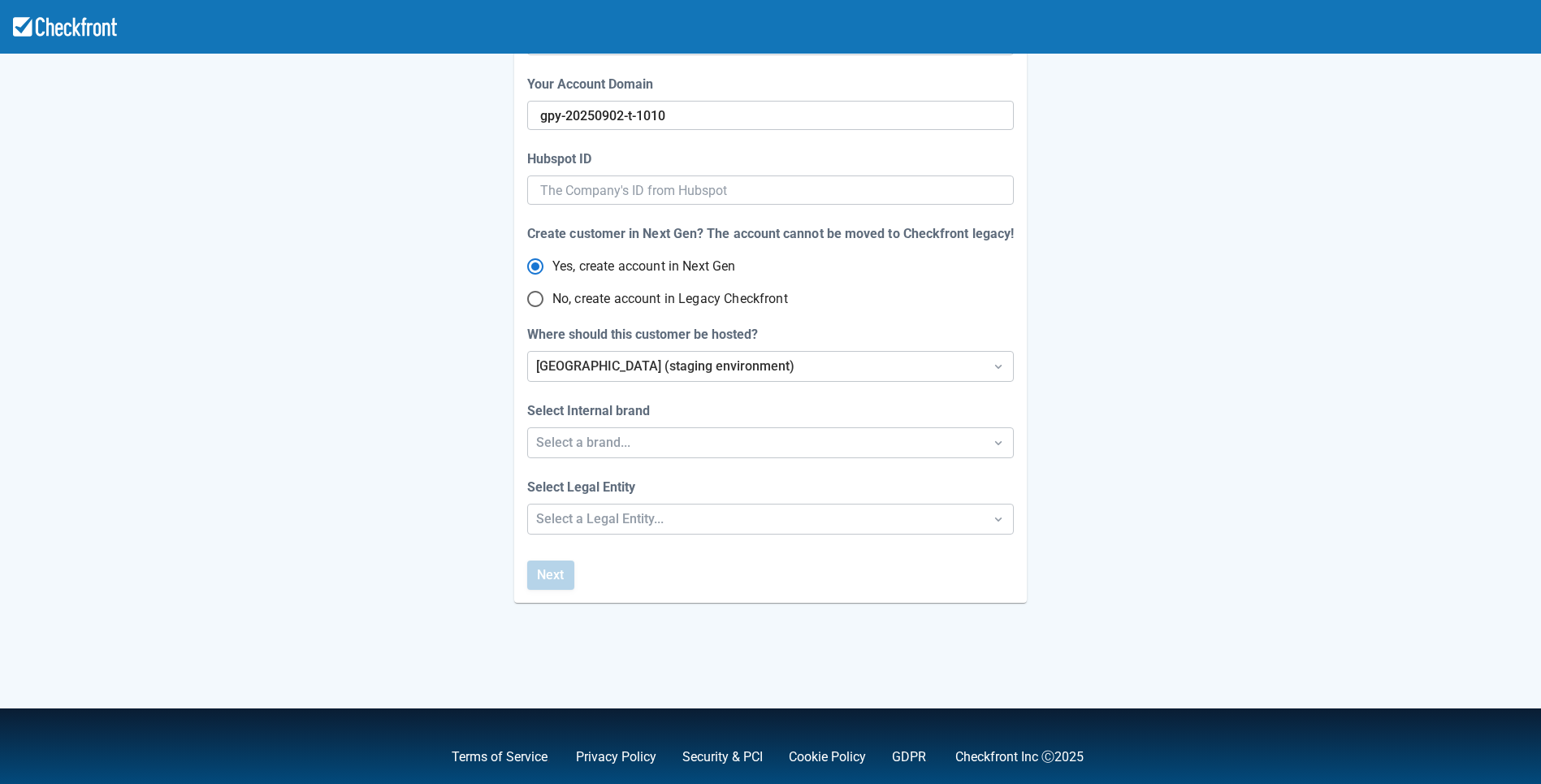
scroll to position [292, 0]
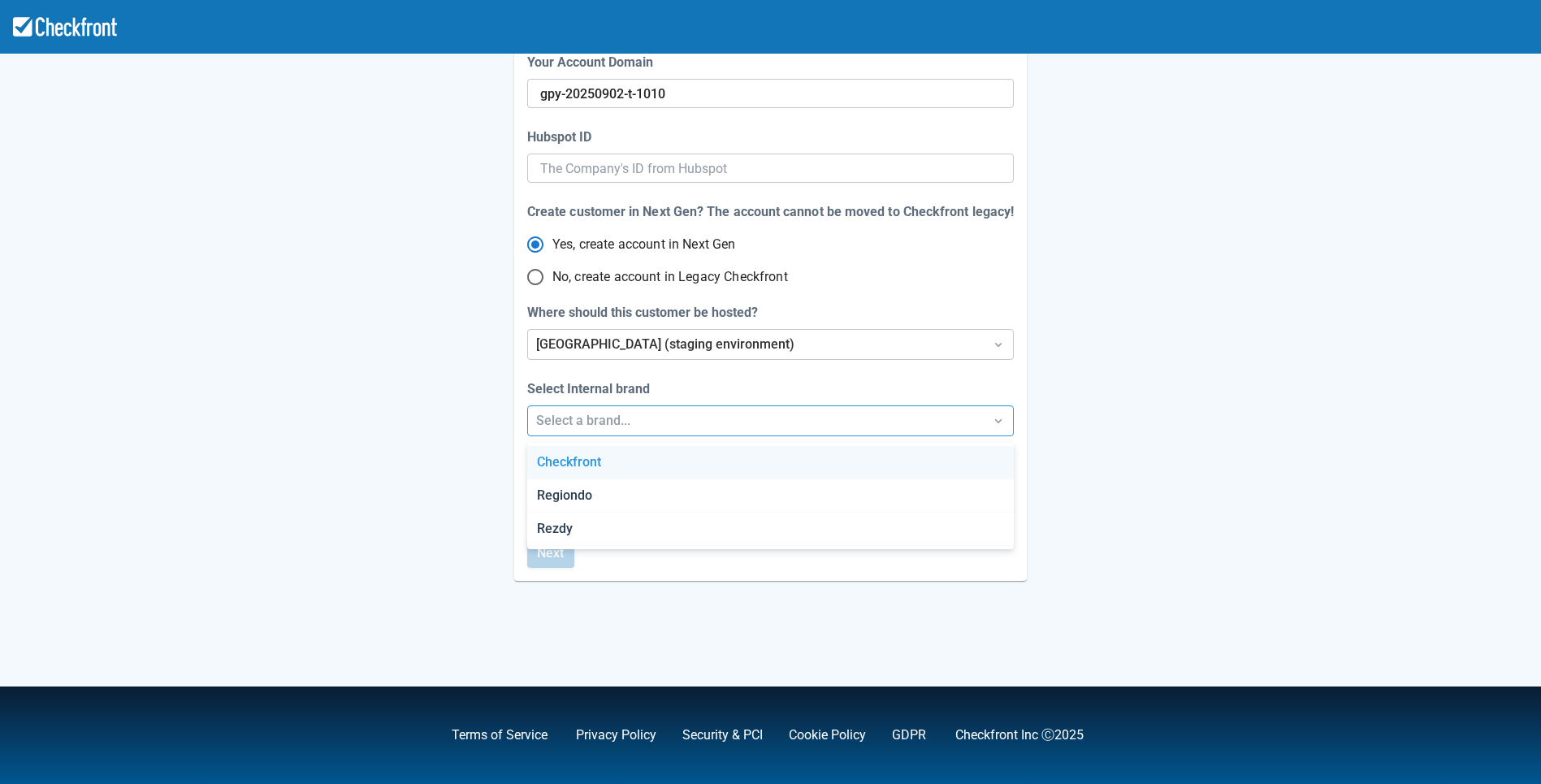
click at [715, 428] on div "Select a brand..." at bounding box center [755, 420] width 439 height 20
click at [667, 468] on div "Checkfront" at bounding box center [770, 462] width 486 height 34
click at [670, 496] on div "Select a Legal Entity..." at bounding box center [755, 497] width 439 height 20
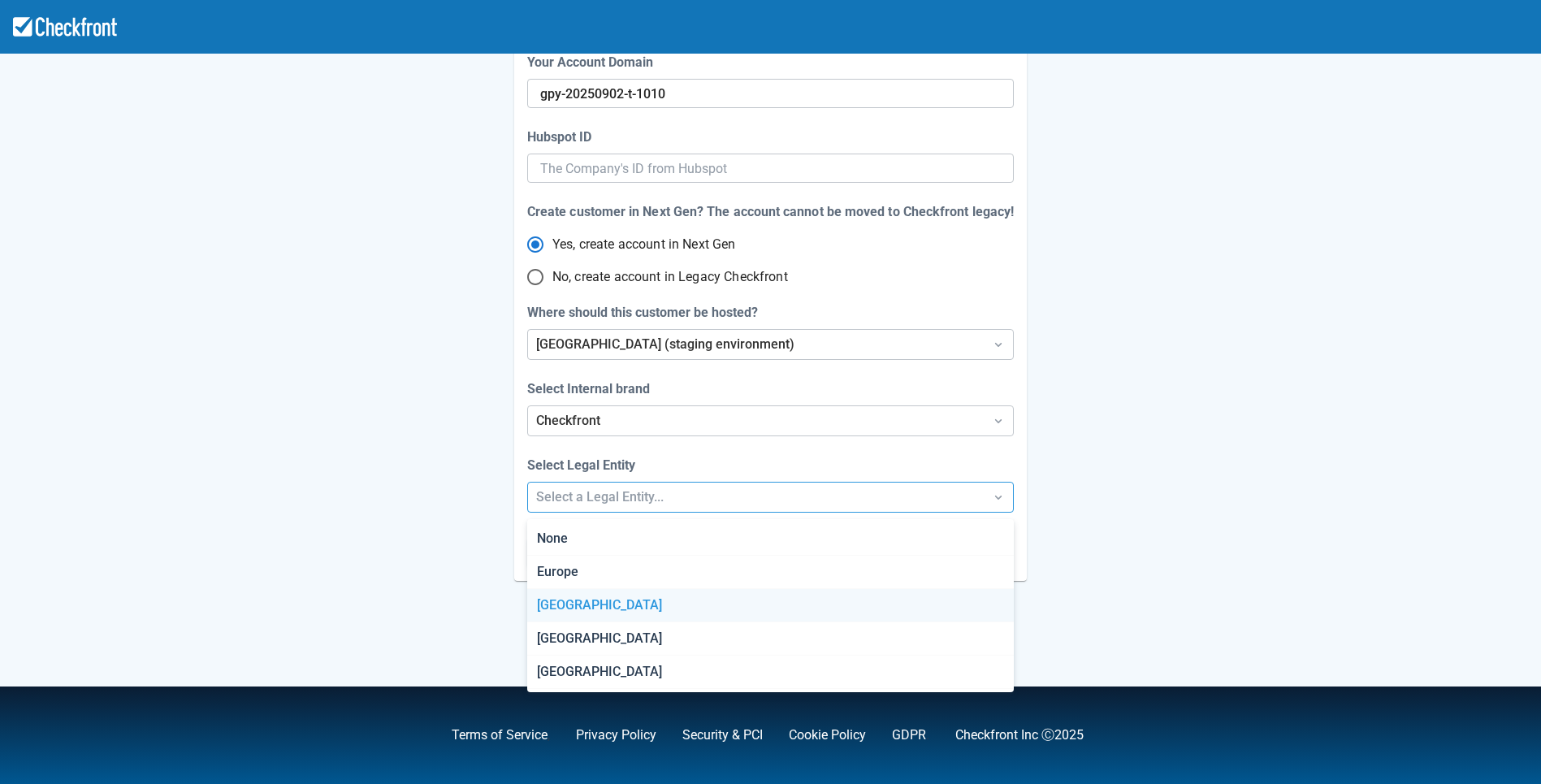
click at [632, 595] on div "[GEOGRAPHIC_DATA]" at bounding box center [770, 605] width 486 height 34
radio input "false"
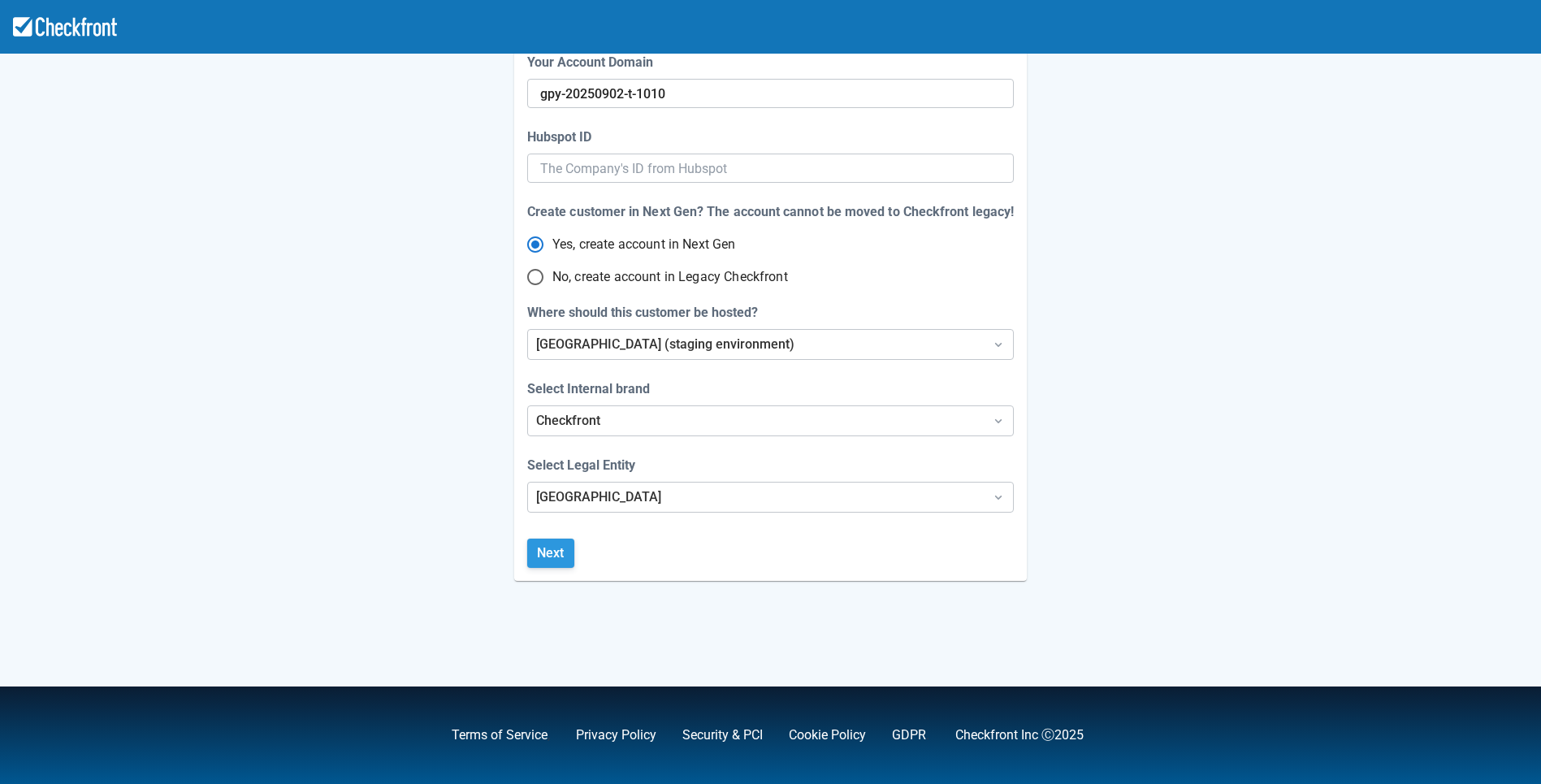
click at [554, 558] on button "Next" at bounding box center [550, 553] width 47 height 29
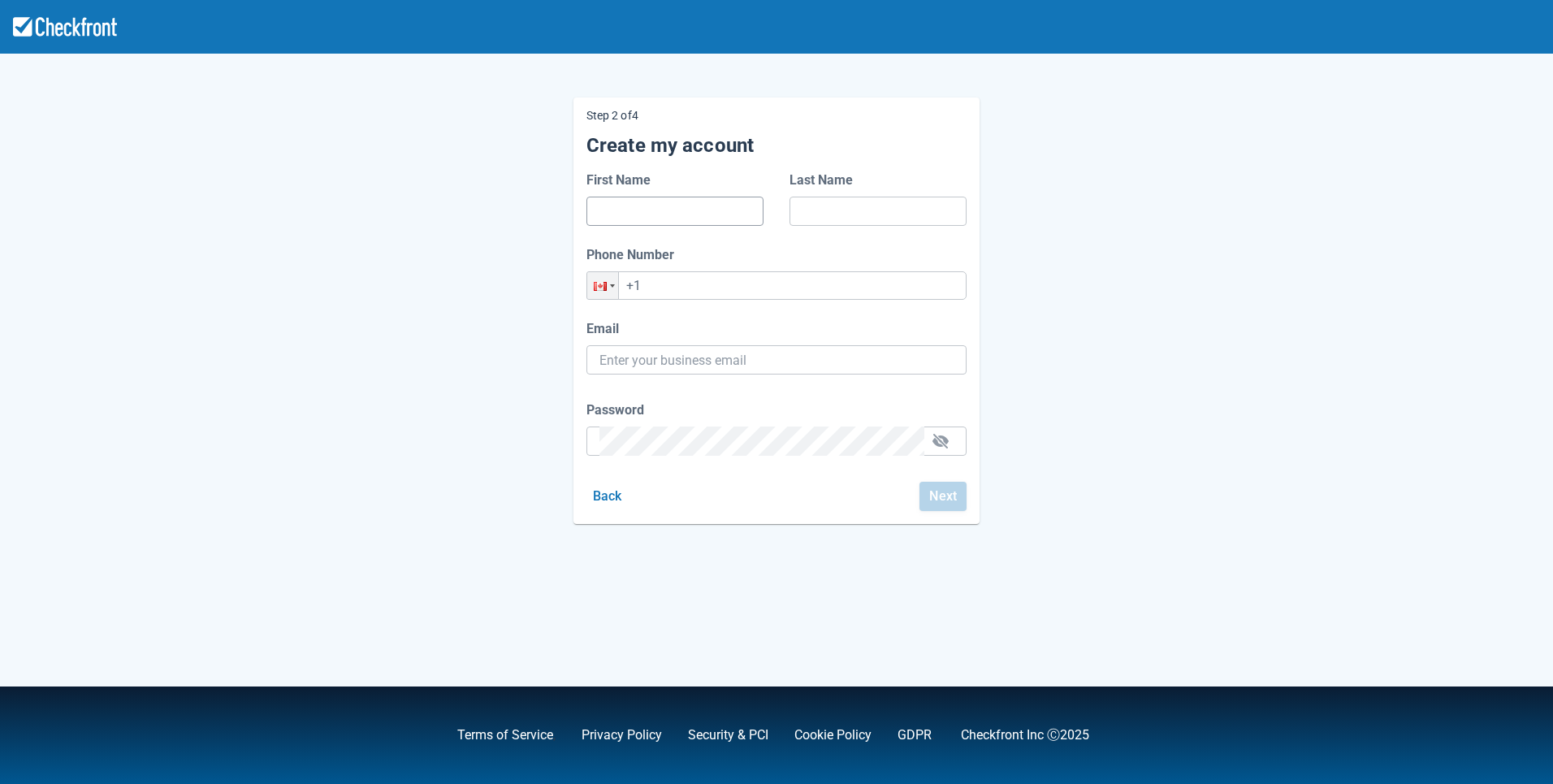
click at [657, 204] on input "First Name" at bounding box center [675, 211] width 151 height 29
type input "few"
click at [864, 209] on input "Last Name" at bounding box center [877, 211] width 151 height 29
type input "ereqw"
click at [754, 285] on input "+1" at bounding box center [776, 285] width 380 height 28
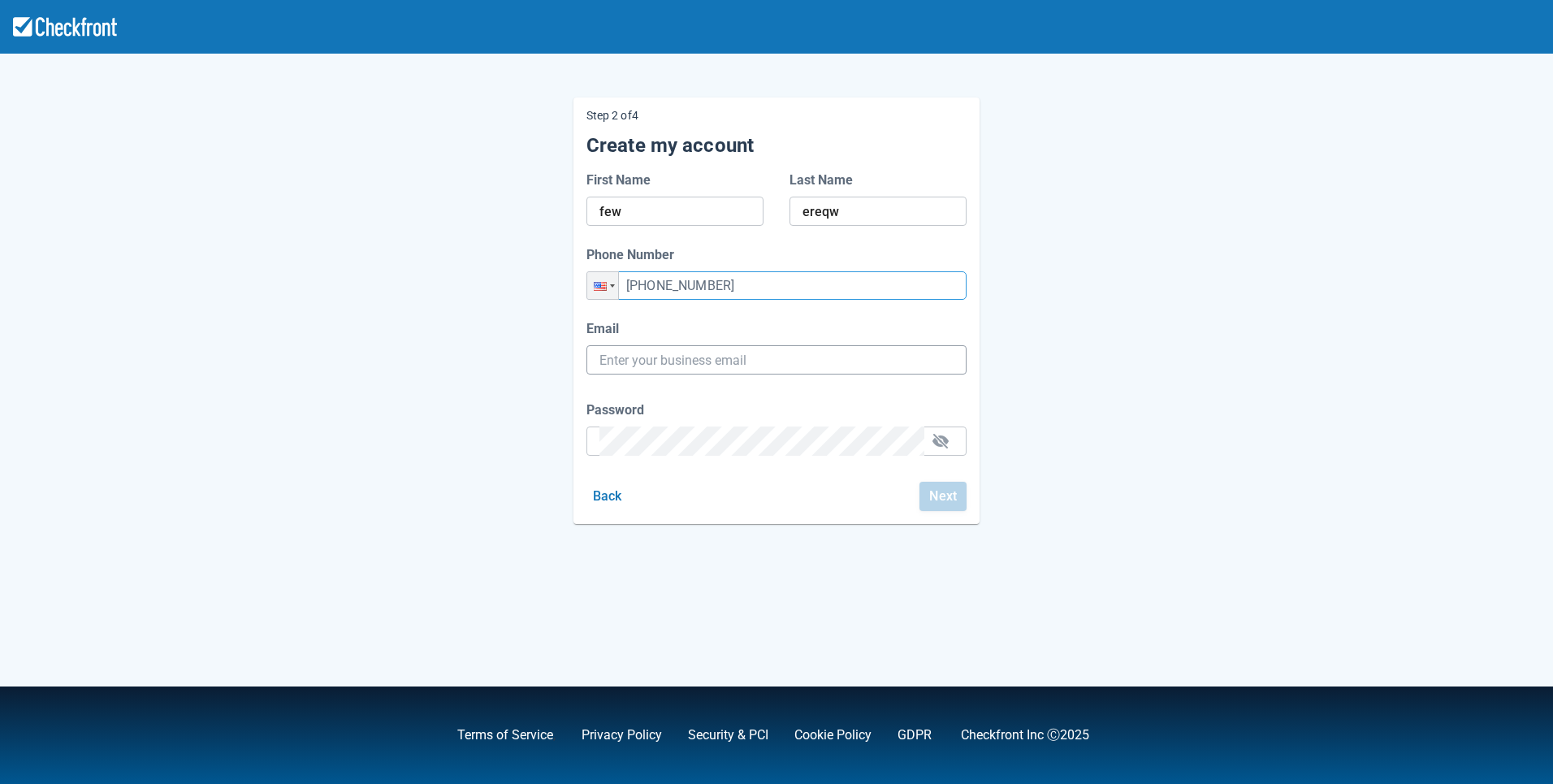
type input "+1 (263) 547-5725"
click at [706, 366] on input "Email" at bounding box center [776, 360] width 354 height 29
paste input "gpy-20250902t1010@email.ghostinspector.com"
type input "gpy-20250902t1010@email.ghostinspector.com"
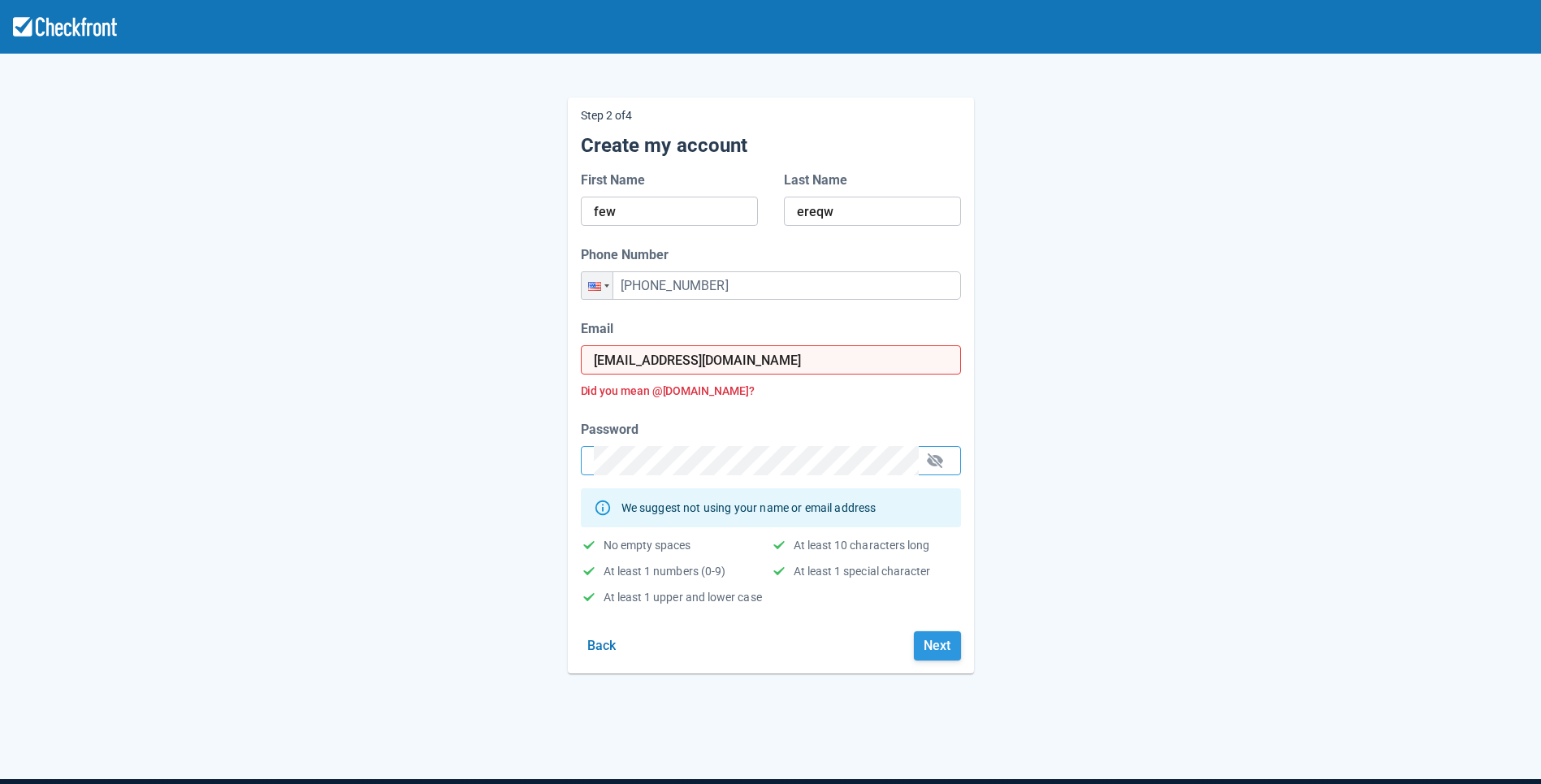
click at [932, 649] on button "Next" at bounding box center [937, 646] width 47 height 29
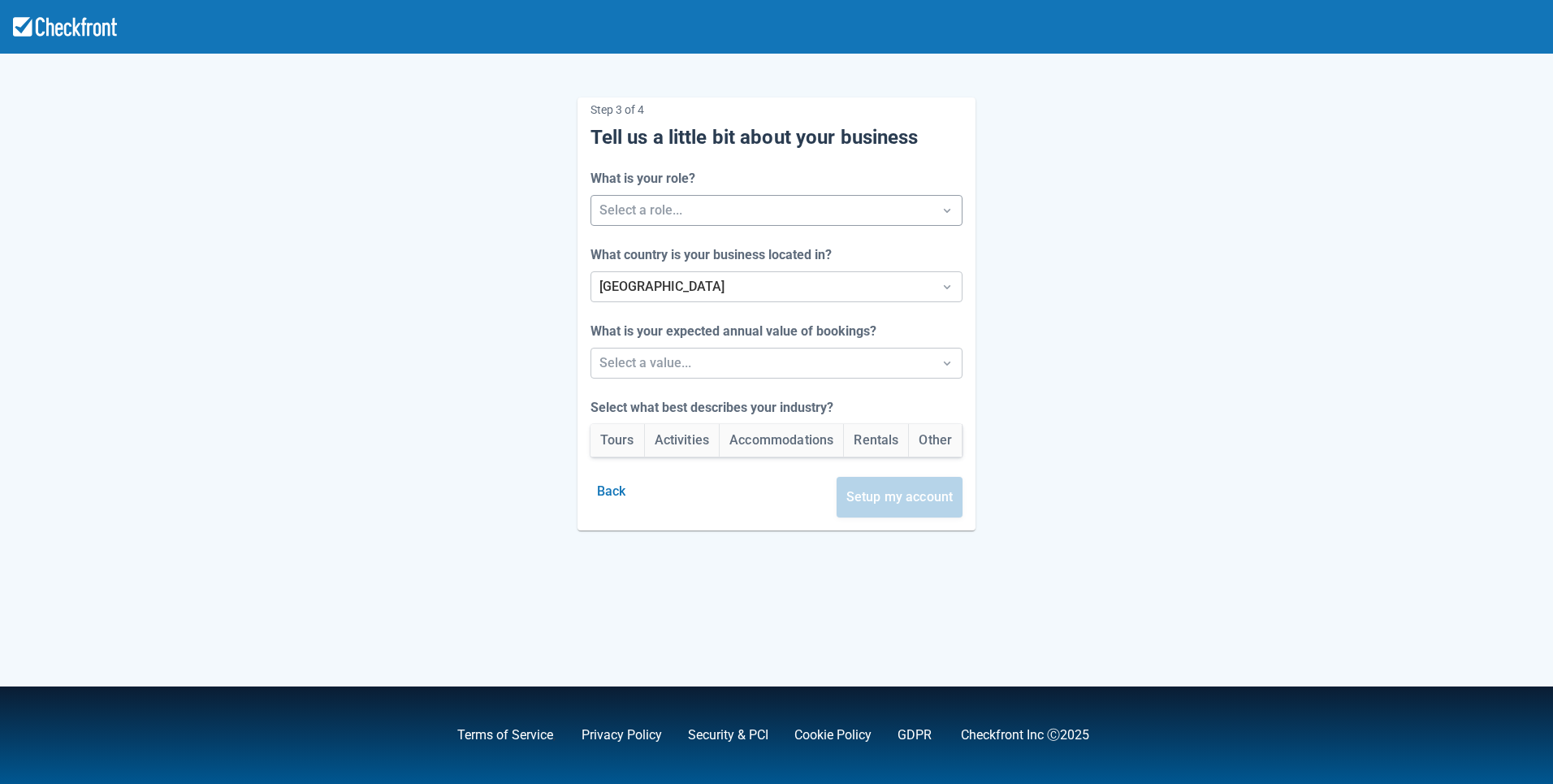
click at [732, 212] on div at bounding box center [763, 210] width 326 height 22
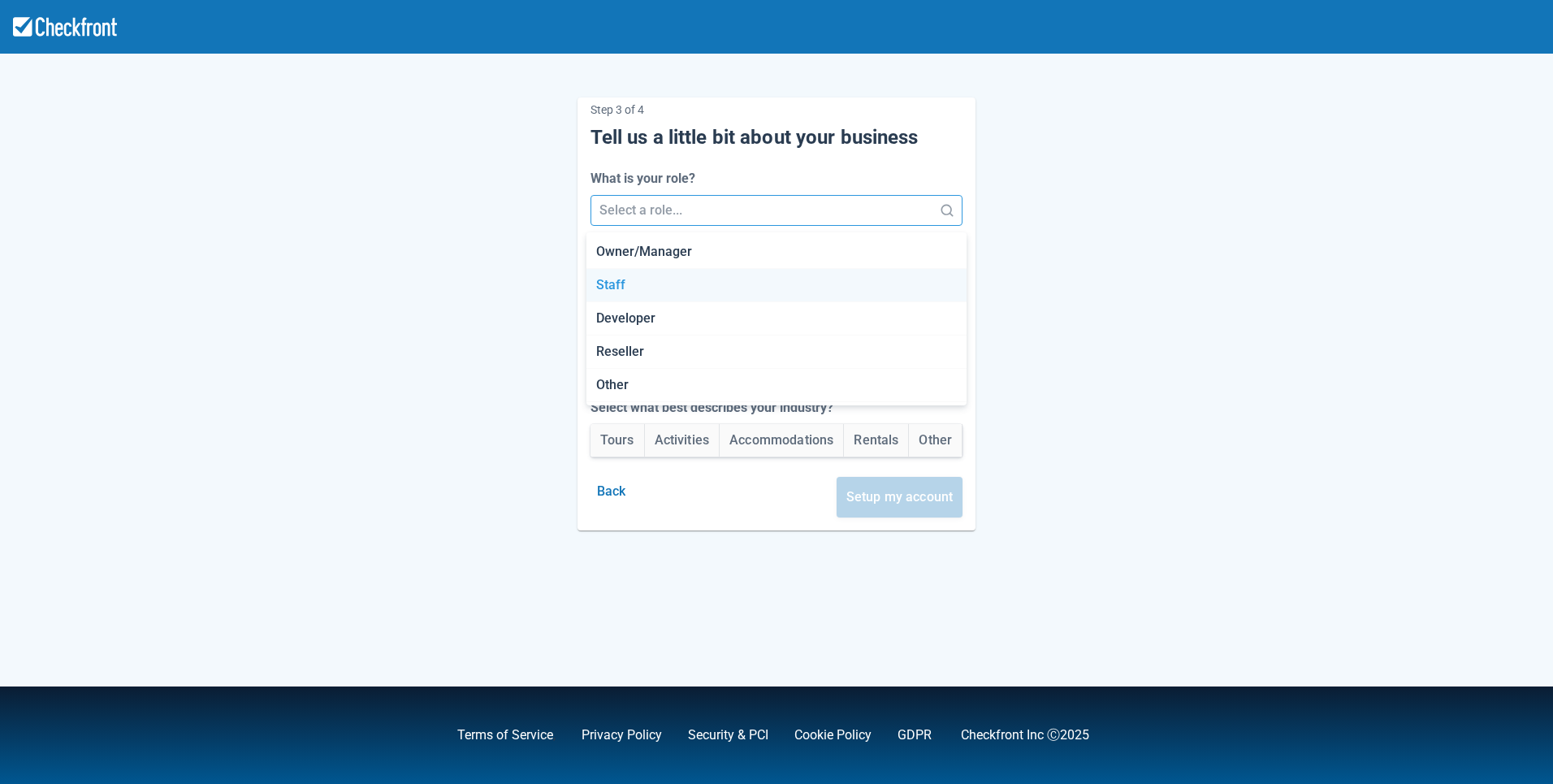
click at [671, 275] on div "Staff" at bounding box center [776, 285] width 380 height 34
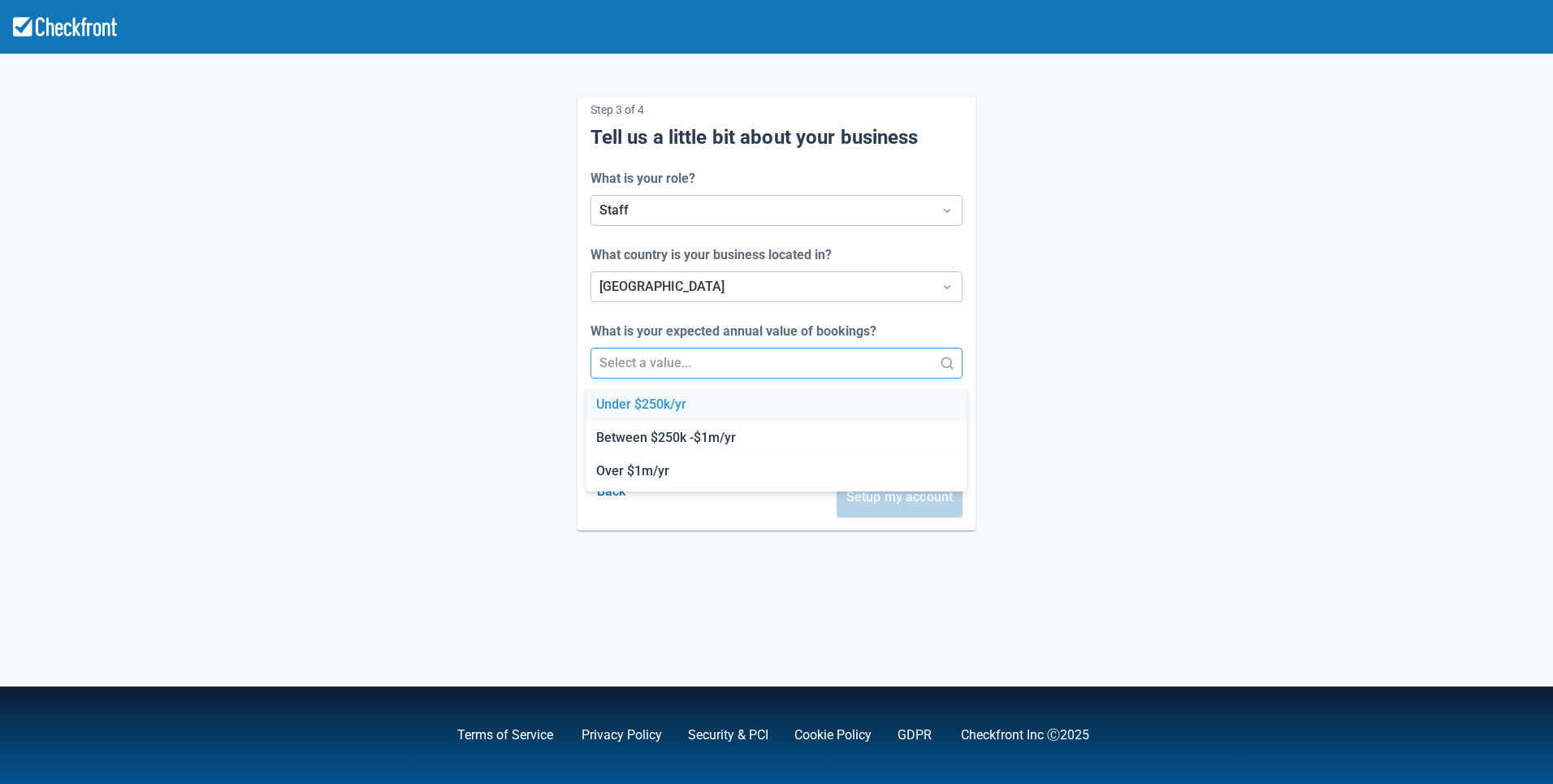
click at [655, 364] on div at bounding box center [763, 363] width 326 height 22
click at [632, 442] on div "Between $250k -$1m/yr" at bounding box center [776, 438] width 380 height 34
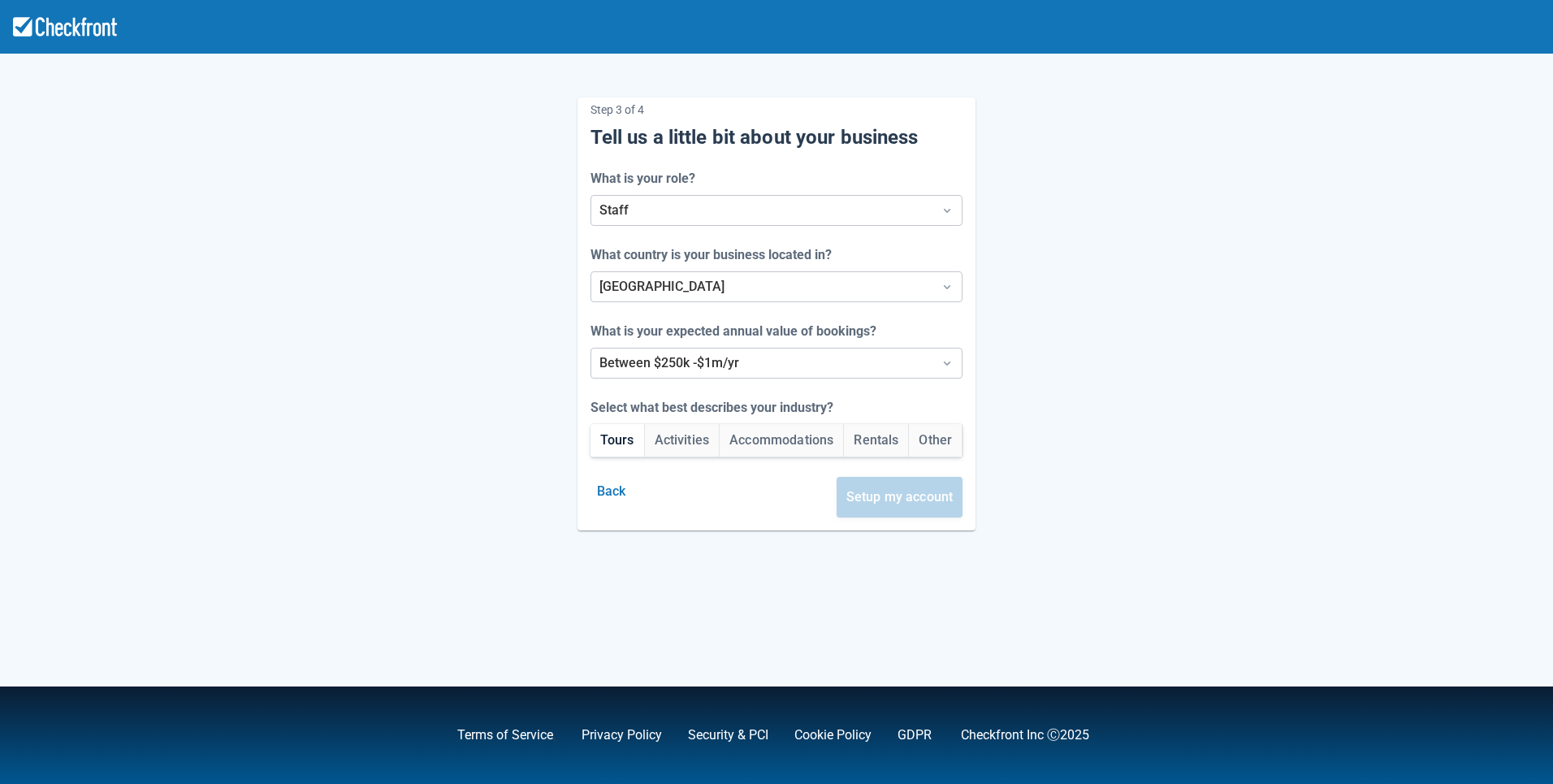
click at [607, 448] on button "Tours" at bounding box center [617, 440] width 53 height 33
click at [899, 504] on button "Setup my account" at bounding box center [900, 497] width 127 height 41
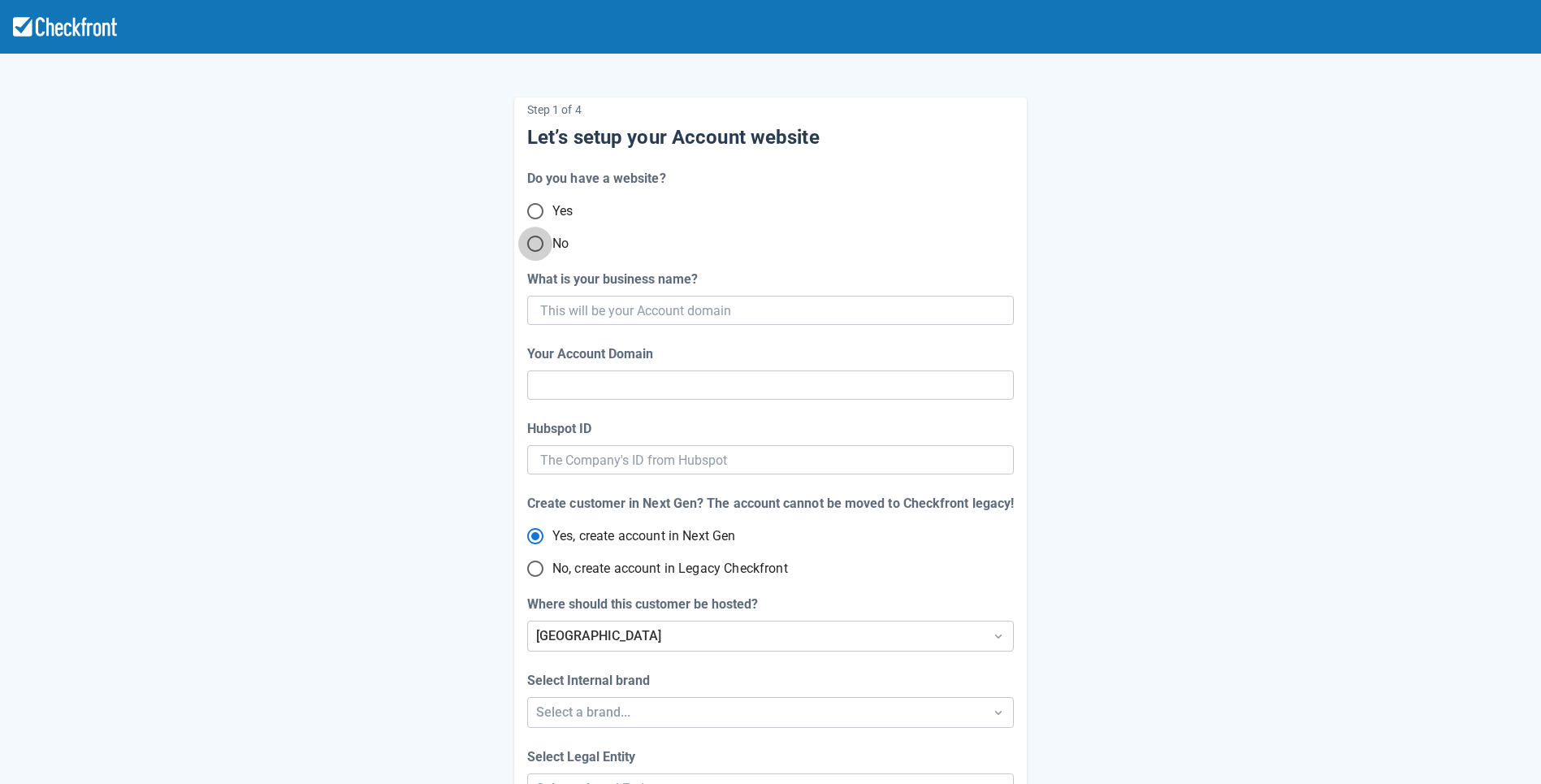
click at [534, 248] on input "No" at bounding box center [536, 244] width 35 height 34
radio input "true"
click at [674, 317] on input "What is your business name?" at bounding box center [769, 310] width 457 height 29
paste input "gpy-20250802t1000"
type input "gpy-20250802t1000"
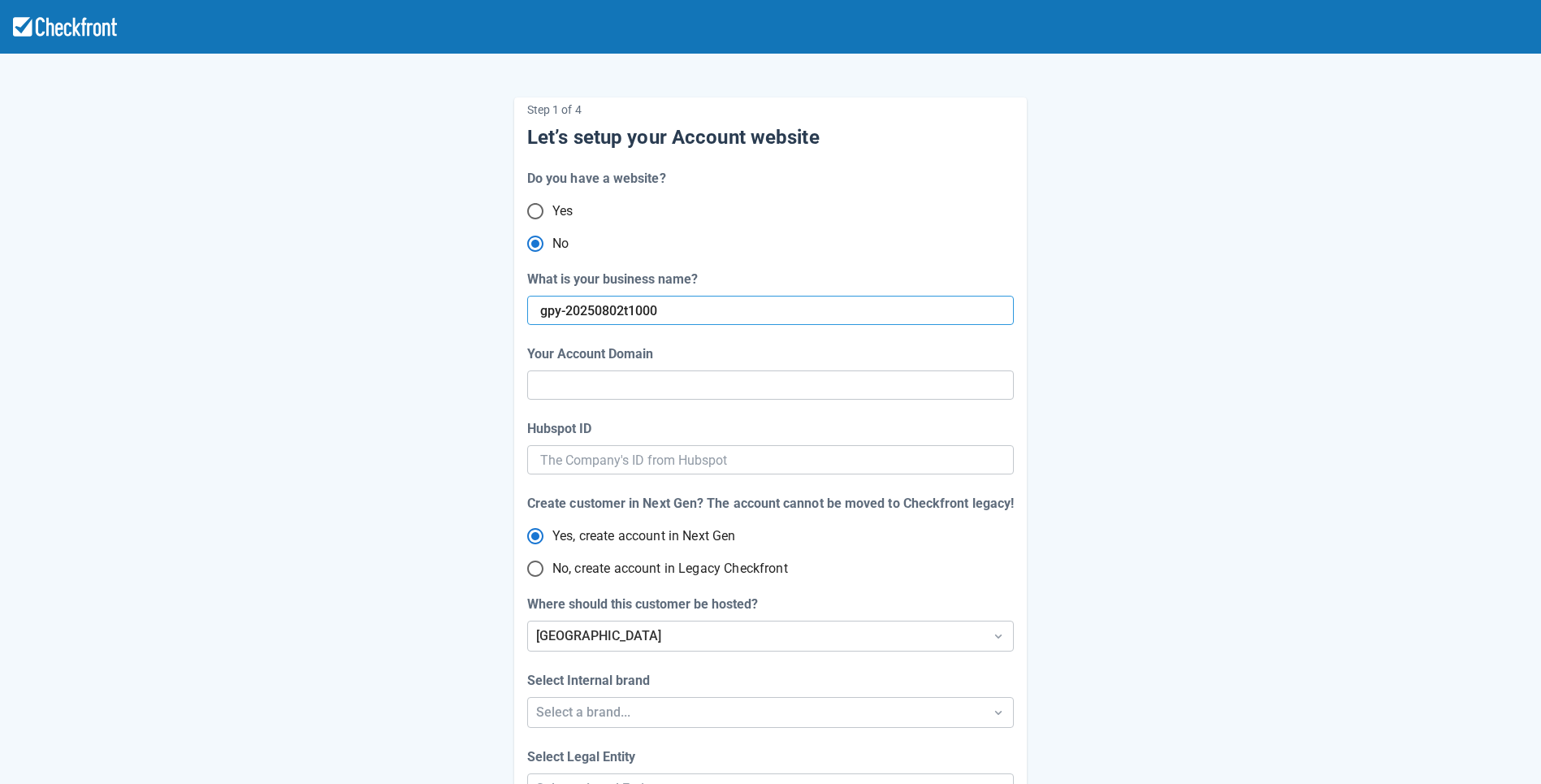
type input "gpy-20250802-t-1000"
radio input "true"
radio input "false"
type input "gpy-20250802t1000"
click at [688, 384] on input "gpy-20250802-t-1000" at bounding box center [770, 385] width 461 height 29
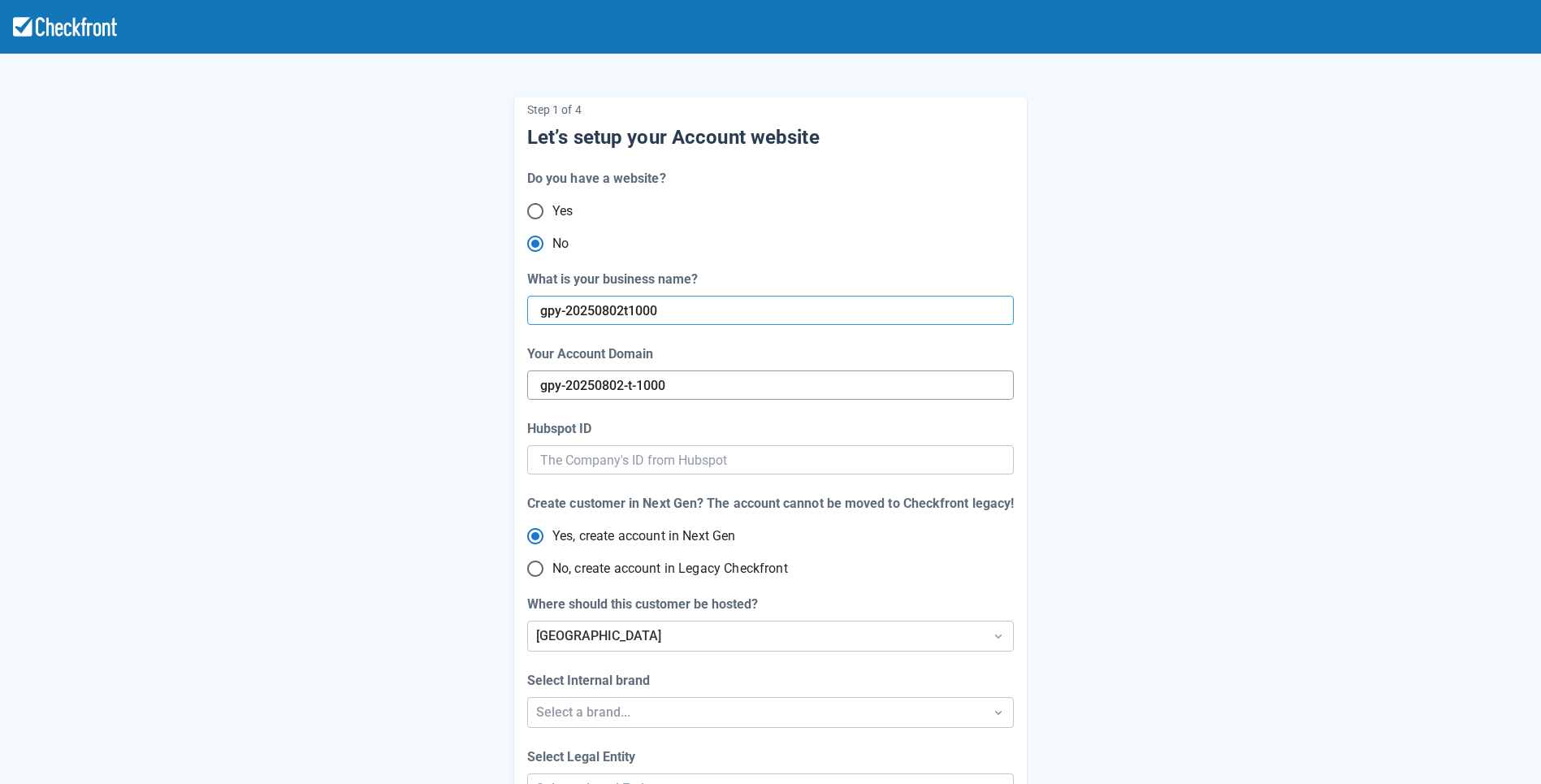
click at [688, 384] on input "gpy-20250802-t-1000" at bounding box center [770, 385] width 461 height 29
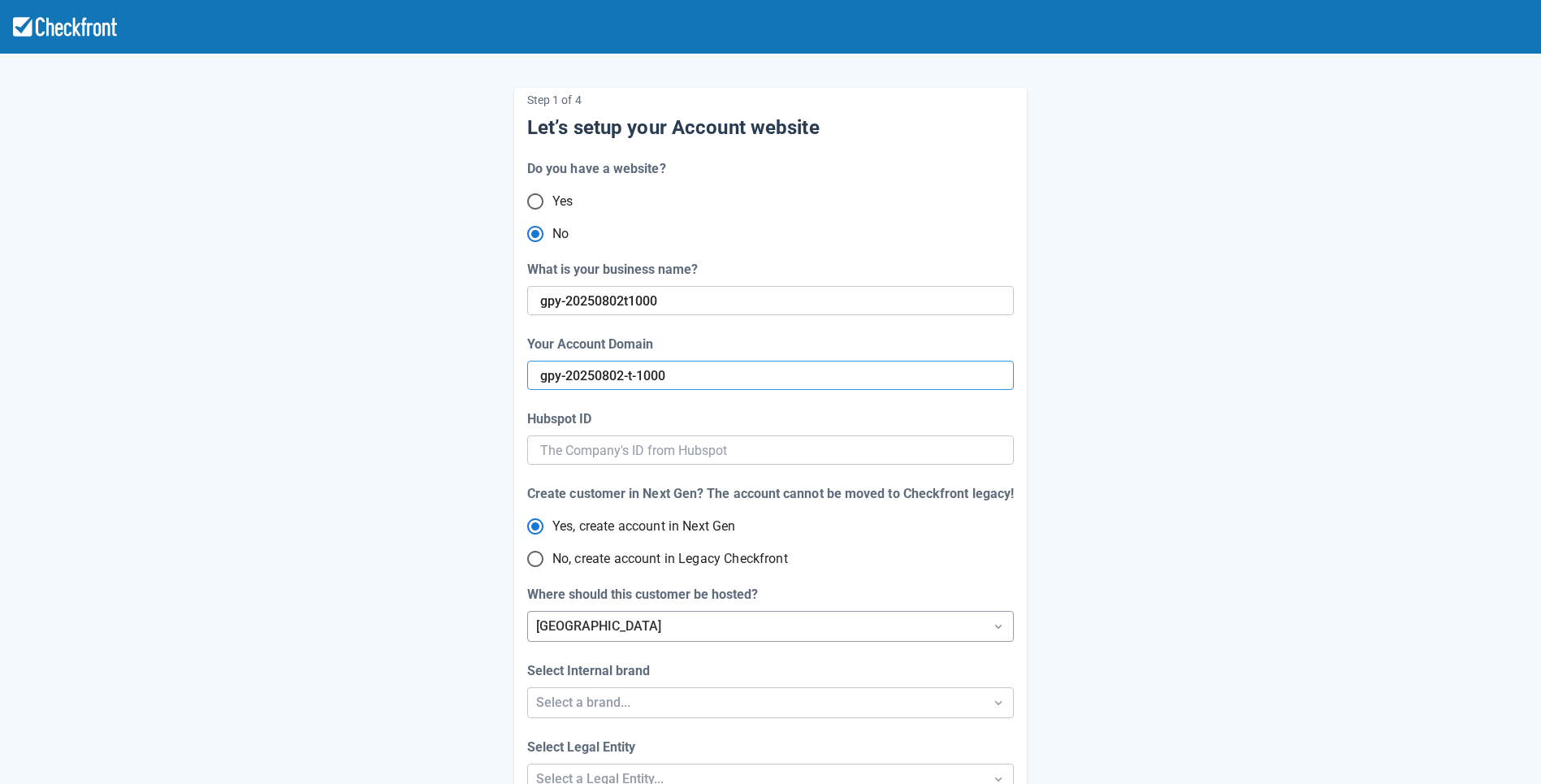
click at [593, 635] on div "[GEOGRAPHIC_DATA]" at bounding box center [770, 626] width 487 height 31
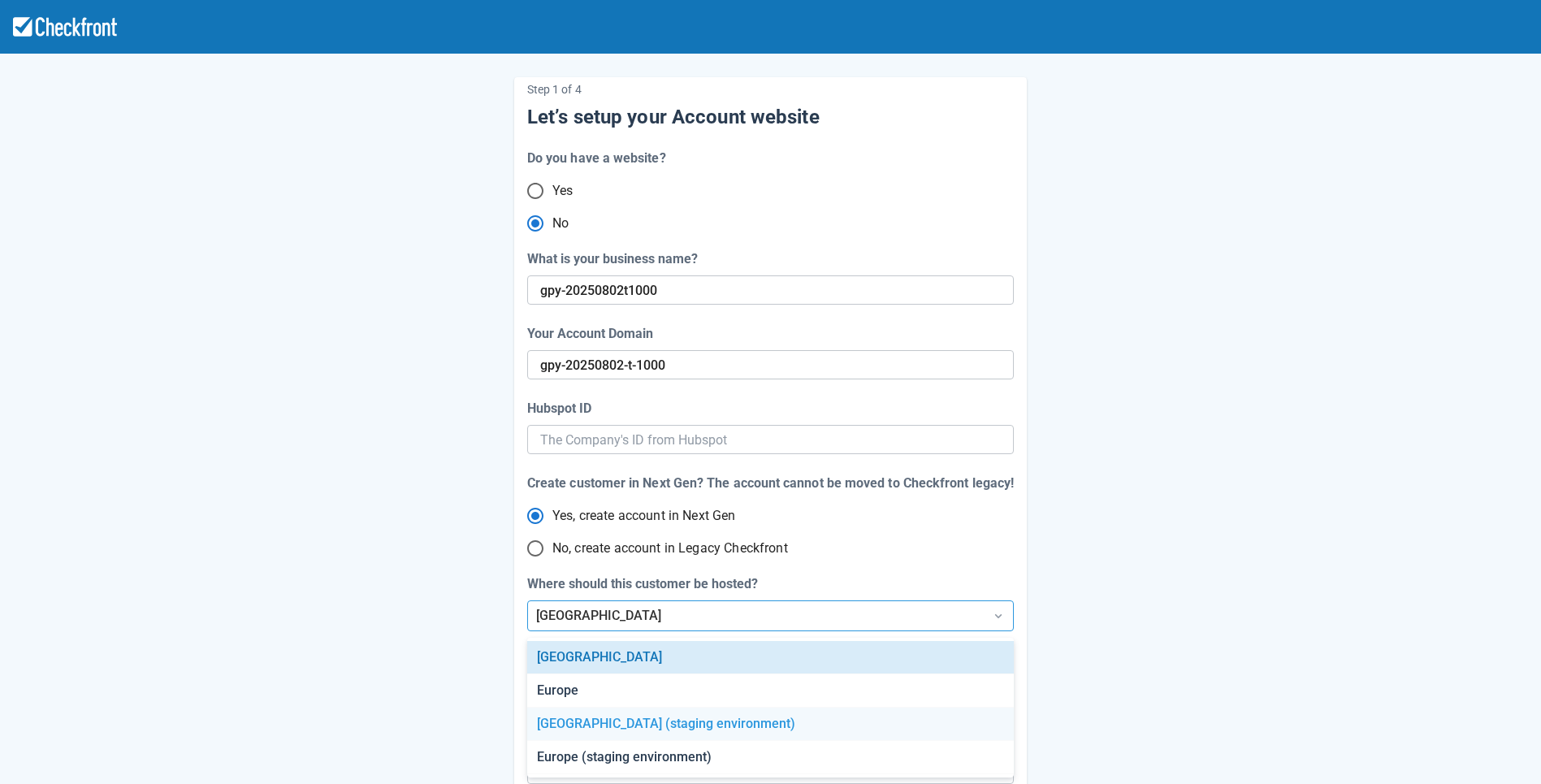
click at [579, 732] on div "[GEOGRAPHIC_DATA] (staging environment)" at bounding box center [770, 724] width 486 height 34
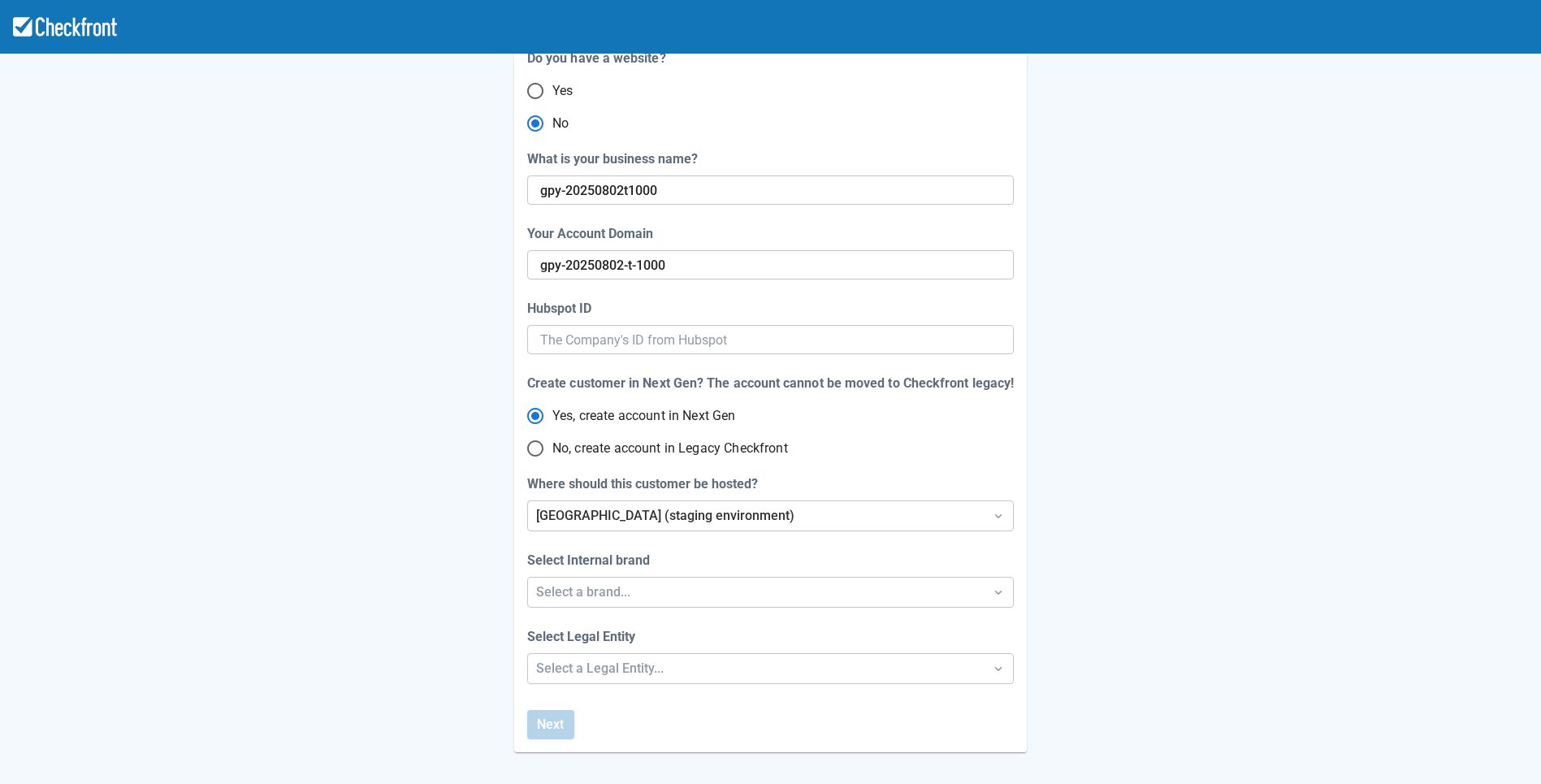
scroll to position [243, 0]
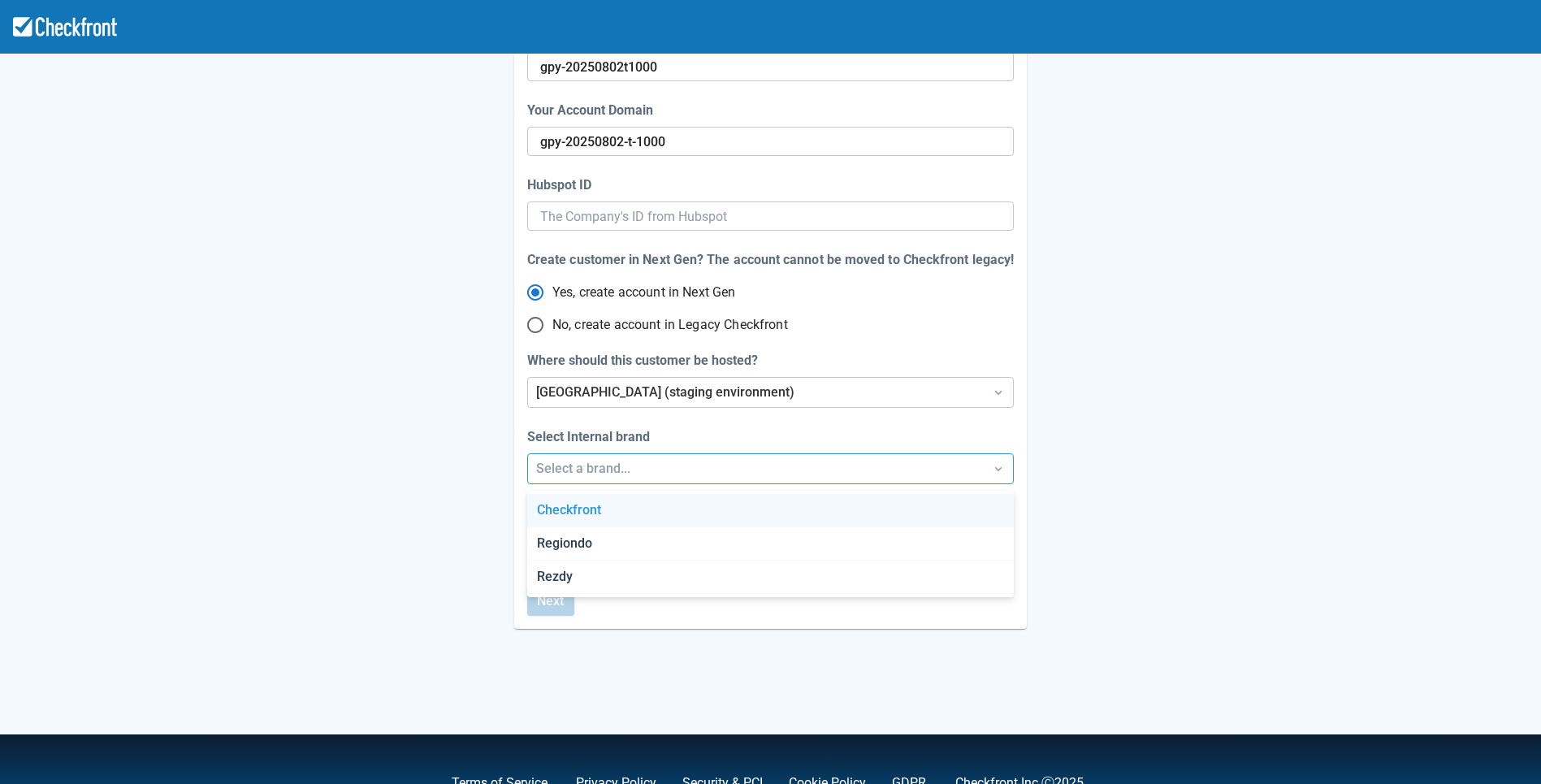
click at [582, 468] on div "Select a brand..." at bounding box center [755, 468] width 439 height 20
click at [576, 506] on div "Checkfront" at bounding box center [770, 510] width 486 height 34
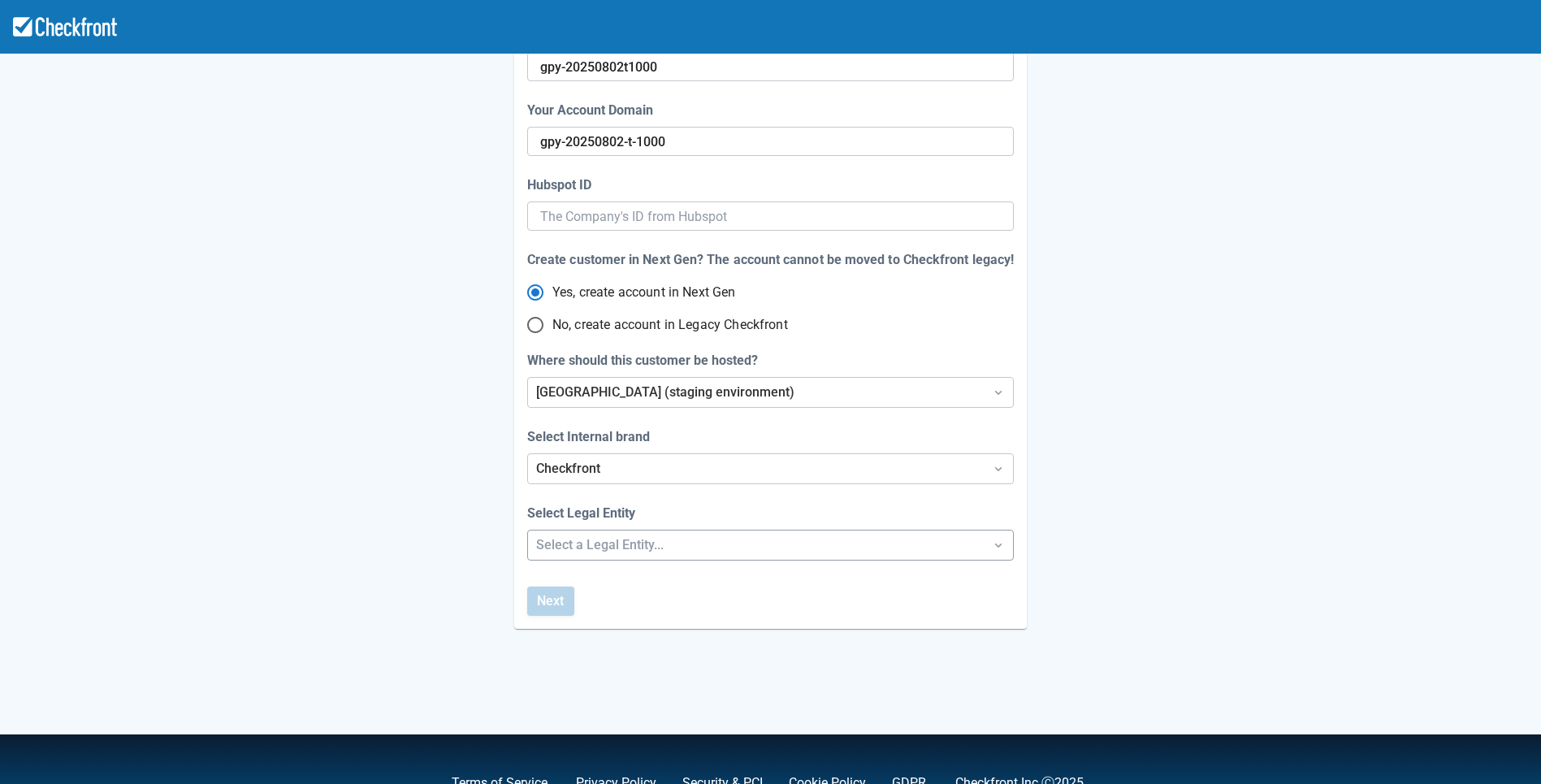
click at [571, 544] on div "Select a Legal Entity..." at bounding box center [755, 544] width 439 height 20
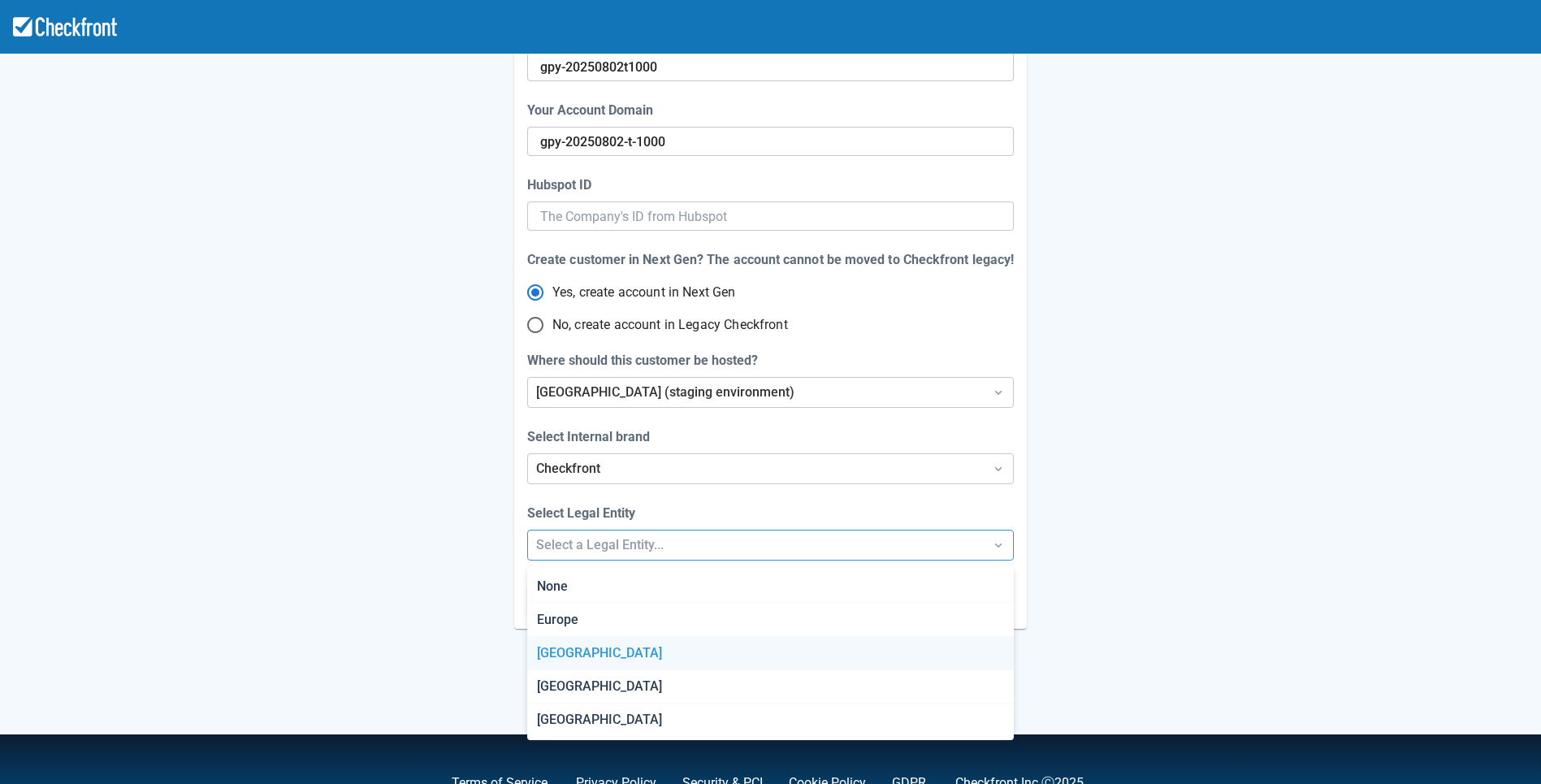
click at [560, 643] on div "[GEOGRAPHIC_DATA]" at bounding box center [770, 653] width 486 height 34
radio input "false"
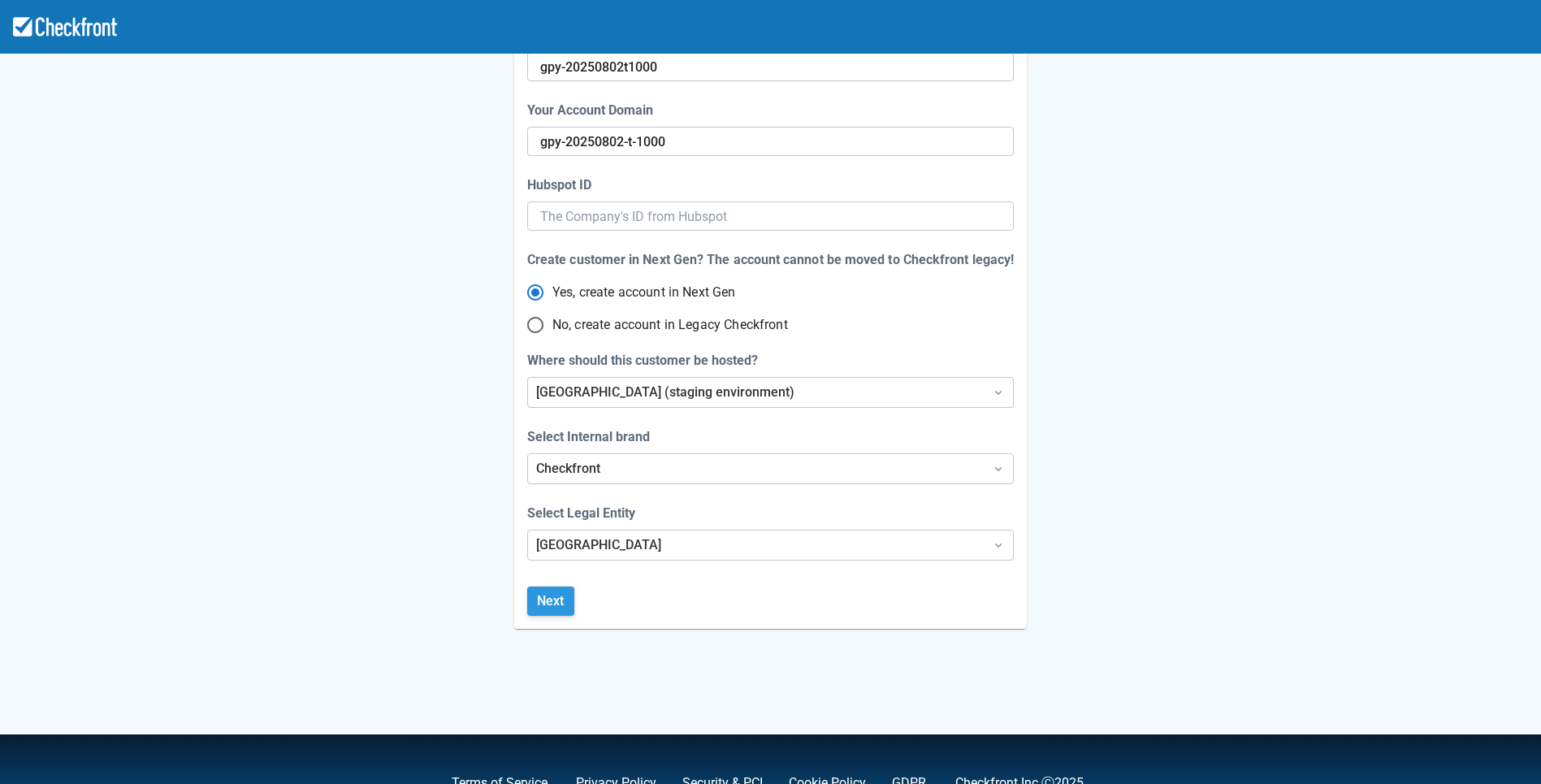
click at [557, 586] on button "Next" at bounding box center [550, 601] width 47 height 29
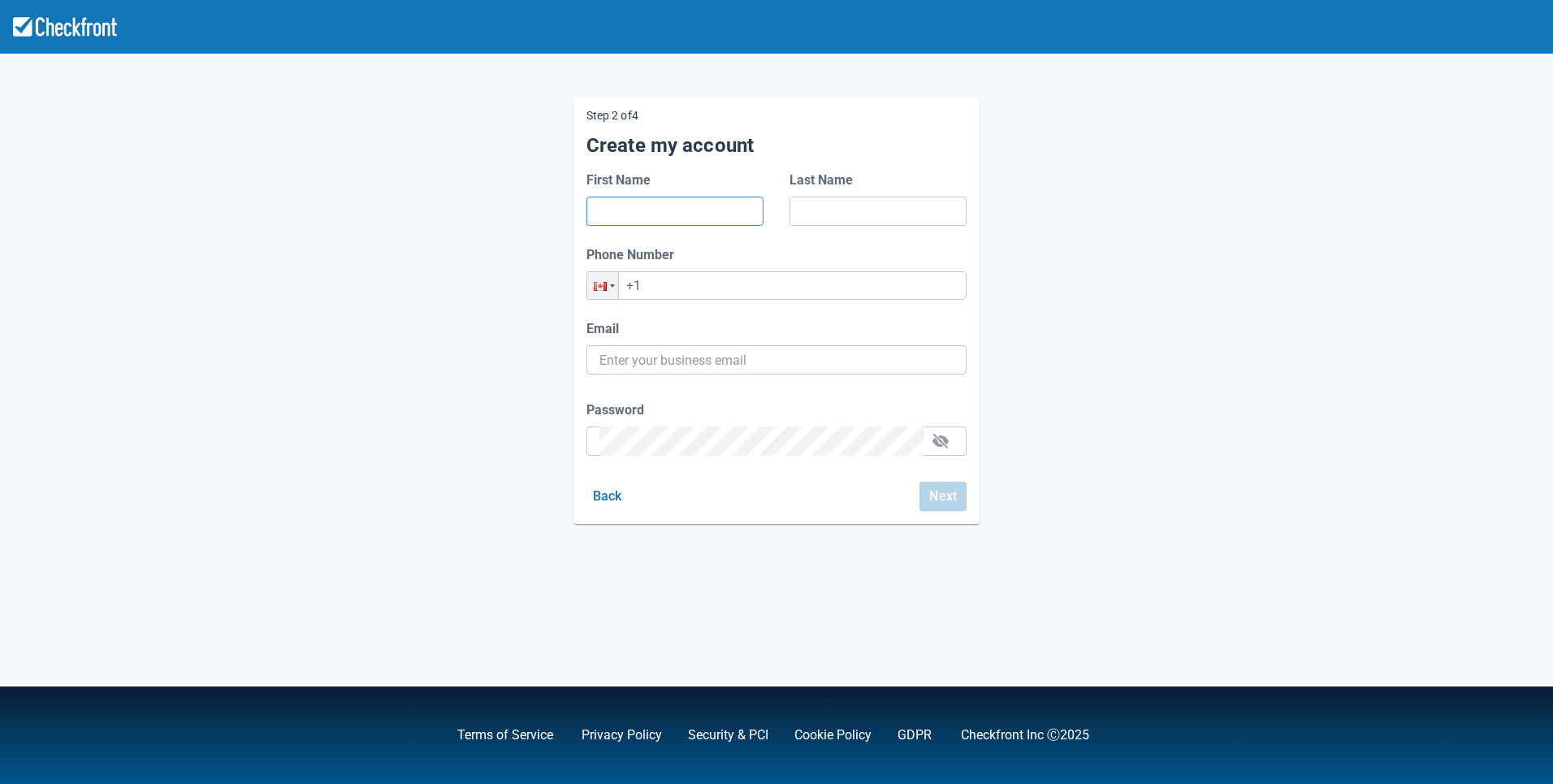
click at [657, 204] on input "First Name" at bounding box center [675, 211] width 151 height 29
type input "dsfga"
click at [818, 216] on input "Last Name" at bounding box center [877, 211] width 151 height 29
type input "dafds"
click at [744, 285] on input "+1" at bounding box center [776, 285] width 380 height 28
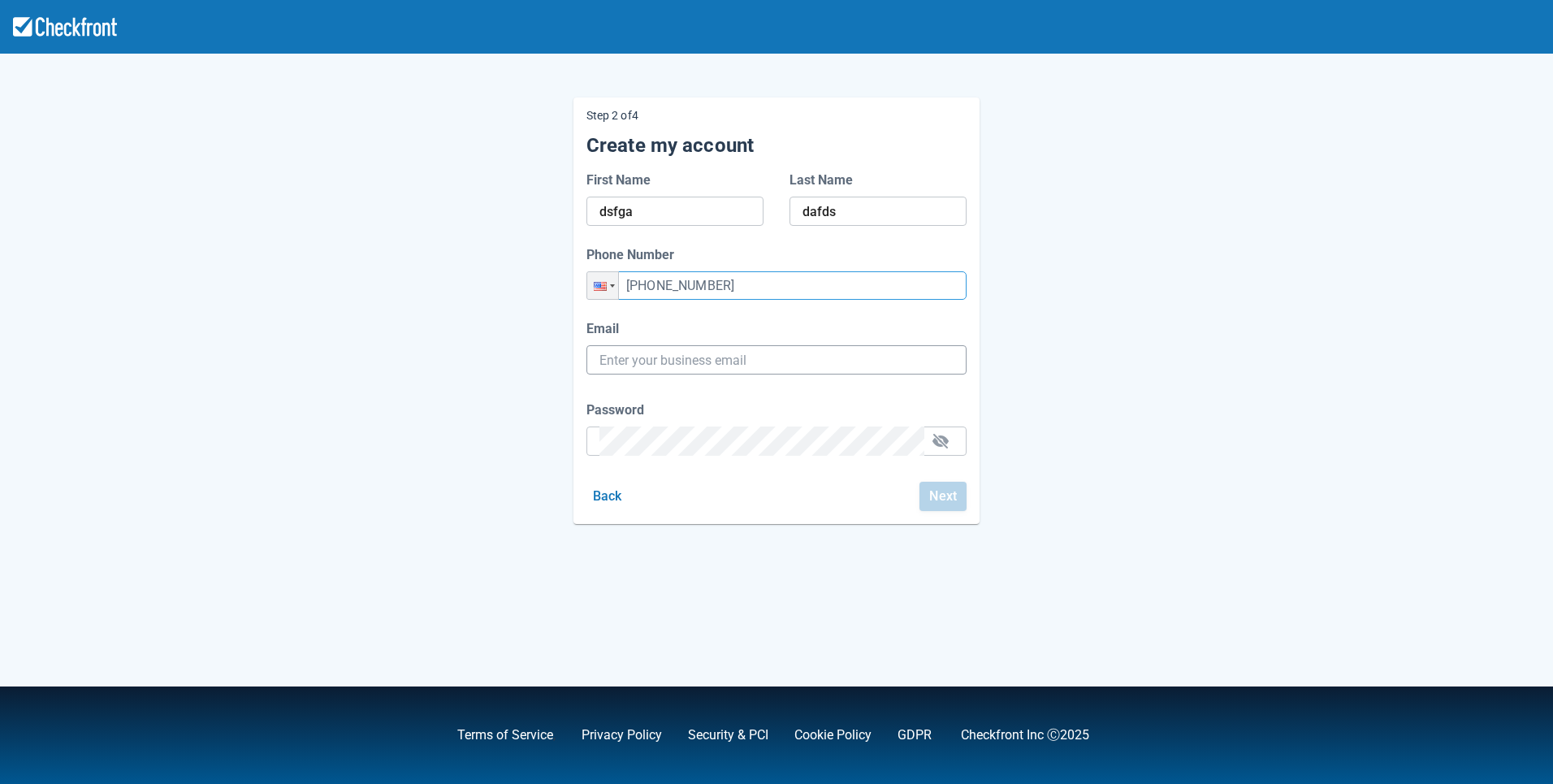
type input "[PHONE_NUMBER]"
click at [722, 369] on input "Email" at bounding box center [776, 360] width 354 height 29
paste input "[EMAIL_ADDRESS][DOMAIN_NAME]"
type input "[EMAIL_ADDRESS][DOMAIN_NAME]"
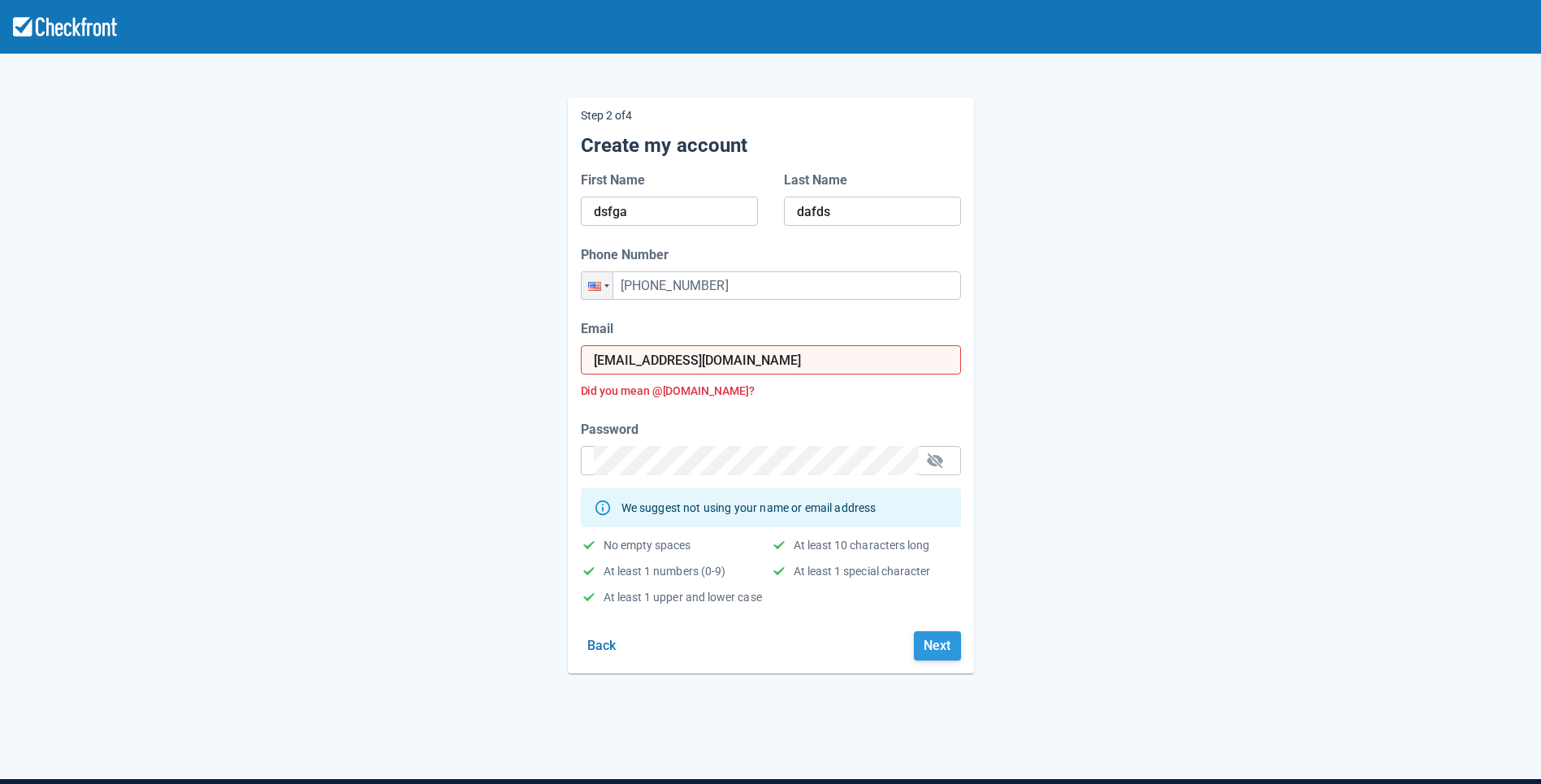
click at [934, 643] on button "Next" at bounding box center [937, 646] width 47 height 29
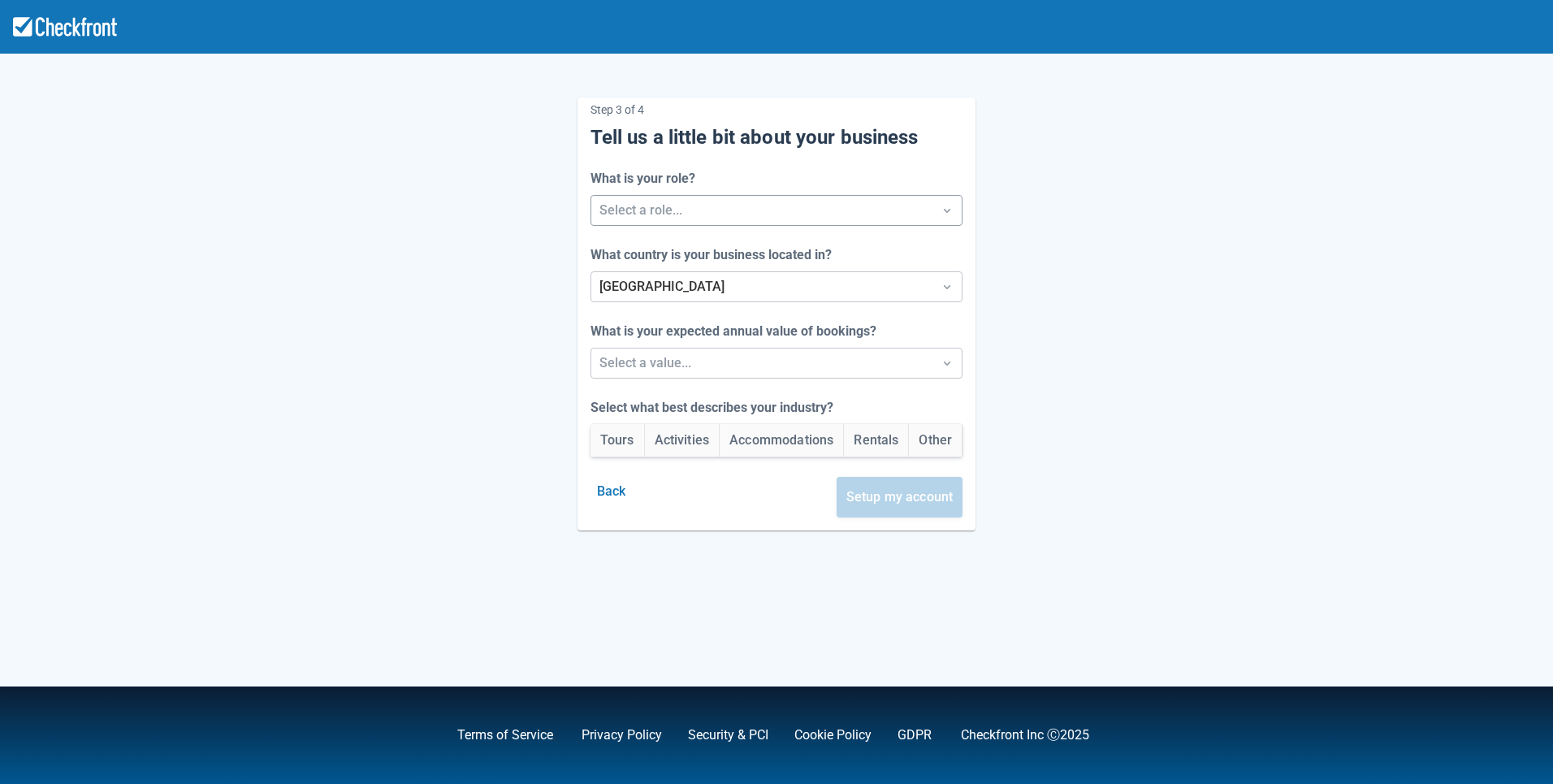
click at [667, 216] on div at bounding box center [763, 210] width 326 height 22
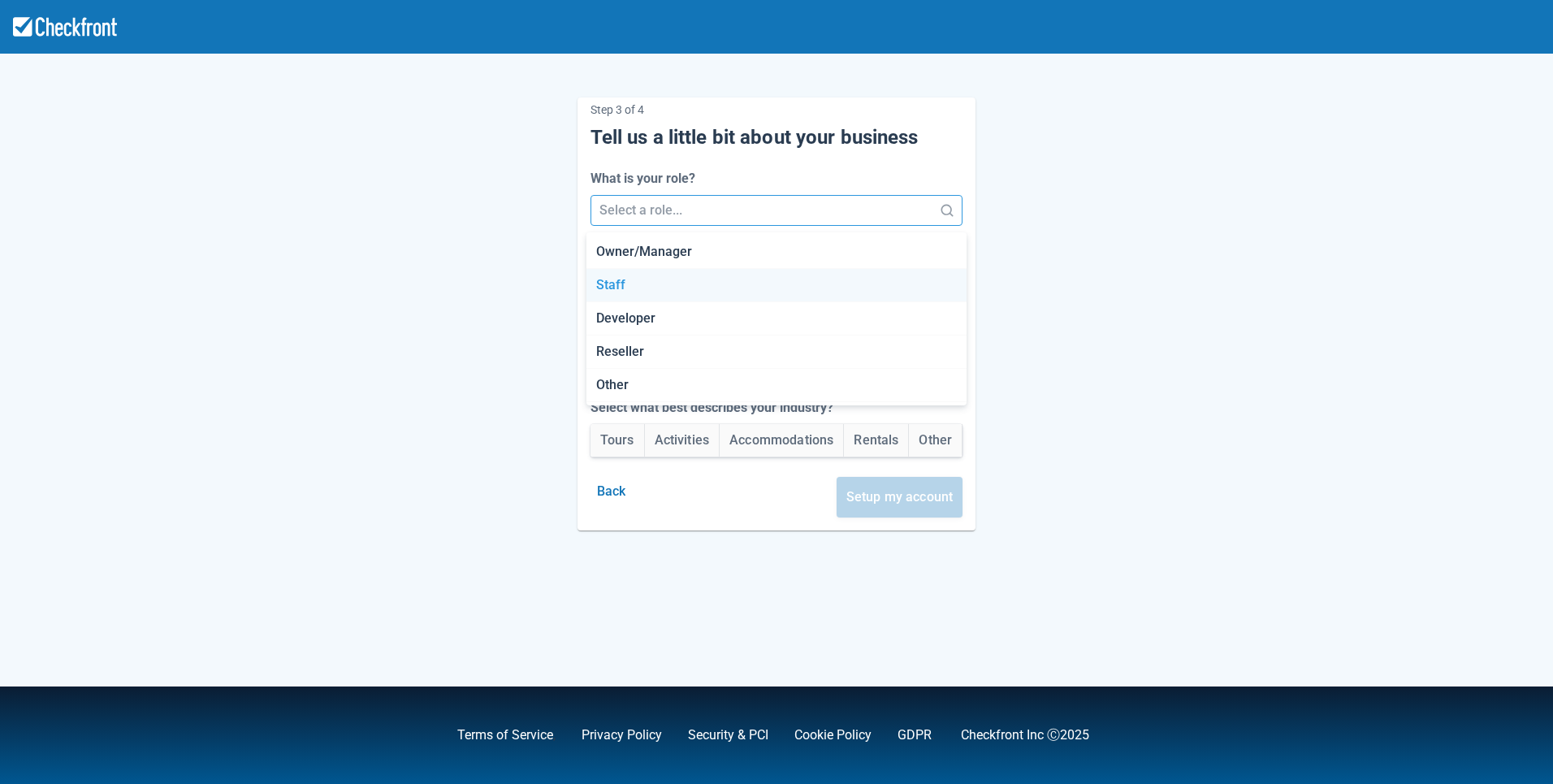
click at [651, 281] on div "Staff" at bounding box center [776, 285] width 380 height 34
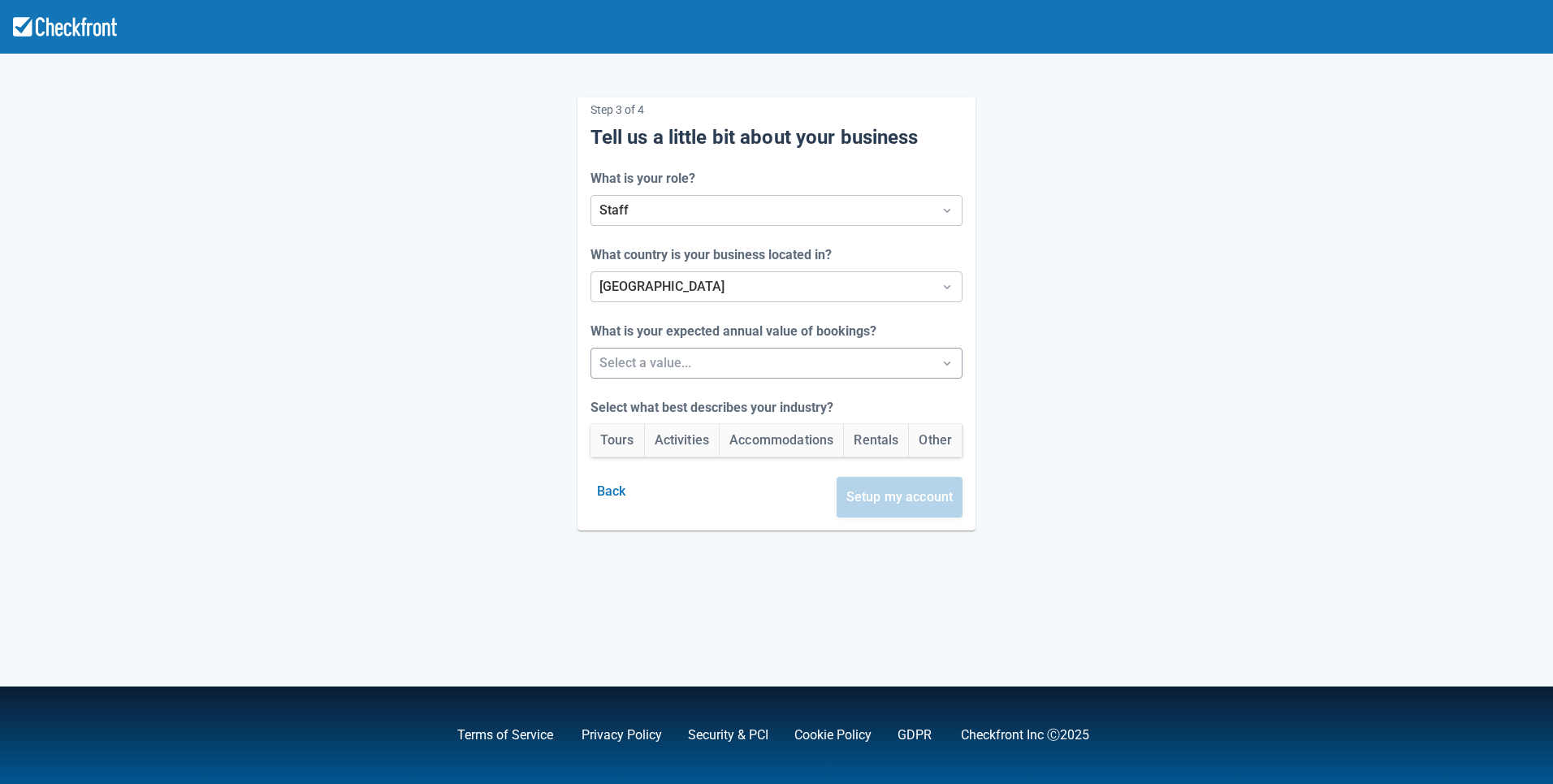
click at [632, 370] on div at bounding box center [763, 363] width 326 height 22
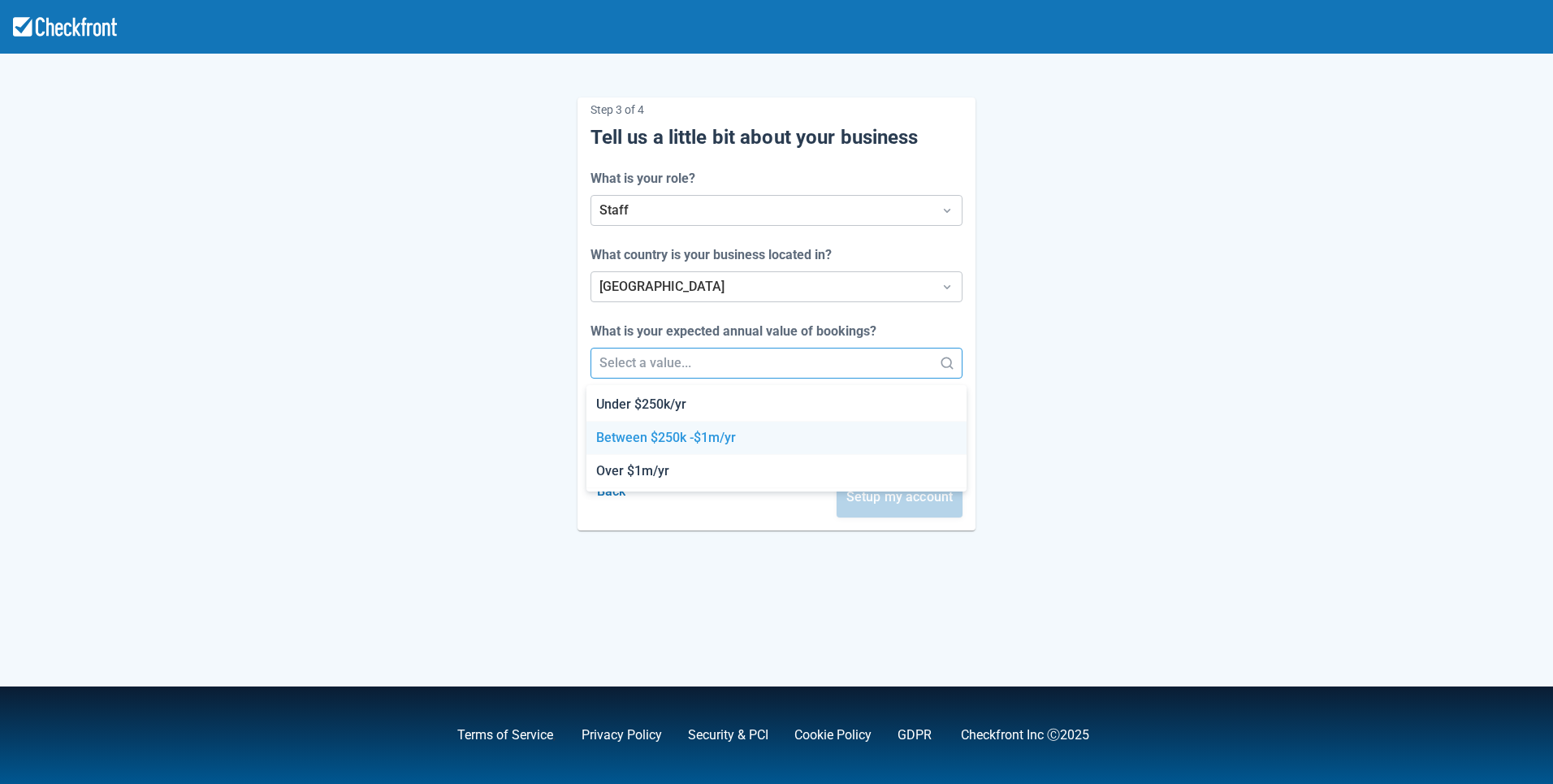
click at [630, 439] on div "Between $250k -$1m/yr" at bounding box center [776, 438] width 380 height 34
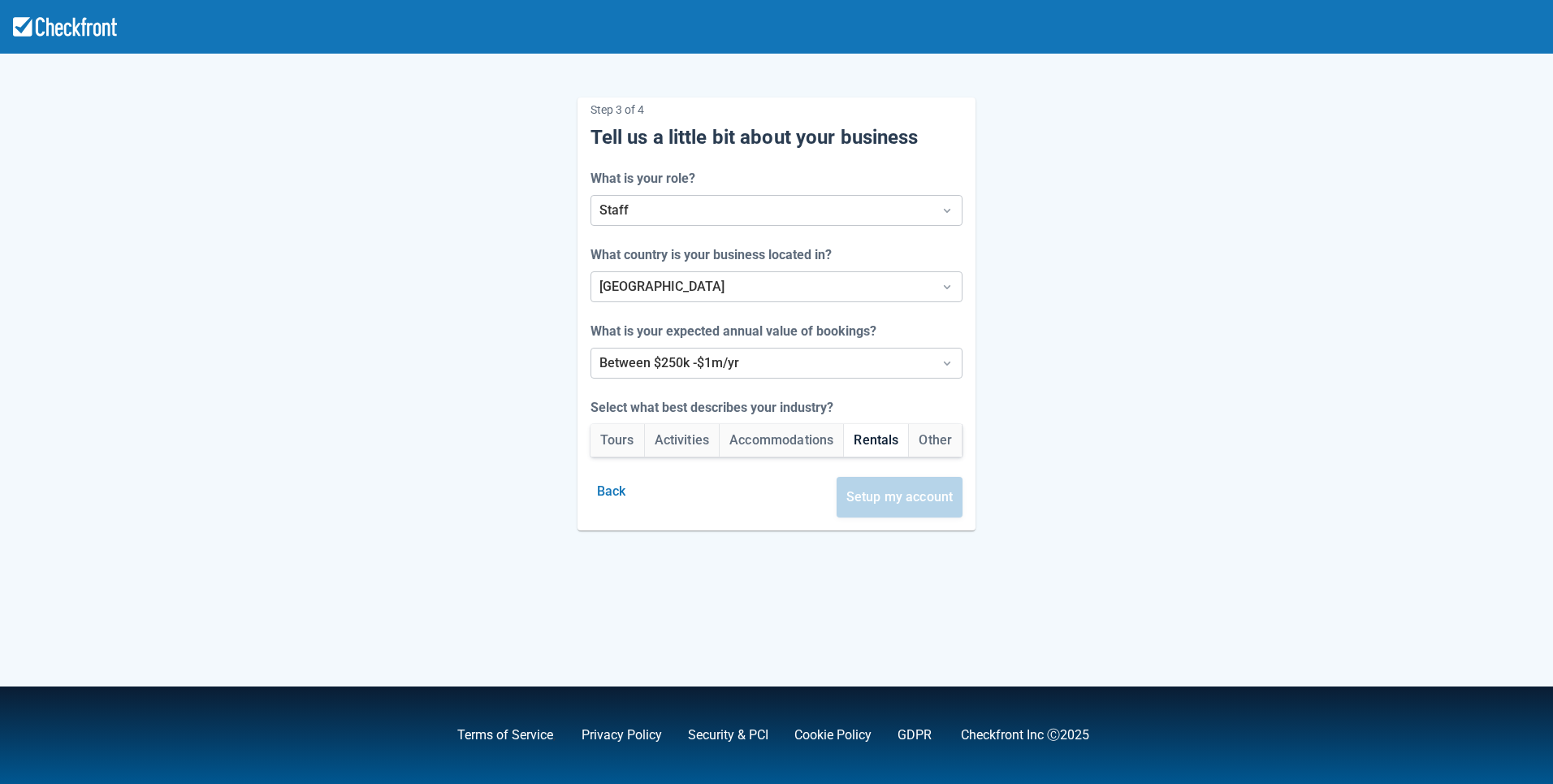
click at [877, 450] on button "Rentals" at bounding box center [876, 440] width 64 height 33
click at [896, 492] on button "Setup my account" at bounding box center [900, 497] width 127 height 41
